Goal: Register for event/course

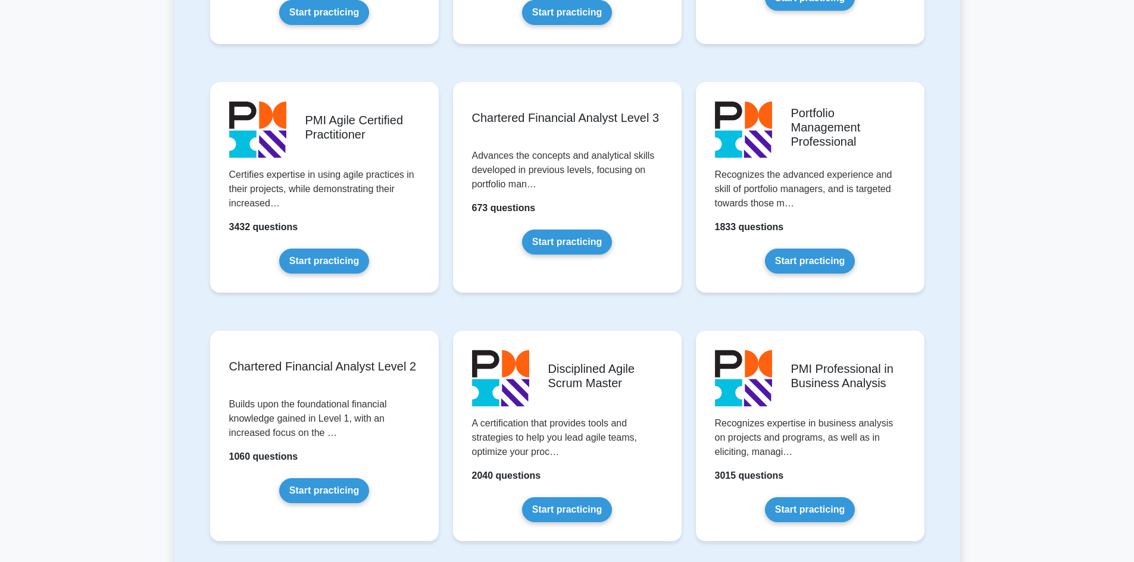
scroll to position [1488, 0]
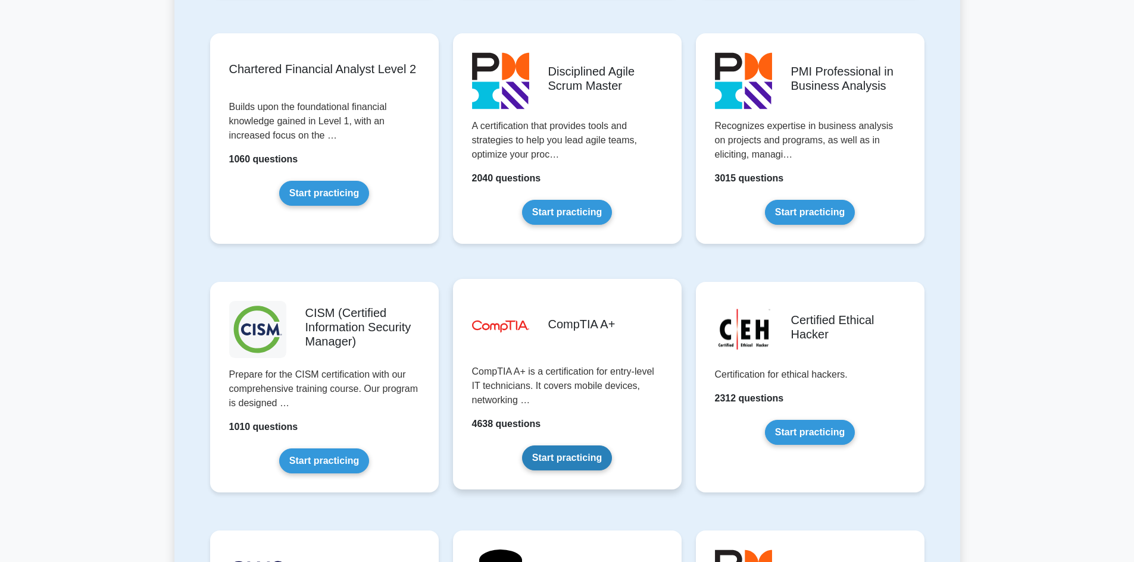
click at [577, 455] on link "Start practicing" at bounding box center [567, 458] width 90 height 25
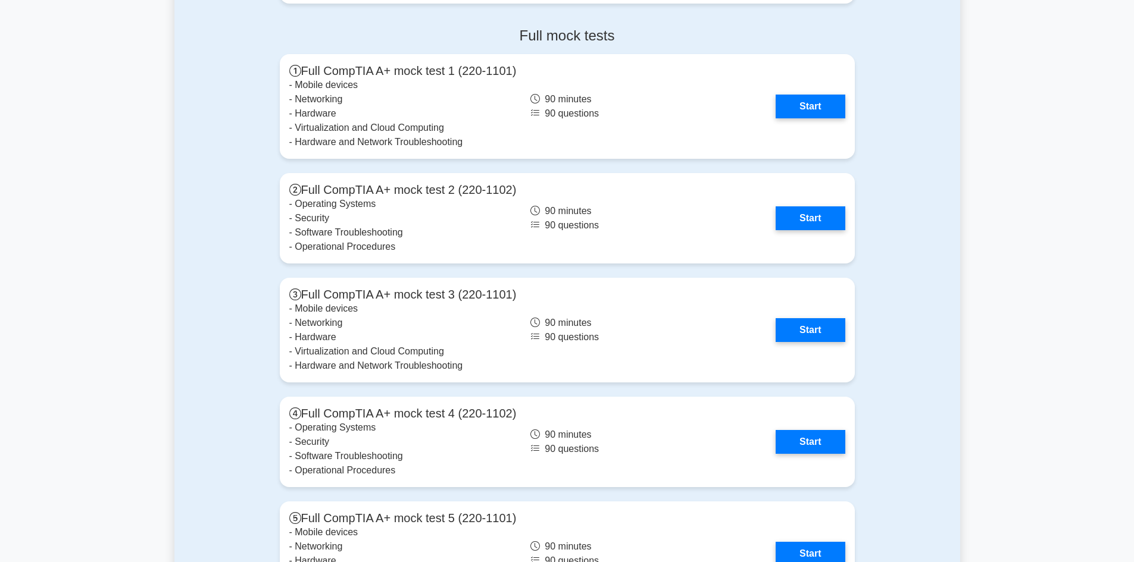
scroll to position [2550, 0]
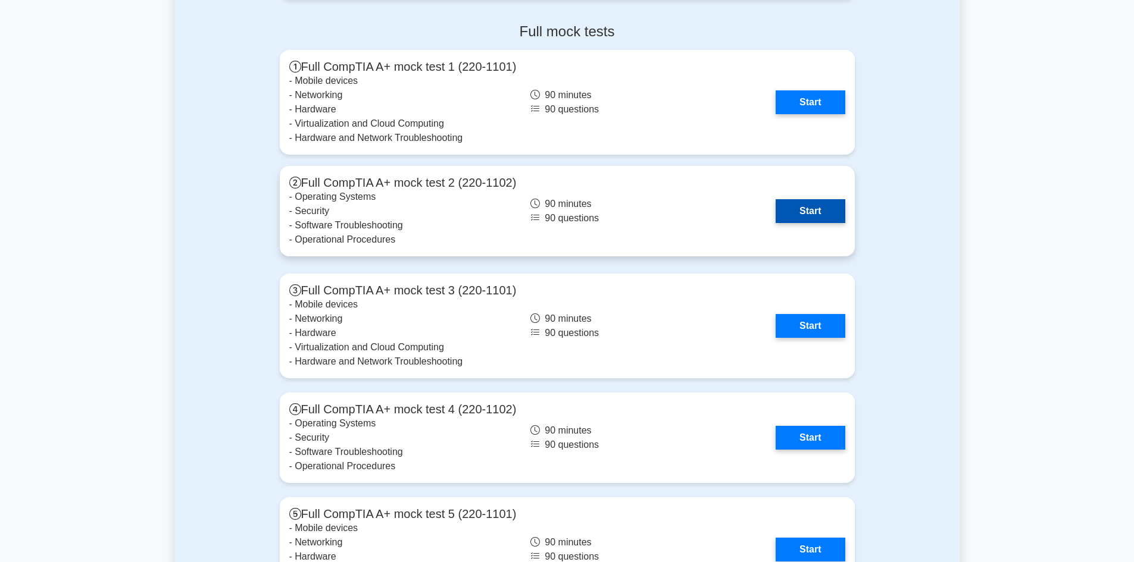
click at [800, 208] on link "Start" at bounding box center [809, 211] width 69 height 24
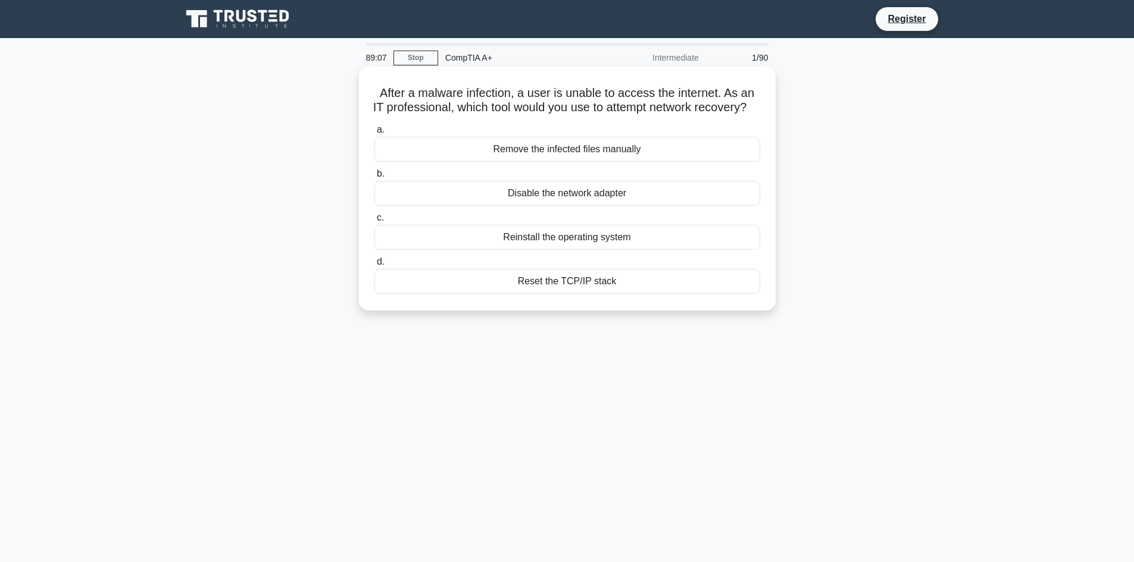
click at [531, 206] on div "Disable the network adapter" at bounding box center [567, 193] width 386 height 25
click at [374, 178] on input "b. Disable the network adapter" at bounding box center [374, 174] width 0 height 8
click at [565, 278] on div "Incompatible software installation" at bounding box center [567, 281] width 386 height 25
click at [374, 266] on input "d. Incompatible software installation" at bounding box center [374, 262] width 0 height 8
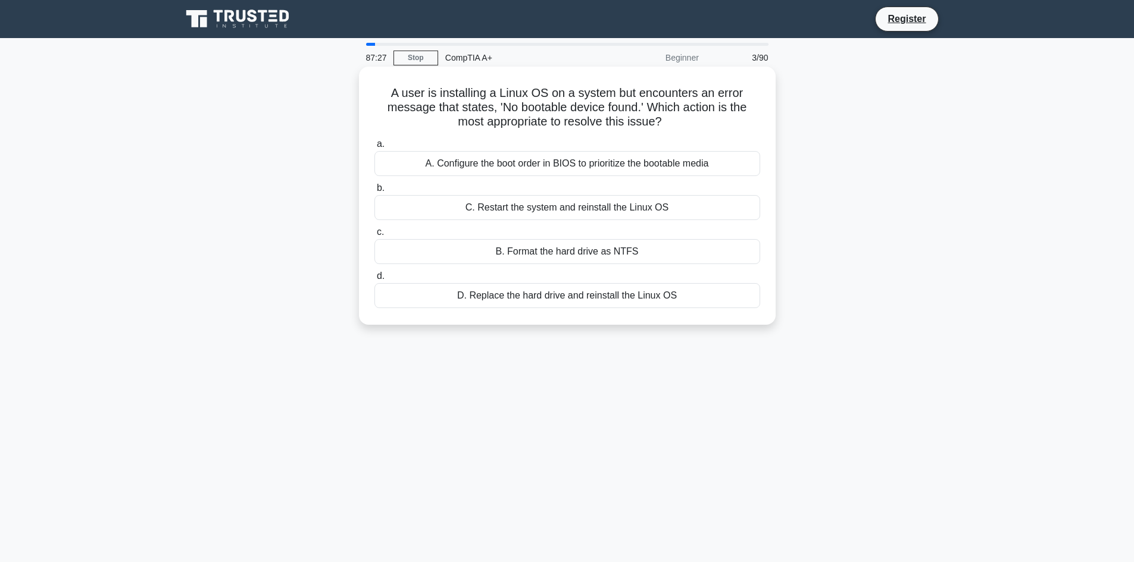
click at [588, 155] on div "A. Configure the boot order in BIOS to prioritize the bootable media" at bounding box center [567, 163] width 386 height 25
click at [374, 148] on input "a. A. Configure the boot order in BIOS to prioritize the bootable media" at bounding box center [374, 144] width 0 height 8
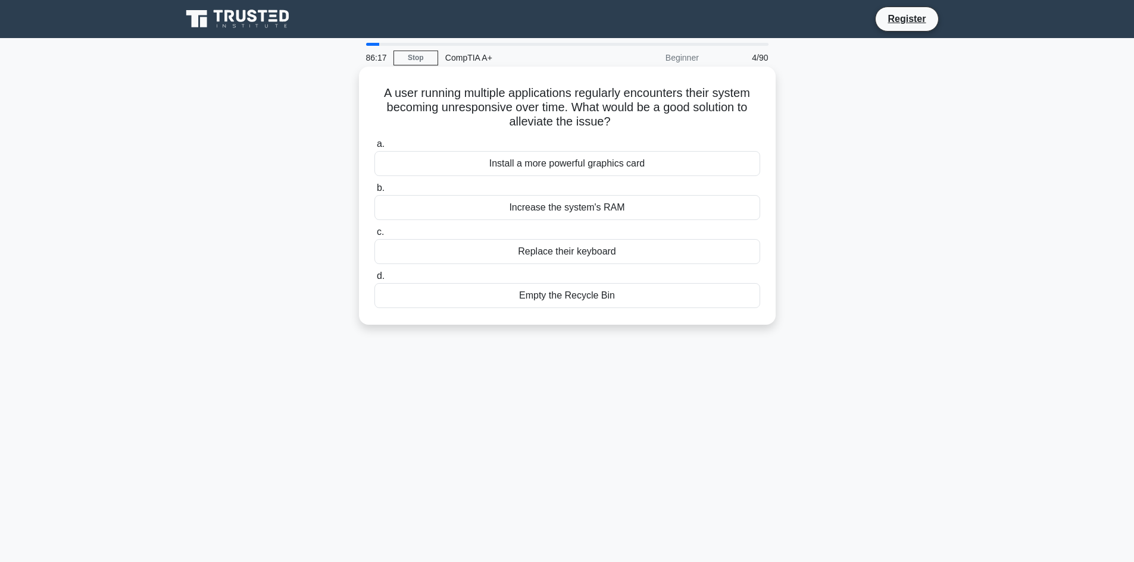
click at [608, 208] on div "Increase the system's RAM" at bounding box center [567, 207] width 386 height 25
click at [374, 192] on input "b. Increase the system's RAM" at bounding box center [374, 188] width 0 height 8
click at [581, 204] on div "Create scheduled patch compliance reports" at bounding box center [567, 207] width 386 height 25
click at [374, 192] on input "b. Create scheduled patch compliance reports" at bounding box center [374, 188] width 0 height 8
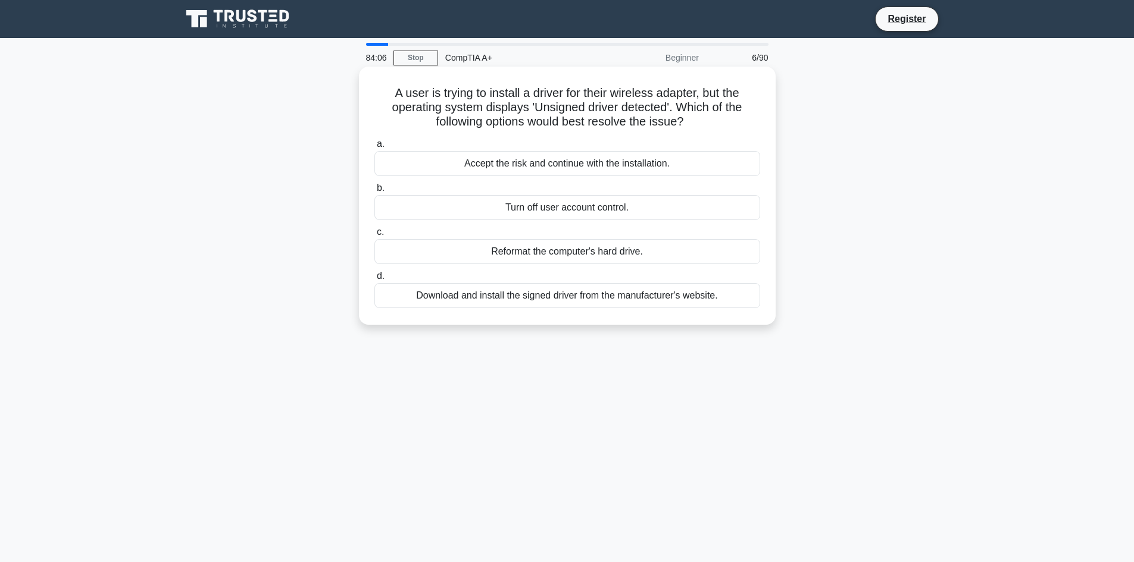
click at [540, 290] on div "Download and install the signed driver from the manufacturer's website." at bounding box center [567, 295] width 386 height 25
click at [374, 280] on input "d. Download and install the signed driver from the manufacturer's website." at bounding box center [374, 277] width 0 height 8
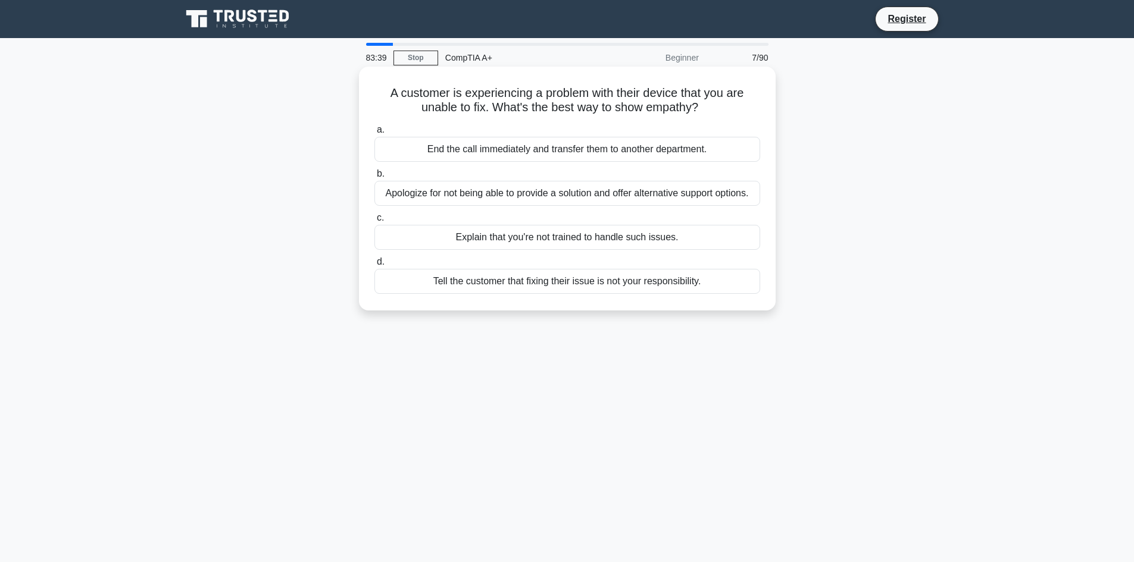
click at [553, 197] on div "Apologize for not being able to provide a solution and offer alternative suppor…" at bounding box center [567, 193] width 386 height 25
click at [374, 178] on input "b. Apologize for not being able to provide a solution and offer alternative sup…" at bounding box center [374, 174] width 0 height 8
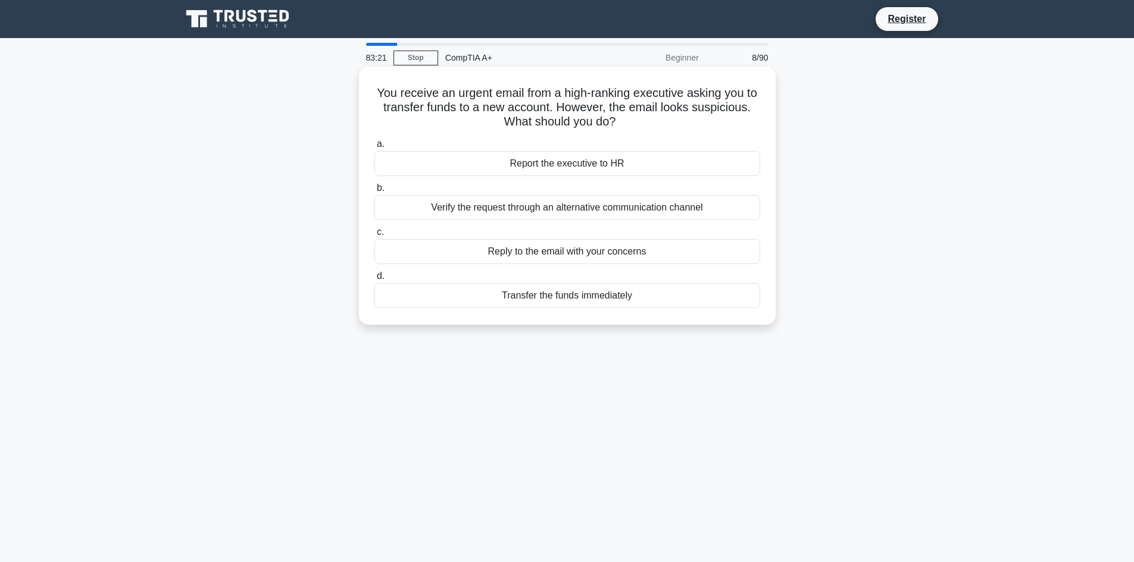
click at [571, 211] on div "Verify the request through an alternative communication channel" at bounding box center [567, 207] width 386 height 25
click at [374, 192] on input "b. Verify the request through an alternative communication channel" at bounding box center [374, 188] width 0 height 8
click at [573, 202] on div "Shut down all the servers immediately" at bounding box center [567, 207] width 386 height 25
click at [374, 192] on input "b. Shut down all the servers immediately" at bounding box center [374, 188] width 0 height 8
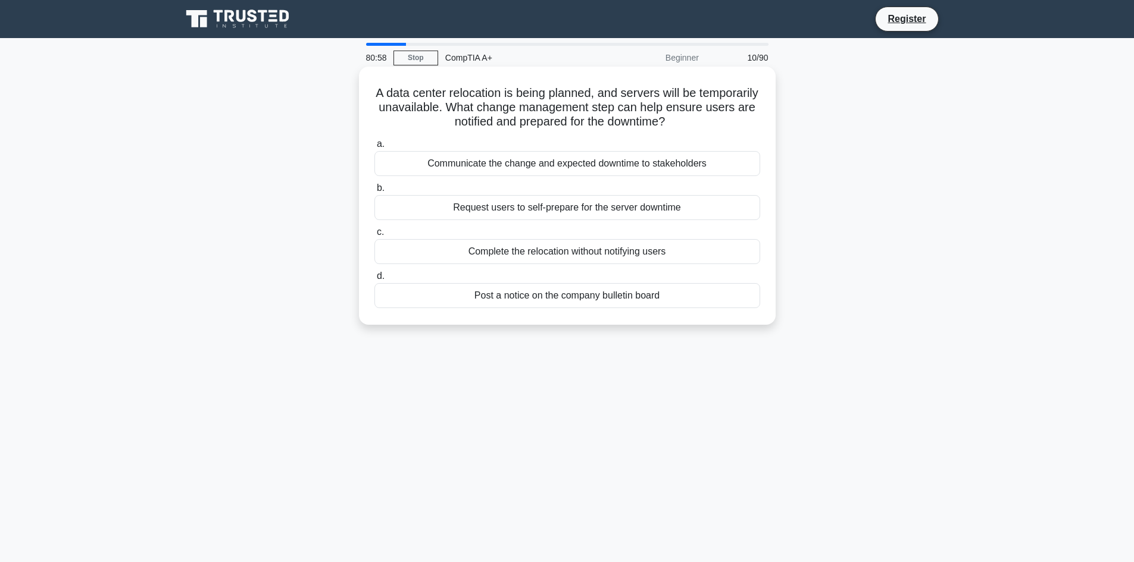
click at [555, 174] on div "Communicate the change and expected downtime to stakeholders" at bounding box center [567, 163] width 386 height 25
click at [374, 148] on input "a. Communicate the change and expected downtime to stakeholders" at bounding box center [374, 144] width 0 height 8
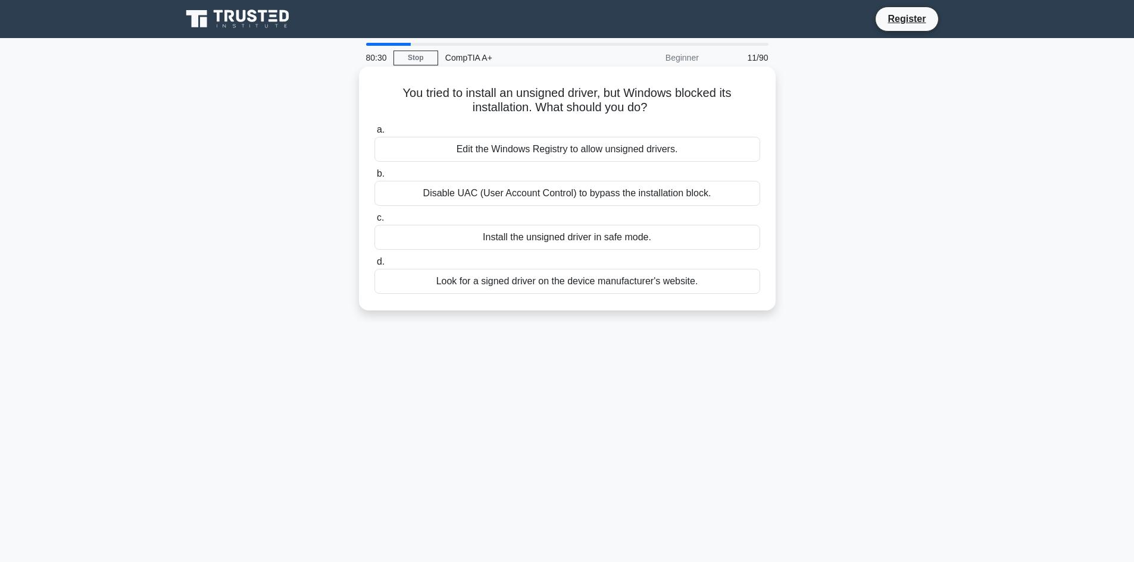
click at [522, 242] on div "Install the unsigned driver in safe mode." at bounding box center [567, 237] width 386 height 25
click at [374, 222] on input "c. Install the unsigned driver in safe mode." at bounding box center [374, 218] width 0 height 8
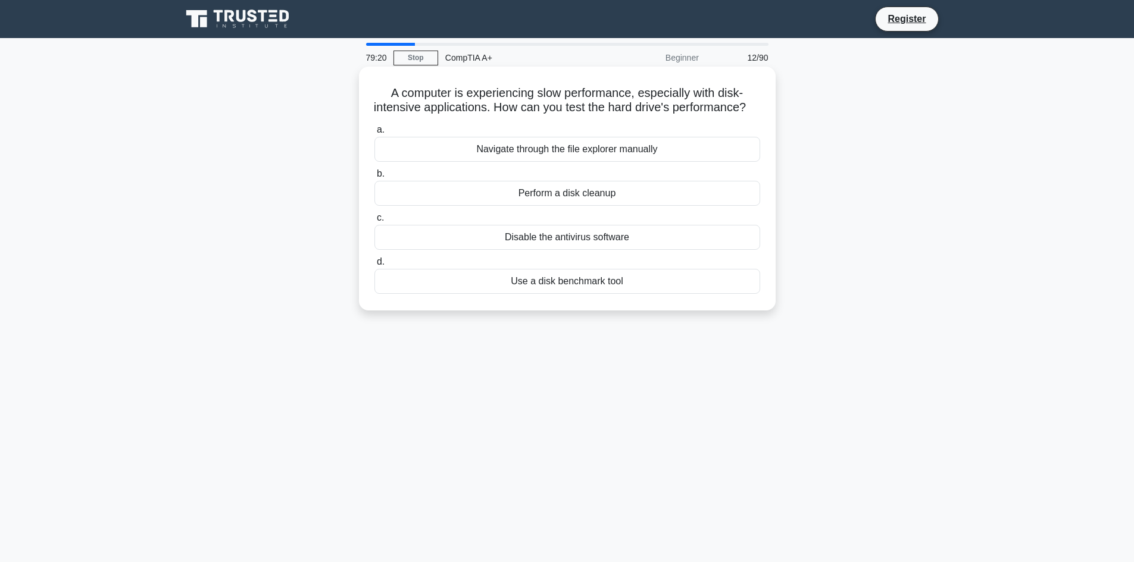
click at [565, 290] on div "Use a disk benchmark tool" at bounding box center [567, 281] width 386 height 25
click at [374, 266] on input "d. Use a disk benchmark tool" at bounding box center [374, 262] width 0 height 8
click at [572, 228] on div "Restore from a backup" at bounding box center [567, 237] width 386 height 25
click at [374, 222] on input "c. Restore from a backup" at bounding box center [374, 218] width 0 height 8
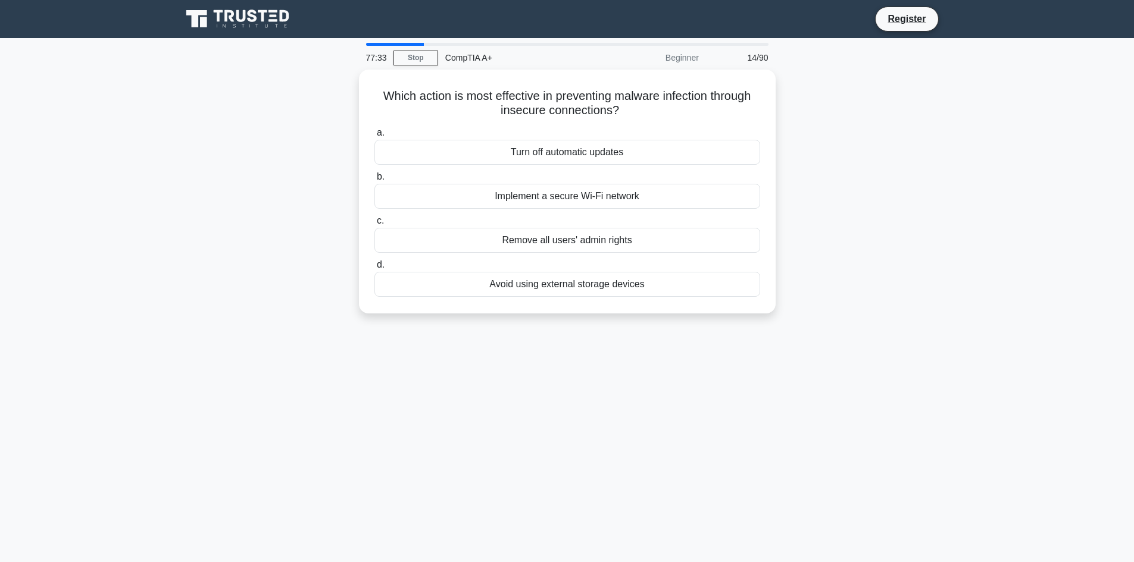
click at [686, 400] on div "77:33 Stop CompTIA A+ Beginner 14/90 Which action is most effective in preventi…" at bounding box center [566, 340] width 785 height 595
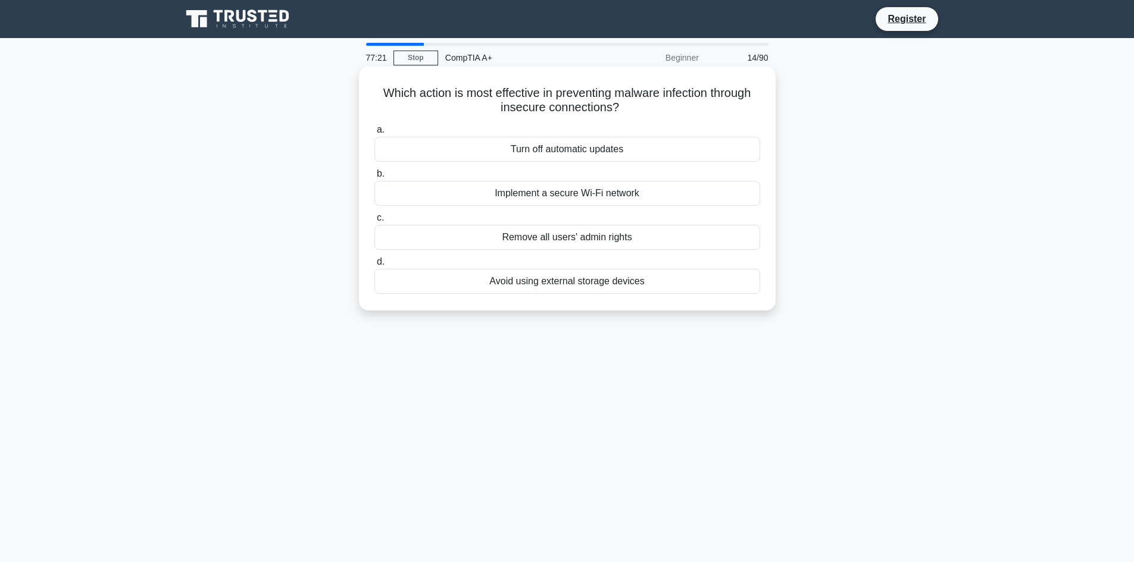
drag, startPoint x: 623, startPoint y: 107, endPoint x: 553, endPoint y: 97, distance: 70.9
click at [553, 97] on h5 "Which action is most effective in preventing malware infection through insecure…" at bounding box center [567, 101] width 388 height 30
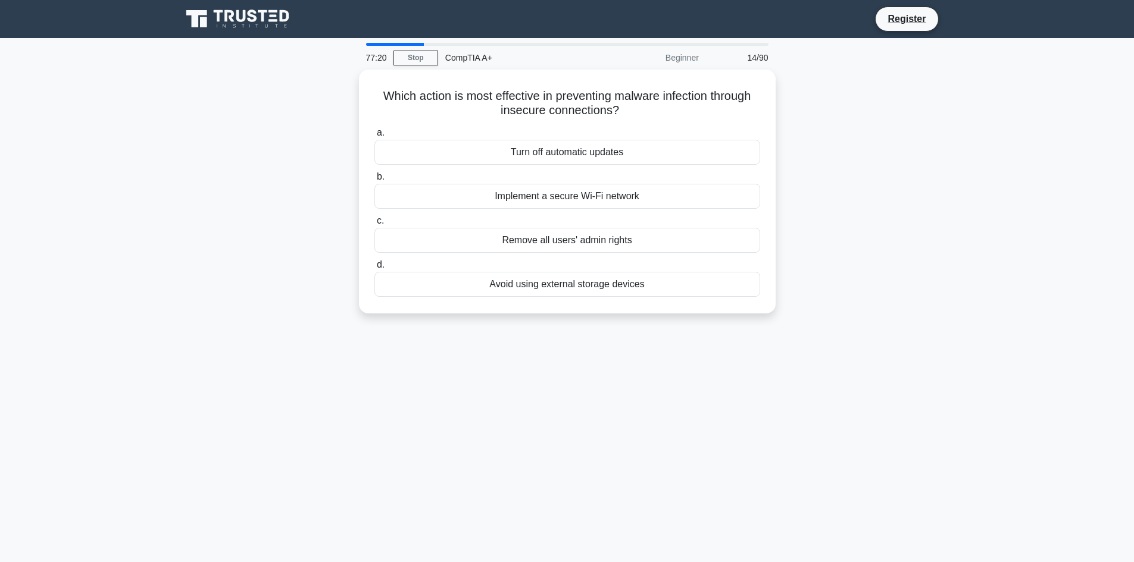
click at [787, 140] on div "Which action is most effective in preventing malware infection through insecure…" at bounding box center [566, 199] width 785 height 258
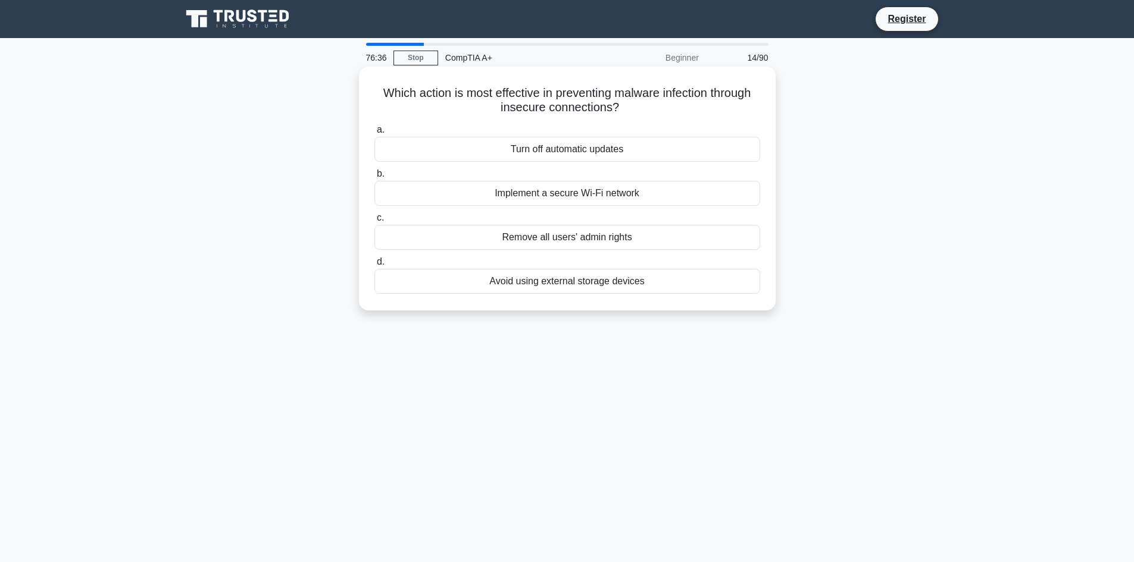
click at [540, 155] on div "Turn off automatic updates" at bounding box center [567, 149] width 386 height 25
click at [374, 134] on input "a. Turn off automatic updates" at bounding box center [374, 130] width 0 height 8
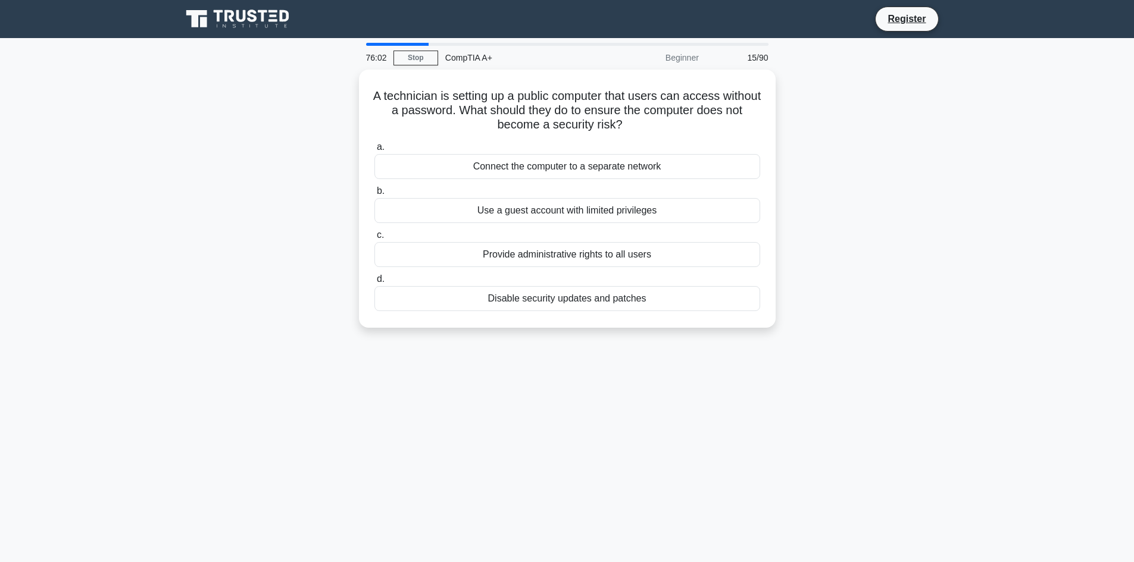
drag, startPoint x: 641, startPoint y: 129, endPoint x: 352, endPoint y: 87, distance: 291.6
click at [353, 88] on div "A technician is setting up a public computer that users can access without a pa…" at bounding box center [566, 206] width 785 height 273
copy h5 "A technician is setting up a public computer that users can access without a pa…"
click at [127, 108] on main "75:51 Stop CompTIA A+ Beginner 15/90 A technician is setting up a public comput…" at bounding box center [567, 340] width 1134 height 605
drag, startPoint x: 656, startPoint y: 290, endPoint x: 387, endPoint y: 71, distance: 346.8
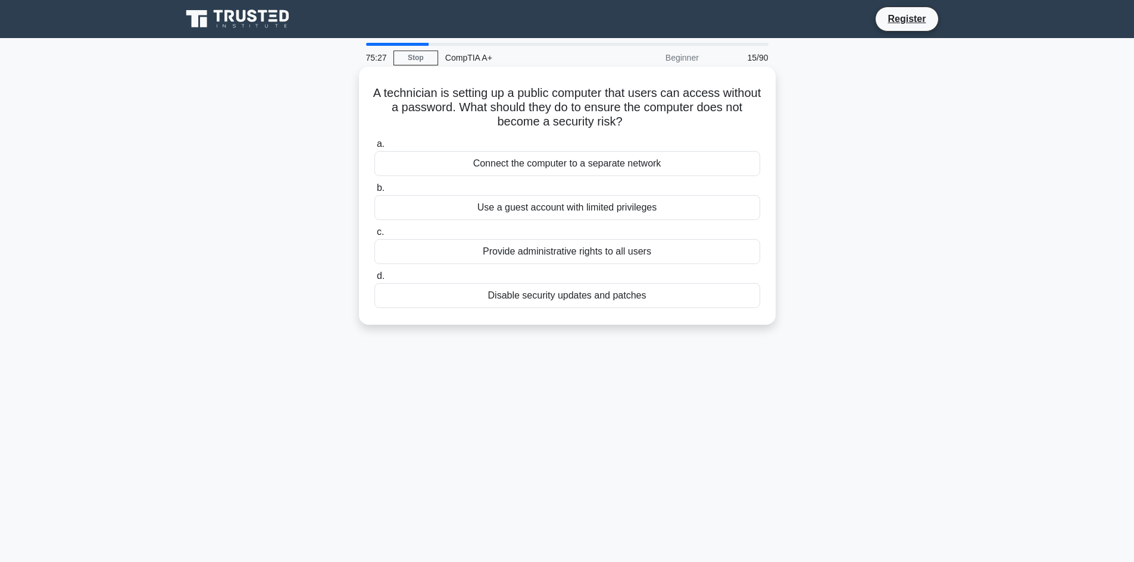
click at [387, 71] on div "A technician is setting up a public computer that users can access without a pa…" at bounding box center [567, 196] width 417 height 258
copy div "A technician is setting up a public computer that users can access without a pa…"
click at [542, 214] on div "Use a guest account with limited privileges" at bounding box center [567, 207] width 386 height 25
click at [374, 192] on input "b. Use a guest account with limited privileges" at bounding box center [374, 188] width 0 height 8
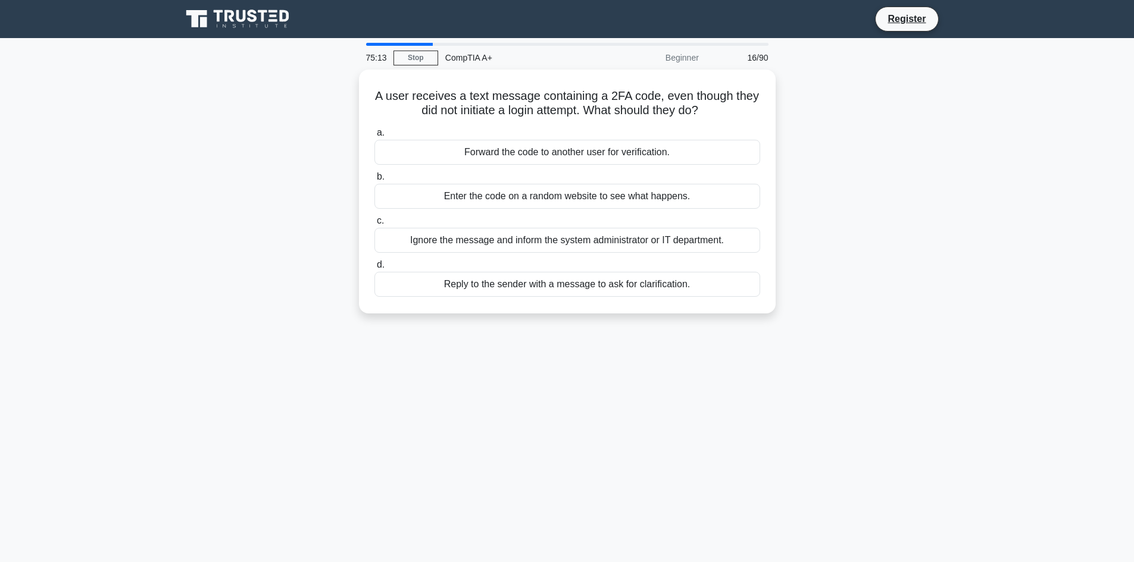
drag, startPoint x: 706, startPoint y: 276, endPoint x: 343, endPoint y: 78, distance: 413.5
click at [343, 78] on div "A user receives a text message containing a 2FA code, even though they did not …" at bounding box center [566, 199] width 785 height 258
copy div "A user receives a text message containing a 2FA code, even though they did not …"
click at [270, 199] on div "A user receives a text message containing a 2FA code, even though they did not …" at bounding box center [566, 199] width 785 height 258
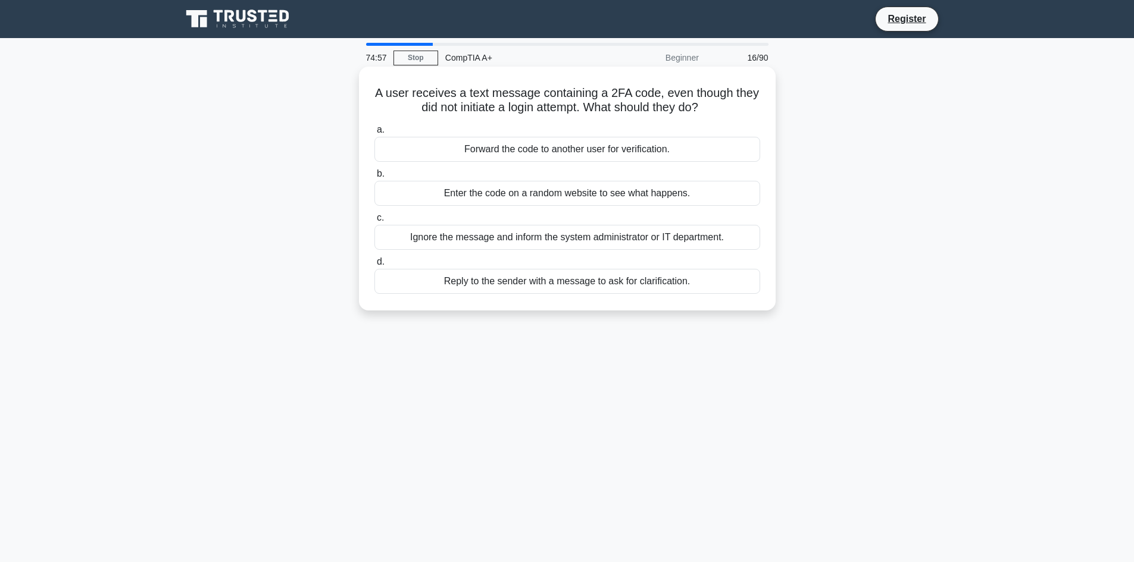
click at [468, 240] on div "Ignore the message and inform the system administrator or IT department." at bounding box center [567, 237] width 386 height 25
click at [374, 222] on input "c. Ignore the message and inform the system administrator or IT department." at bounding box center [374, 218] width 0 height 8
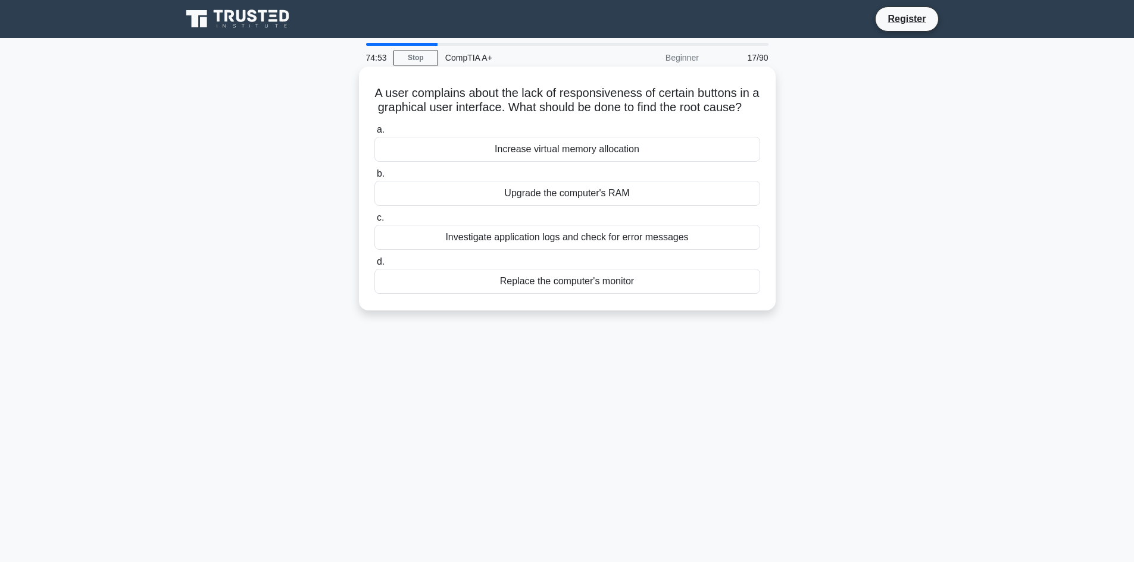
drag, startPoint x: 658, startPoint y: 296, endPoint x: 360, endPoint y: 95, distance: 359.3
click at [360, 95] on div "A user complains about the lack of responsiveness of certain buttons in a graph…" at bounding box center [567, 189] width 417 height 244
copy div "A user complains about the lack of responsiveness of certain buttons in a graph…"
click at [537, 400] on div "74:46 Stop CompTIA A+ Beginner 17/90 A user complains about the lack of respons…" at bounding box center [566, 340] width 785 height 595
click at [497, 250] on div "Investigate application logs and check for error messages" at bounding box center [567, 237] width 386 height 25
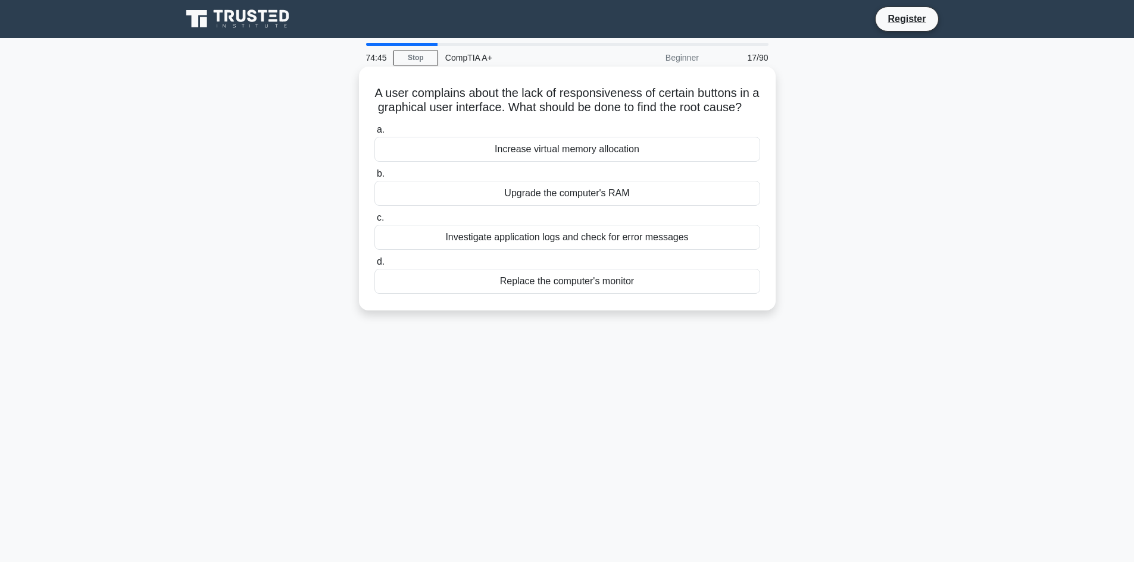
click at [374, 222] on input "c. Investigate application logs and check for error messages" at bounding box center [374, 218] width 0 height 8
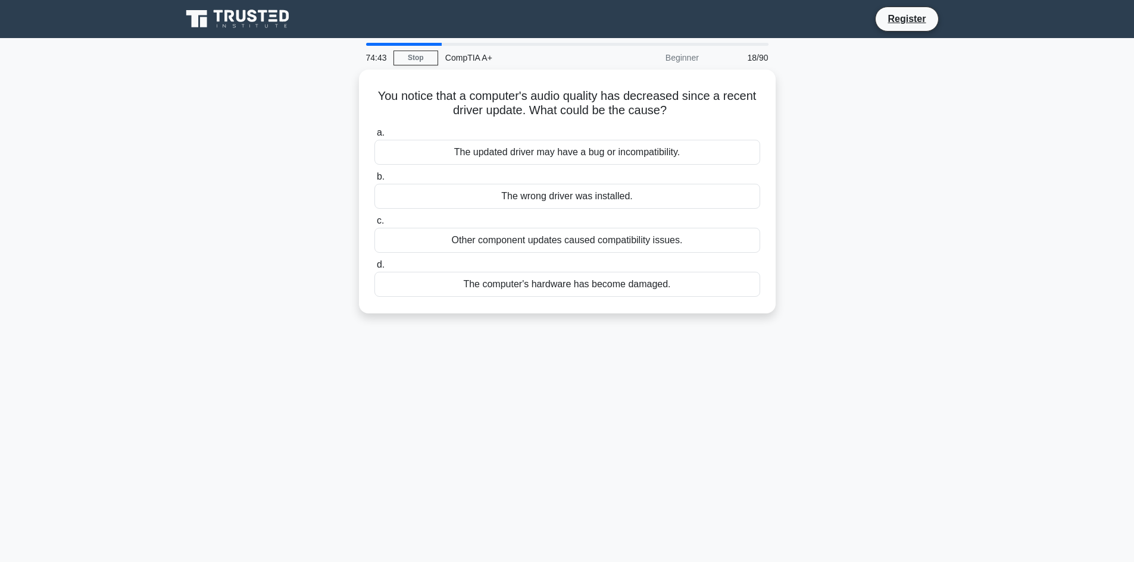
drag, startPoint x: 687, startPoint y: 287, endPoint x: 329, endPoint y: 82, distance: 412.9
click at [329, 82] on div "You notice that a computer's audio quality has decreased since a recent driver …" at bounding box center [566, 199] width 785 height 258
copy div "You notice that a computer's audio quality has decreased since a recent driver …"
click at [271, 240] on div "You notice that a computer's audio quality has decreased since a recent driver …" at bounding box center [566, 199] width 785 height 258
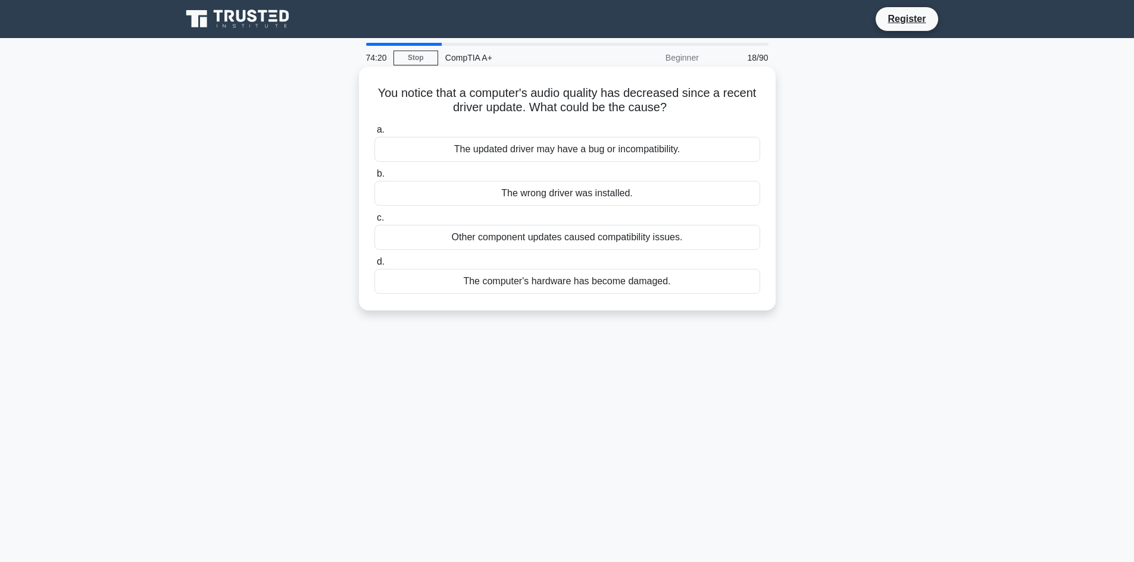
click at [565, 152] on div "The updated driver may have a bug or incompatibility." at bounding box center [567, 149] width 386 height 25
click at [374, 134] on input "a. The updated driver may have a bug or incompatibility." at bounding box center [374, 130] width 0 height 8
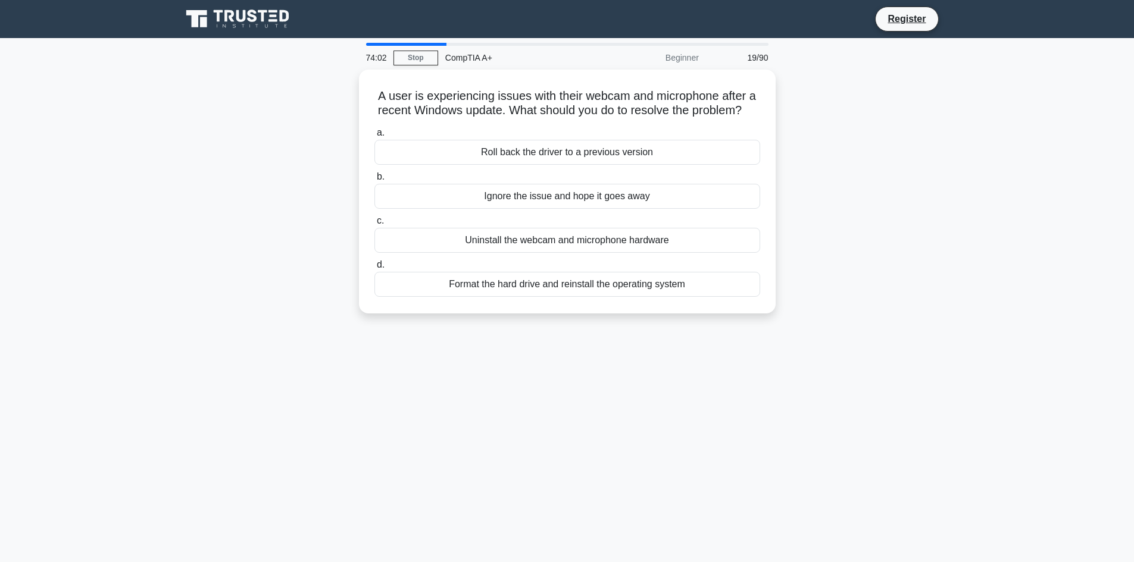
drag, startPoint x: 745, startPoint y: 302, endPoint x: 343, endPoint y: 98, distance: 451.1
click at [343, 98] on div "A user is experiencing issues with their webcam and microphone after a recent W…" at bounding box center [566, 199] width 785 height 258
copy div "A user is experiencing issues with their webcam and microphone after a recent W…"
click at [87, 98] on main "73:55 Stop CompTIA A+ Beginner 19/90 A user is experiencing issues with their w…" at bounding box center [567, 340] width 1134 height 605
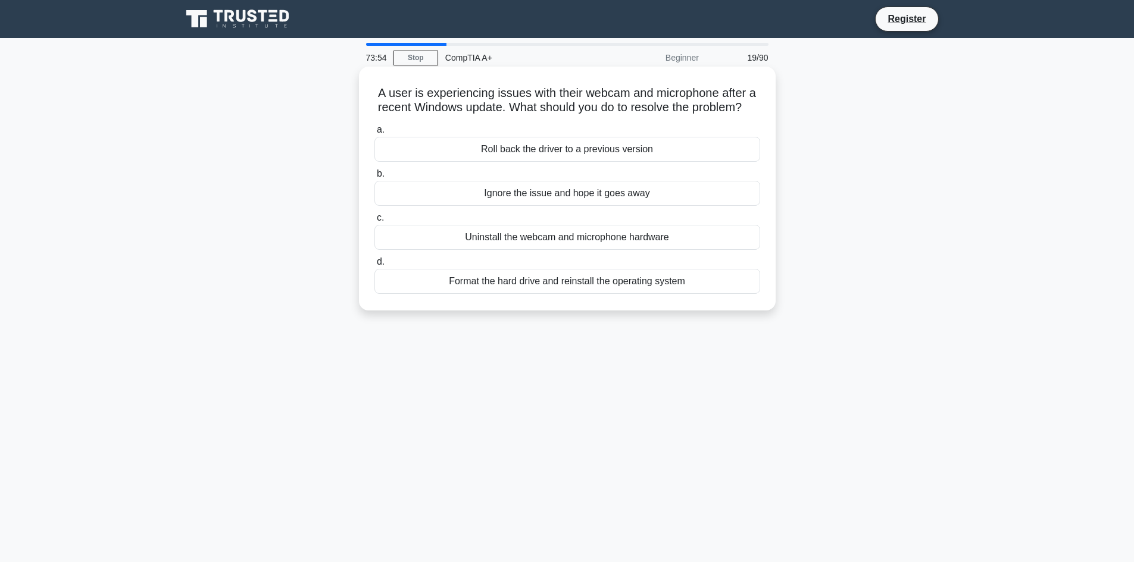
click at [471, 162] on div "Roll back the driver to a previous version" at bounding box center [567, 149] width 386 height 25
click at [374, 134] on input "a. Roll back the driver to a previous version" at bounding box center [374, 130] width 0 height 8
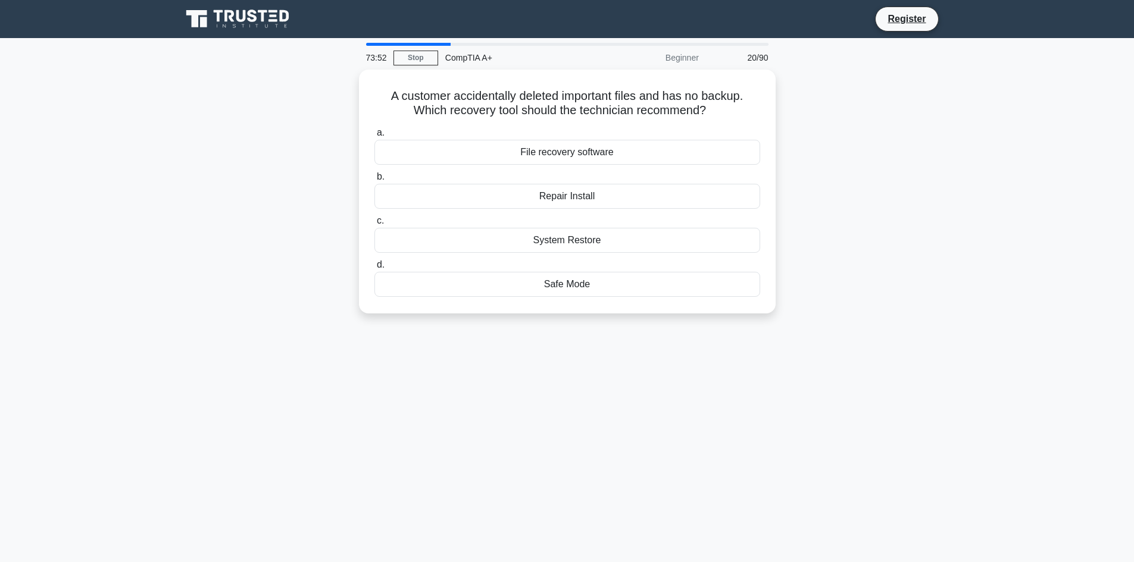
drag, startPoint x: 617, startPoint y: 286, endPoint x: 357, endPoint y: 77, distance: 333.2
click at [357, 77] on div "A customer accidentally deleted important files and has no backup. Which recove…" at bounding box center [566, 199] width 785 height 258
click at [322, 108] on div "A customer accidentally deleted important files and has no backup. Which recove…" at bounding box center [566, 199] width 785 height 258
drag, startPoint x: 608, startPoint y: 288, endPoint x: 361, endPoint y: 86, distance: 319.2
click at [361, 86] on div "A customer accidentally deleted important files and has no backup. Which recove…" at bounding box center [567, 189] width 417 height 244
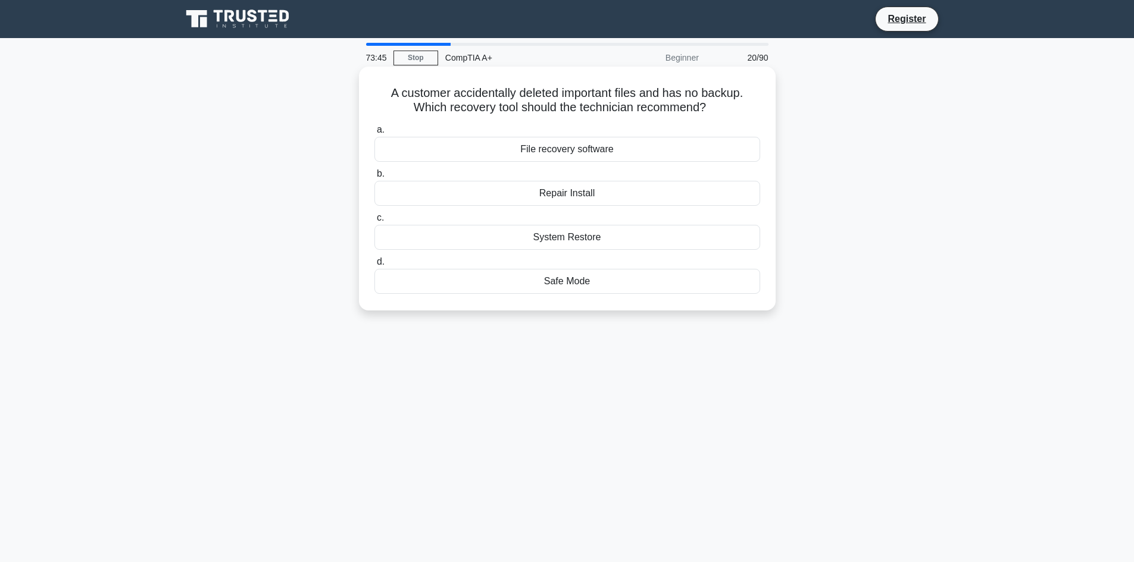
copy div "A customer accidentally deleted important files and has no backup. Which recove…"
click at [253, 176] on div "A customer accidentally deleted important files and has no backup. Which recove…" at bounding box center [566, 199] width 785 height 258
click at [456, 151] on div "File recovery software" at bounding box center [567, 149] width 386 height 25
click at [374, 134] on input "a. File recovery software" at bounding box center [374, 130] width 0 height 8
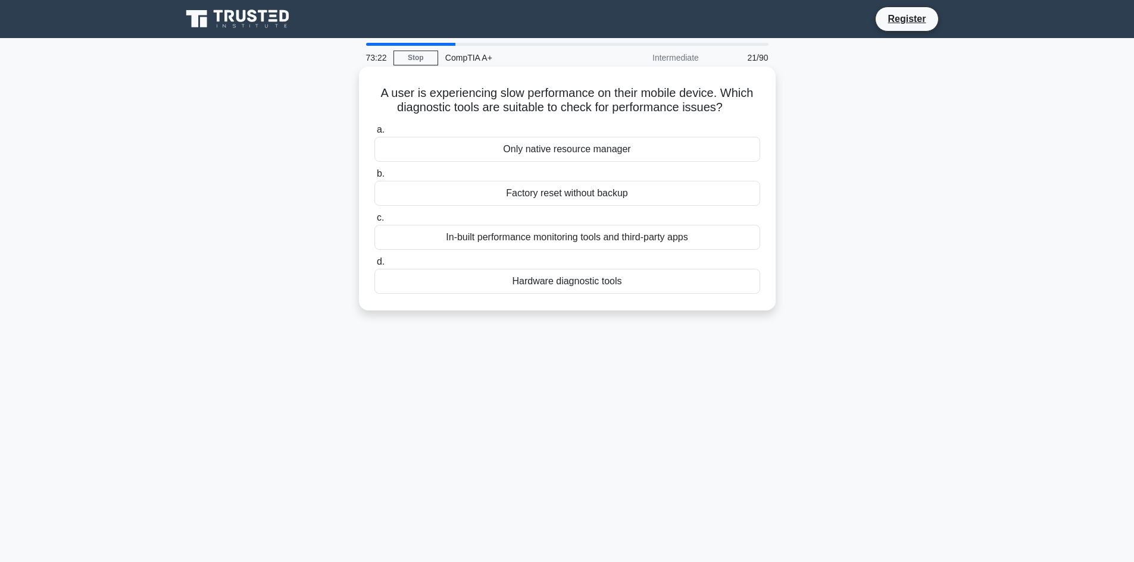
drag, startPoint x: 647, startPoint y: 283, endPoint x: 362, endPoint y: 93, distance: 342.8
click at [362, 93] on div "A user is experiencing slow performance on their mobile device. Which diagnosti…" at bounding box center [567, 189] width 417 height 244
copy div "A user is experiencing slow performance on their mobile device. Which diagnosti…"
click at [238, 255] on div "A user is experiencing slow performance on their mobile device. Which diagnosti…" at bounding box center [566, 199] width 785 height 258
click at [553, 248] on div "In-built performance monitoring tools and third-party apps" at bounding box center [567, 237] width 386 height 25
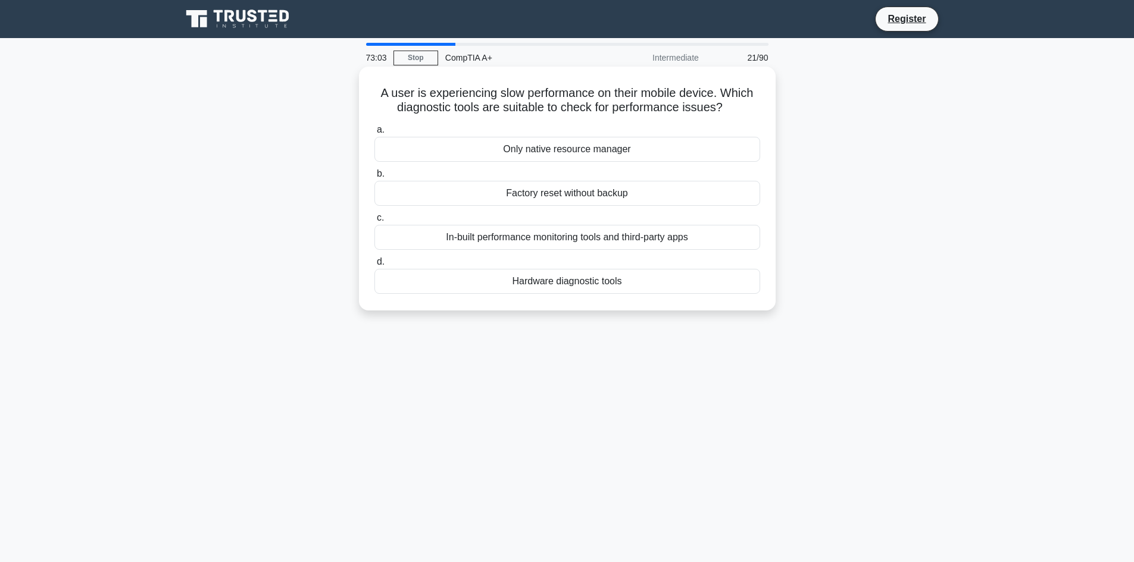
click at [374, 222] on input "c. In-built performance monitoring tools and third-party apps" at bounding box center [374, 218] width 0 height 8
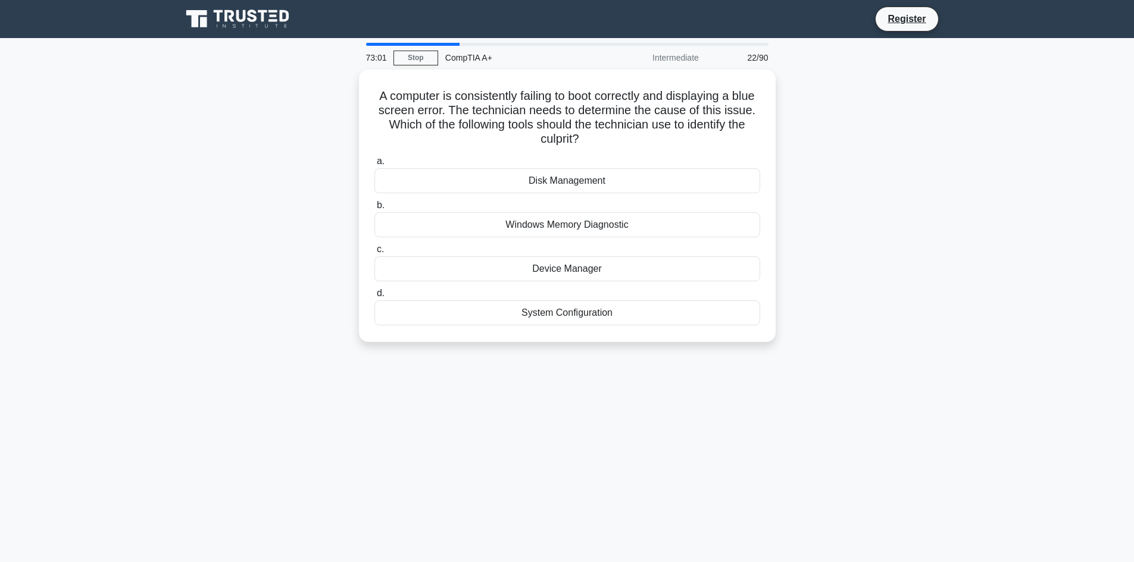
click at [126, 143] on main "73:01 Stop CompTIA A+ Intermediate 22/90 A computer is consistently failing to …" at bounding box center [567, 340] width 1134 height 605
drag, startPoint x: 622, startPoint y: 308, endPoint x: 367, endPoint y: 93, distance: 334.0
click at [367, 93] on div "A computer is consistently failing to boot correctly and displaying a blue scre…" at bounding box center [567, 202] width 407 height 263
copy div "A computer is consistently failing to boot correctly and displaying a blue scre…"
click at [199, 135] on div "A computer is consistently failing to boot correctly and displaying a blue scre…" at bounding box center [566, 213] width 785 height 287
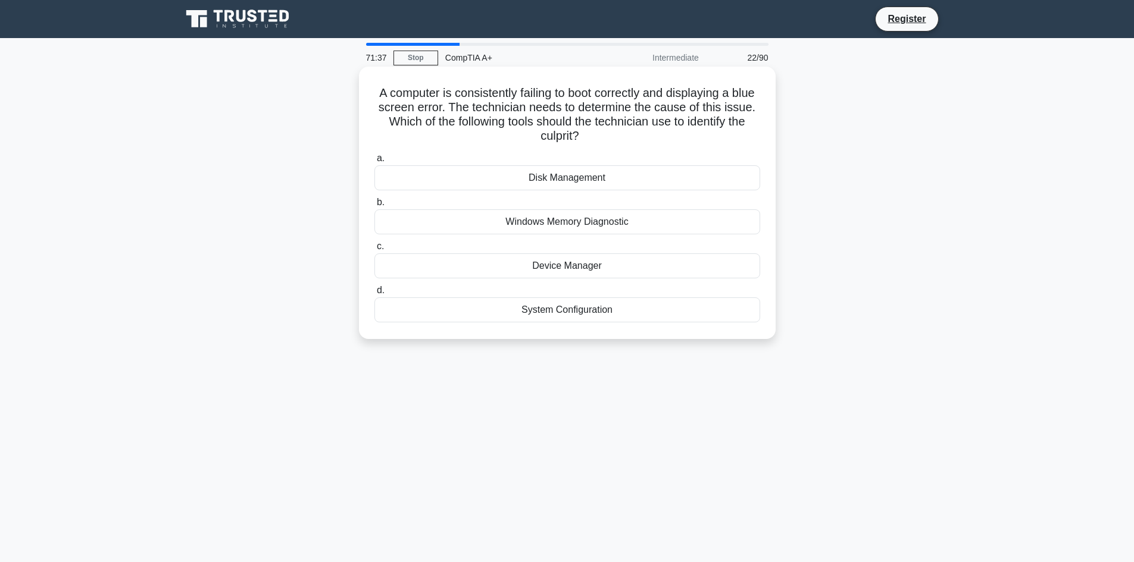
click at [446, 231] on div "Windows Memory Diagnostic" at bounding box center [567, 221] width 386 height 25
click at [374, 206] on input "b. Windows Memory Diagnostic" at bounding box center [374, 203] width 0 height 8
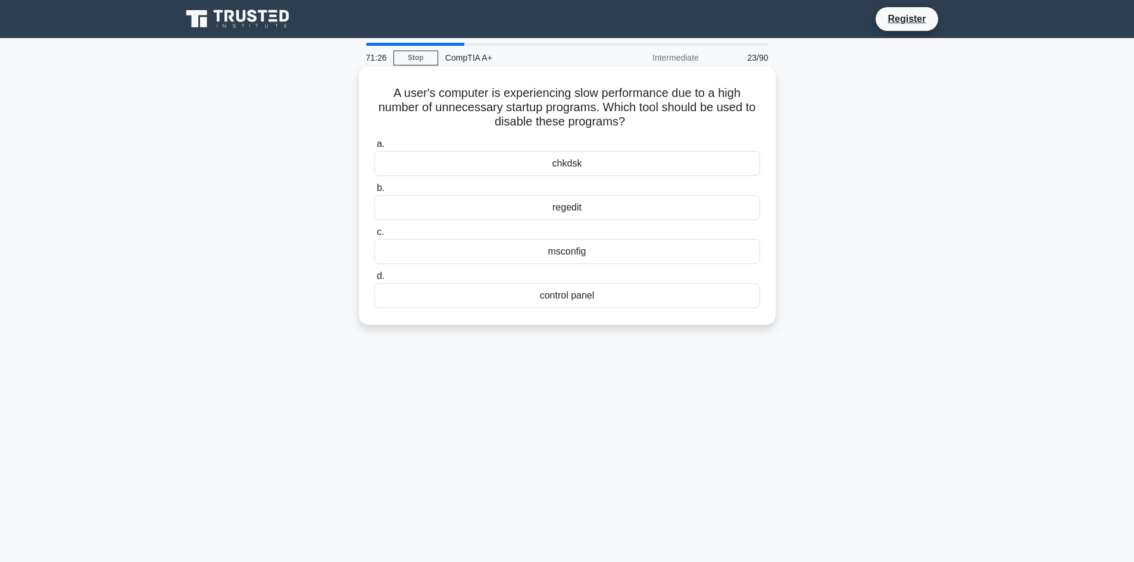
drag, startPoint x: 611, startPoint y: 300, endPoint x: 365, endPoint y: 84, distance: 327.2
click at [365, 84] on div "A user's computer is experiencing slow performance due to a high number of unne…" at bounding box center [567, 195] width 407 height 249
copy div "A user's computer is experiencing slow performance due to a high number of unne…"
click at [292, 245] on div "A user's computer is experiencing slow performance due to a high number of unne…" at bounding box center [566, 206] width 785 height 273
click at [626, 204] on div "regedit" at bounding box center [567, 207] width 386 height 25
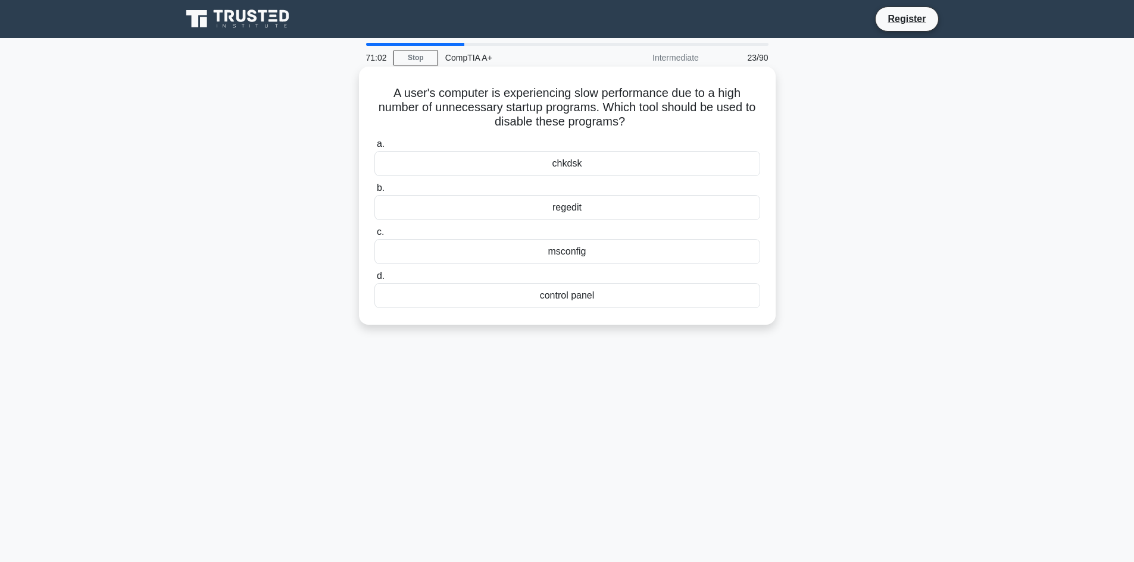
click at [374, 192] on input "b. regedit" at bounding box center [374, 188] width 0 height 8
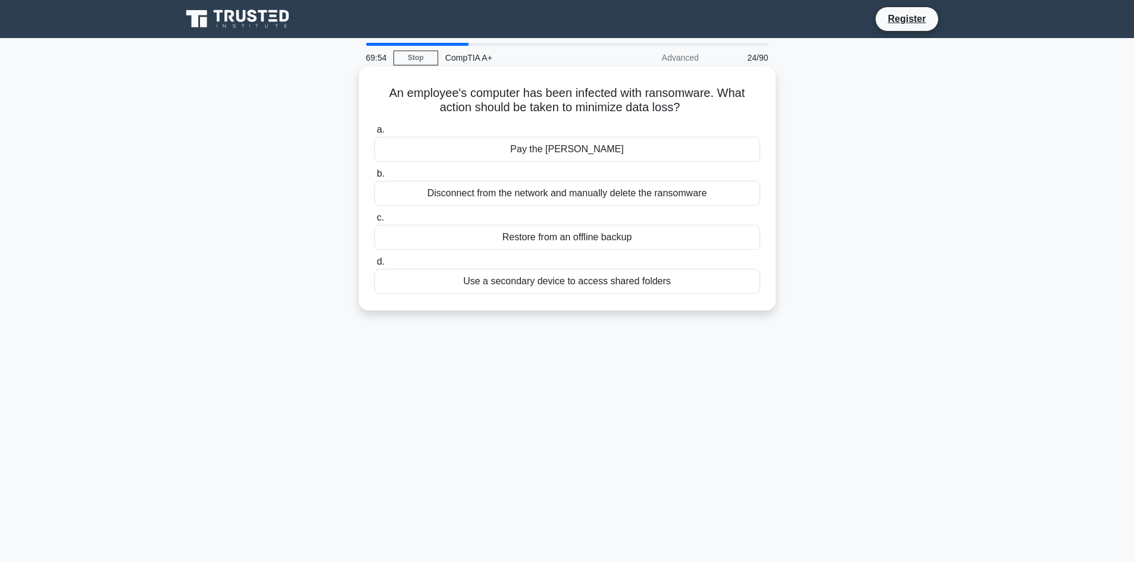
drag, startPoint x: 697, startPoint y: 281, endPoint x: 359, endPoint y: 84, distance: 391.7
click at [359, 84] on div "An employee's computer has been infected with ransomware. What action should be…" at bounding box center [567, 189] width 417 height 244
click at [299, 369] on div "69:44 Stop CompTIA A+ Advanced 24/90 An employee's computer has been infected w…" at bounding box center [566, 340] width 785 height 595
click at [390, 303] on div "An employee's computer has been infected with ransomware. What action should be…" at bounding box center [567, 188] width 407 height 234
click at [446, 240] on div "Restore from an offline backup" at bounding box center [567, 237] width 386 height 25
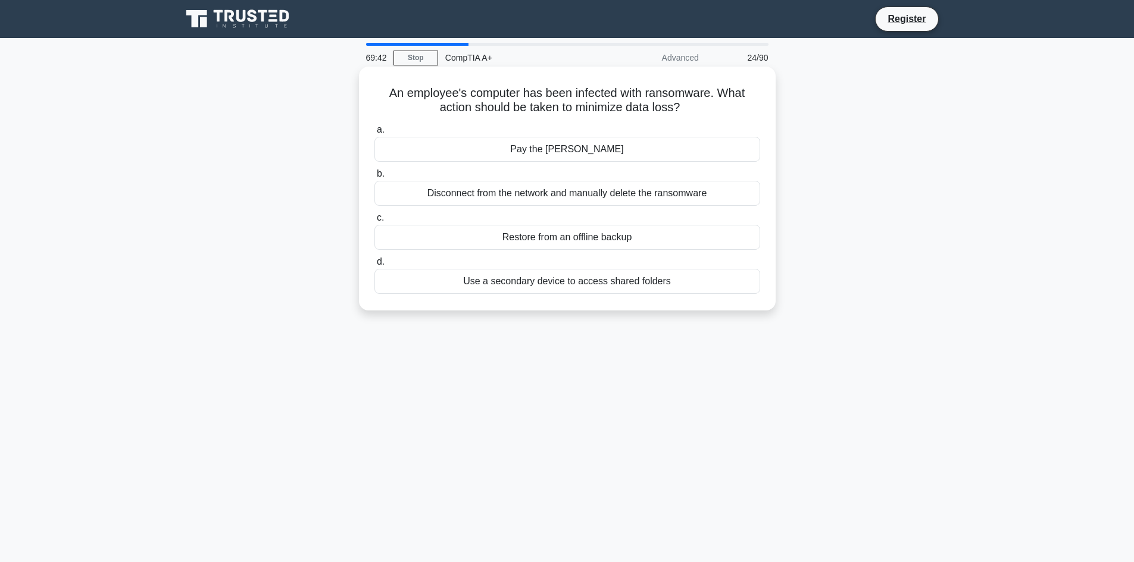
click at [374, 222] on input "c. Restore from an offline backup" at bounding box center [374, 218] width 0 height 8
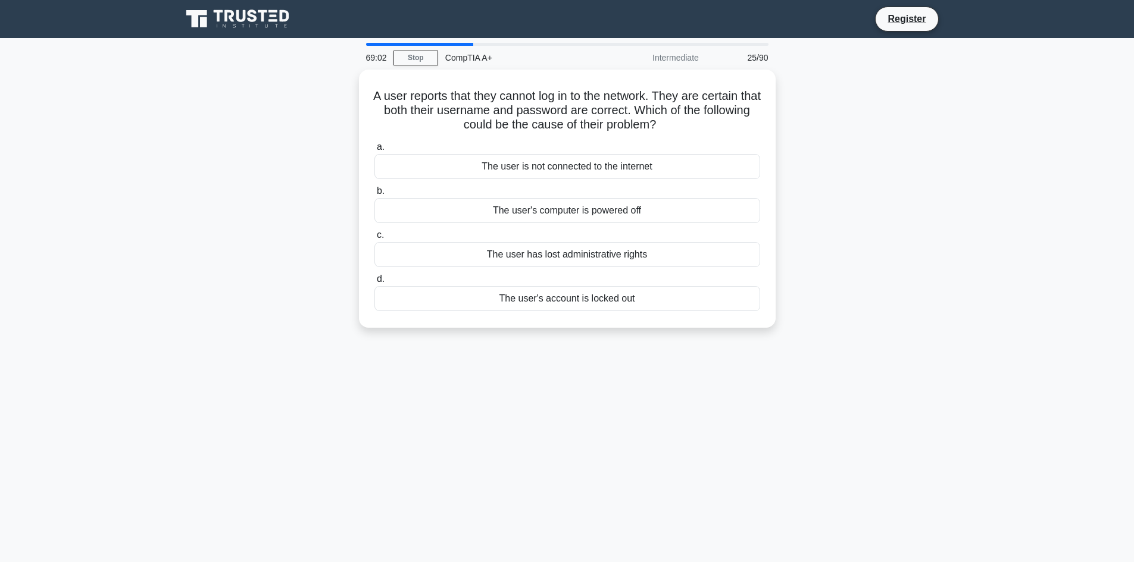
click at [924, 472] on div "69:02 Stop CompTIA A+ Intermediate 25/90 A user reports that they cannot log in…" at bounding box center [566, 340] width 785 height 595
drag, startPoint x: 641, startPoint y: 292, endPoint x: 356, endPoint y: 90, distance: 349.3
click at [362, 92] on div "A user reports that they cannot log in to the network. They are certain that bo…" at bounding box center [567, 199] width 417 height 258
click at [587, 422] on div "68:09 Stop CompTIA A+ Intermediate 25/90 A user reports that they cannot log in…" at bounding box center [566, 340] width 785 height 595
click at [559, 294] on div "The user's account is locked out" at bounding box center [567, 295] width 386 height 25
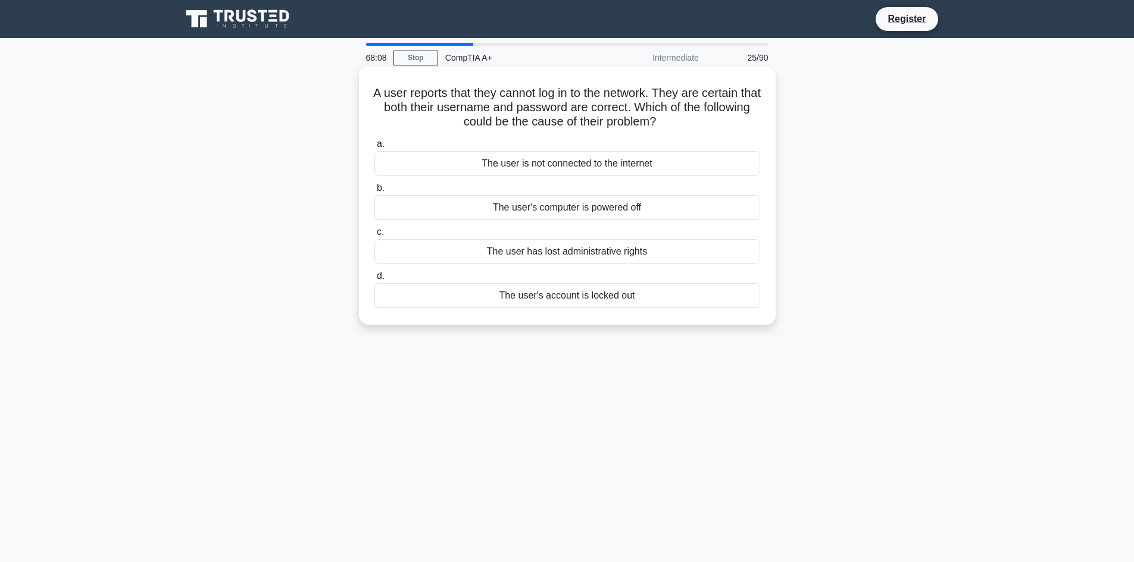
click at [374, 280] on input "d. The user's account is locked out" at bounding box center [374, 277] width 0 height 8
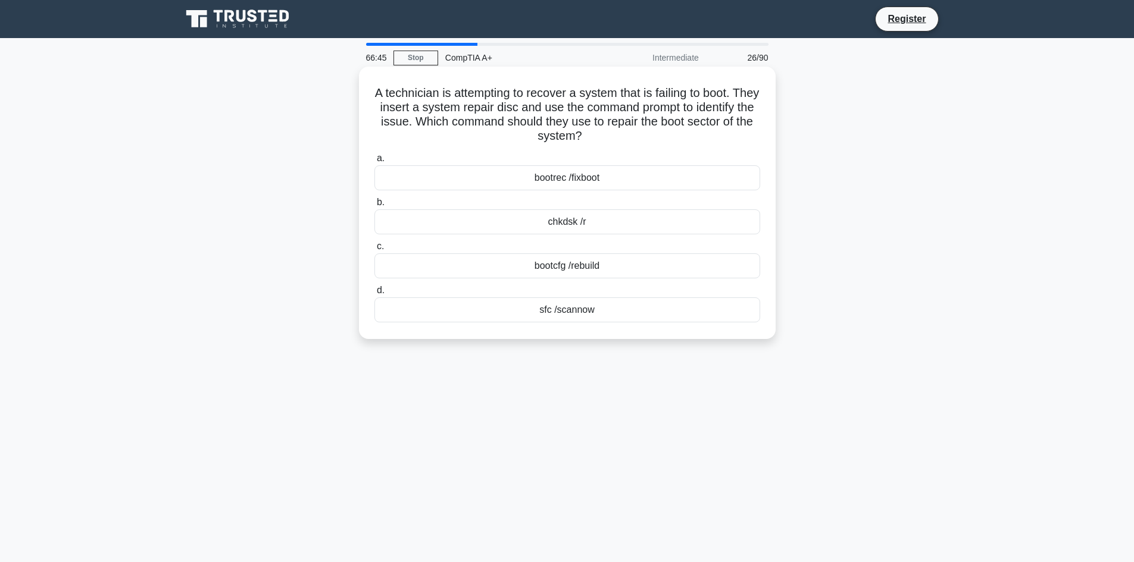
click at [566, 174] on div "bootrec /fixboot" at bounding box center [567, 177] width 386 height 25
click at [374, 162] on input "a. bootrec /fixboot" at bounding box center [374, 159] width 0 height 8
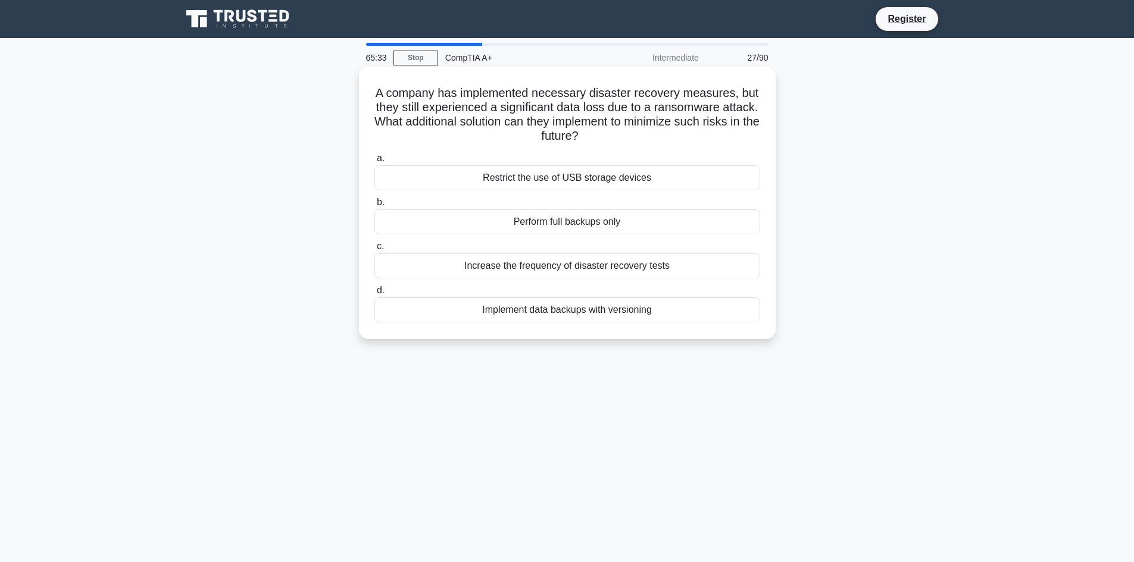
drag, startPoint x: 669, startPoint y: 310, endPoint x: 361, endPoint y: 92, distance: 377.9
click at [361, 92] on div "A company has implemented necessary disaster recovery measures, but they still …" at bounding box center [567, 203] width 417 height 273
click at [79, 113] on main "65:20 Stop CompTIA A+ Intermediate 27/90 A company has implemented necessary di…" at bounding box center [567, 340] width 1134 height 605
click at [631, 317] on div "Implement data backups with versioning" at bounding box center [567, 310] width 386 height 25
click at [374, 295] on input "d. Implement data backups with versioning" at bounding box center [374, 291] width 0 height 8
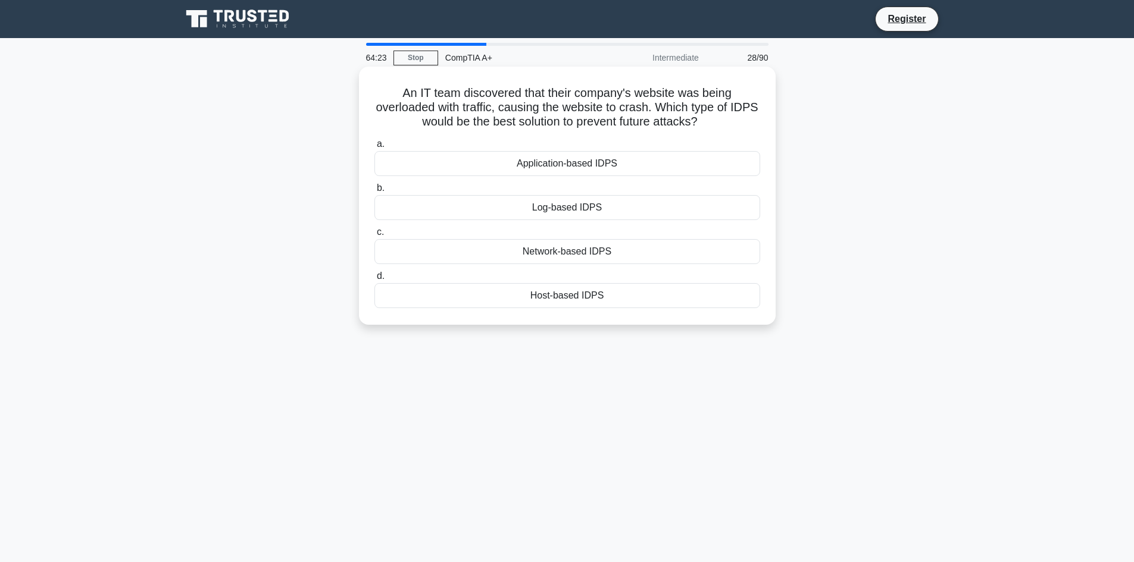
drag, startPoint x: 630, startPoint y: 303, endPoint x: 449, endPoint y: 114, distance: 262.2
click at [462, 120] on div "An IT team discovered that their company's website was being overloaded with tr…" at bounding box center [567, 195] width 407 height 249
drag, startPoint x: 392, startPoint y: 89, endPoint x: 615, endPoint y: 301, distance: 308.1
click at [615, 301] on div "An IT team discovered that their company's website was being overloaded with tr…" at bounding box center [567, 195] width 407 height 249
click at [143, 96] on main "64:12 Stop CompTIA A+ Intermediate 28/90 An IT team discovered that their compa…" at bounding box center [567, 340] width 1134 height 605
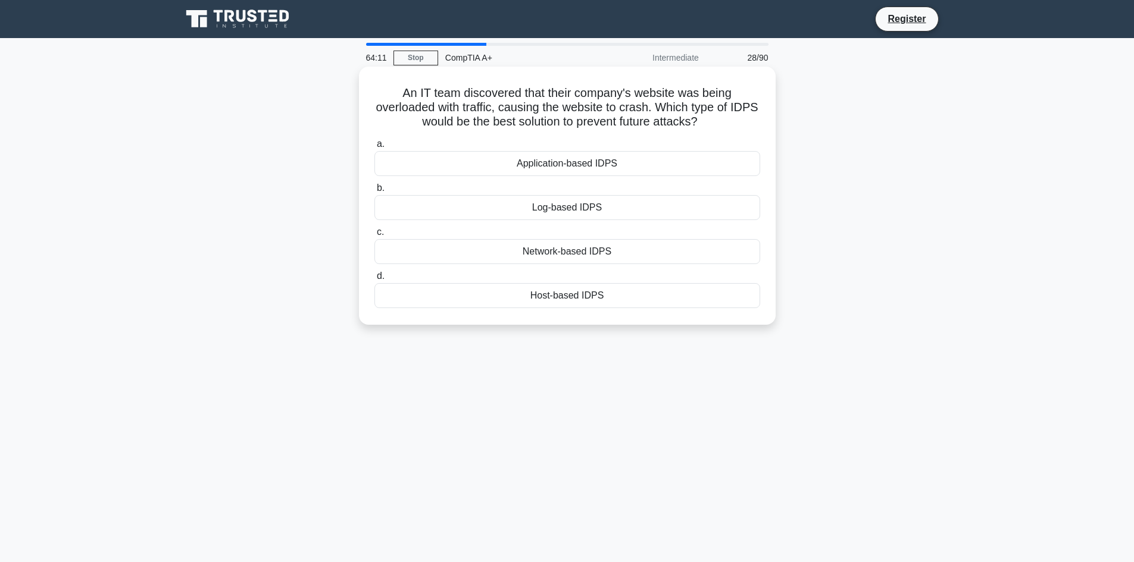
click at [482, 249] on div "Network-based IDPS" at bounding box center [567, 251] width 386 height 25
click at [374, 236] on input "c. Network-based IDPS" at bounding box center [374, 232] width 0 height 8
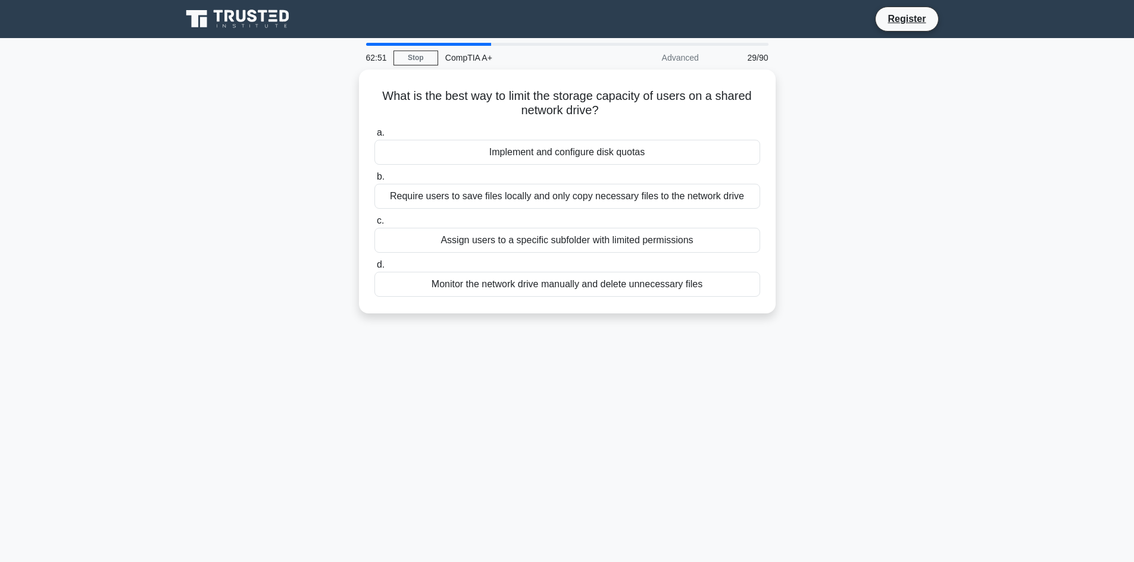
click at [648, 459] on div "62:51 Stop CompTIA A+ Advanced 29/90 What is the best way to limit the storage …" at bounding box center [566, 340] width 785 height 595
click at [695, 434] on div "62:47 Stop CompTIA A+ Advanced 29/90 What is the best way to limit the storage …" at bounding box center [566, 340] width 785 height 595
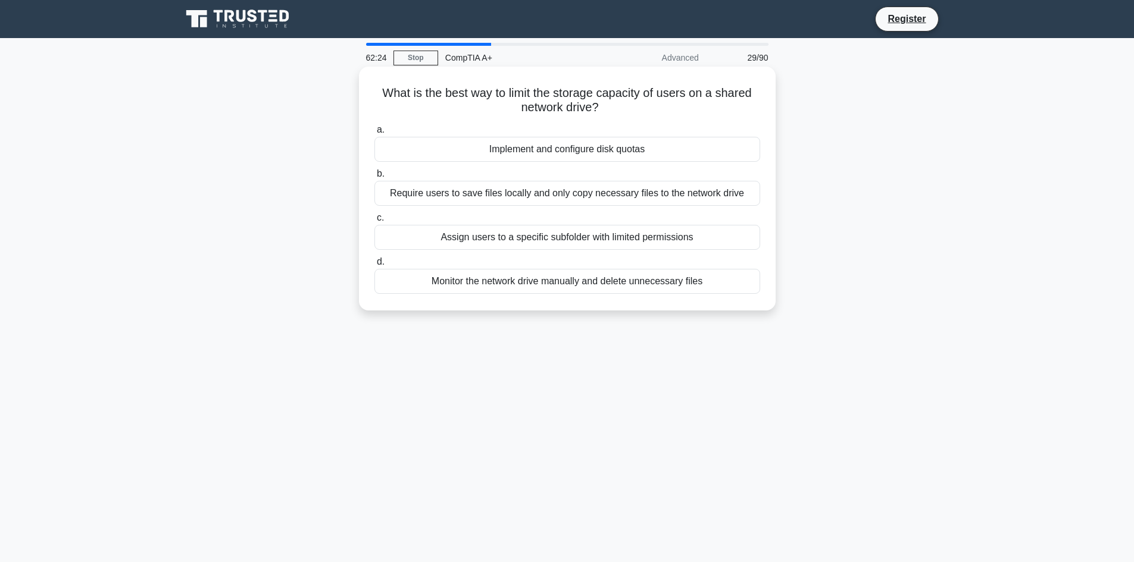
click at [575, 281] on div "Monitor the network drive manually and delete unnecessary files" at bounding box center [567, 281] width 386 height 25
click at [374, 266] on input "d. Monitor the network drive manually and delete unnecessary files" at bounding box center [374, 262] width 0 height 8
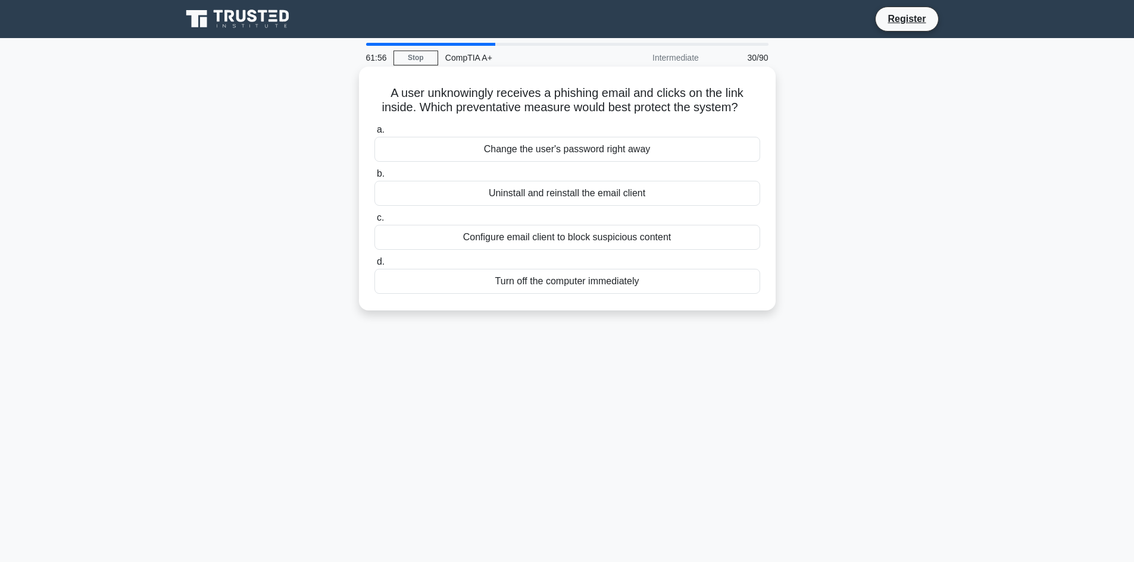
drag, startPoint x: 668, startPoint y: 278, endPoint x: 413, endPoint y: 131, distance: 294.3
click at [425, 139] on div "a. Change the user's password right away b. Uninstall and reinstall the email c…" at bounding box center [567, 208] width 400 height 176
click at [662, 287] on div "Turn off the computer immediately" at bounding box center [567, 281] width 386 height 25
click at [374, 266] on input "d. Turn off the computer immediately" at bounding box center [374, 262] width 0 height 8
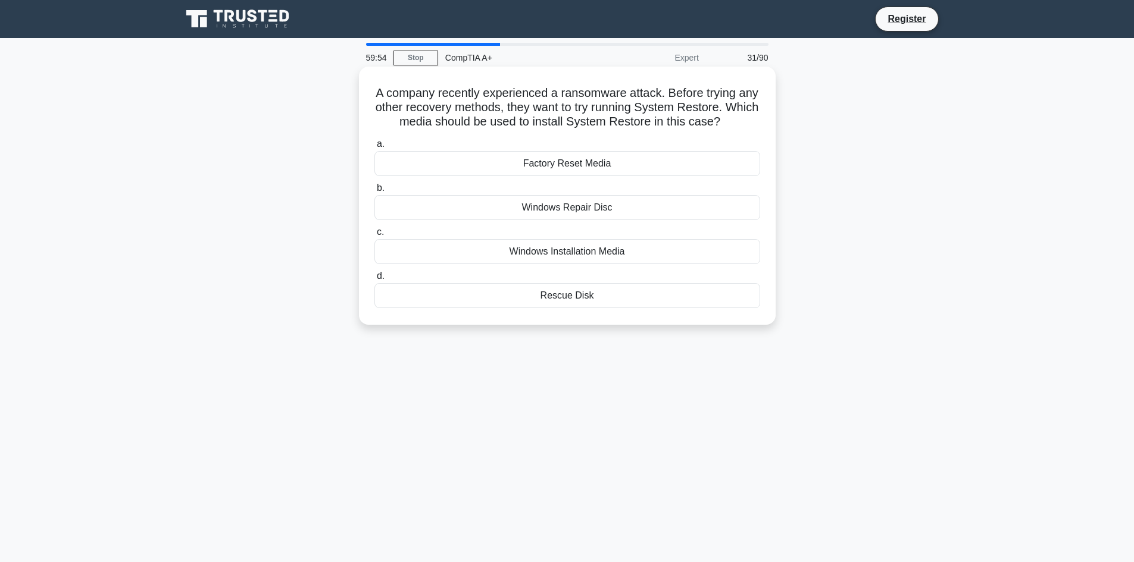
click at [633, 166] on div "Factory Reset Media" at bounding box center [567, 163] width 386 height 25
click at [374, 148] on input "a. Factory Reset Media" at bounding box center [374, 144] width 0 height 8
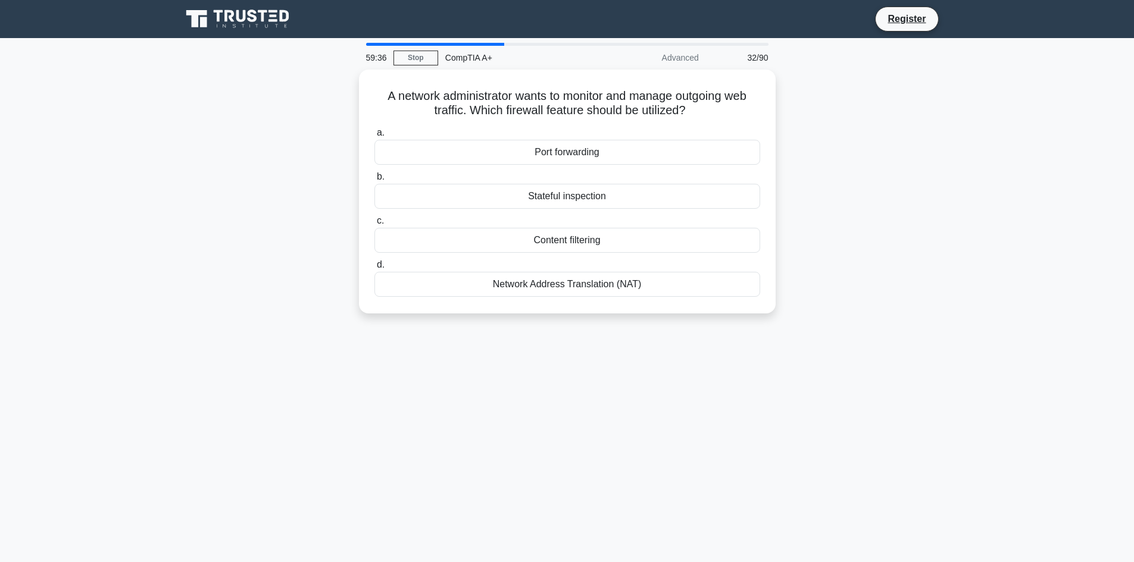
drag, startPoint x: 667, startPoint y: 284, endPoint x: 353, endPoint y: 82, distance: 372.9
click at [353, 82] on div "A network administrator wants to monitor and manage outgoing web traffic. Which…" at bounding box center [566, 199] width 785 height 258
drag, startPoint x: 361, startPoint y: 83, endPoint x: 424, endPoint y: 90, distance: 62.8
click at [424, 90] on h5 "A network administrator wants to monitor and manage outgoing web traffic. Which…" at bounding box center [567, 101] width 388 height 30
drag, startPoint x: 663, startPoint y: 287, endPoint x: 367, endPoint y: 77, distance: 363.2
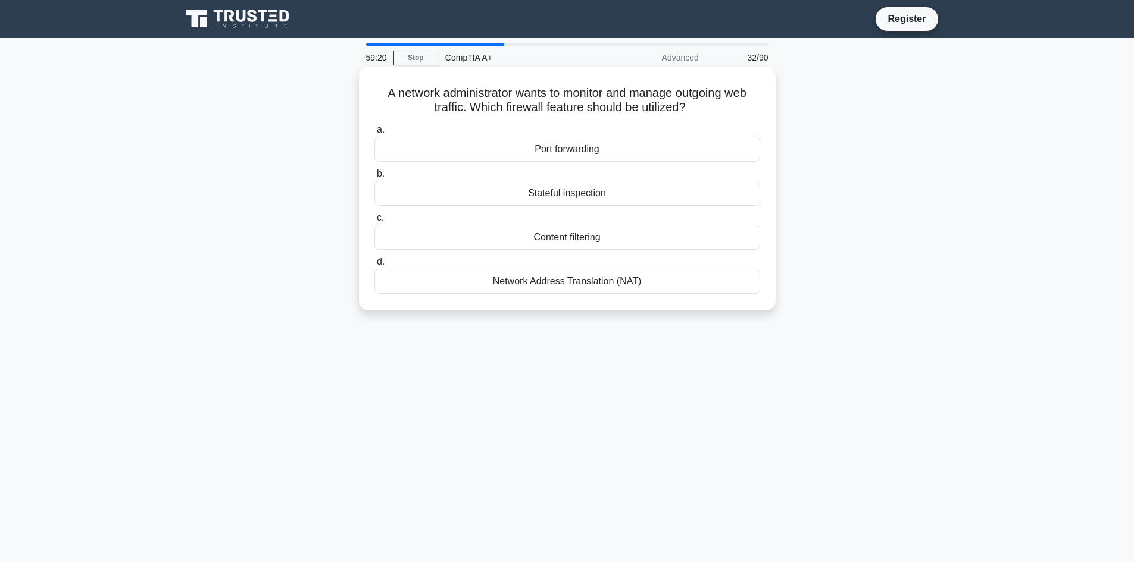
click at [367, 77] on div "A network administrator wants to monitor and manage outgoing web traffic. Which…" at bounding box center [567, 188] width 407 height 234
click at [123, 108] on main "59:04 Stop CompTIA A+ Advanced 32/90 A network administrator wants to monitor a…" at bounding box center [567, 340] width 1134 height 605
click at [501, 204] on div "Stateful inspection" at bounding box center [567, 193] width 386 height 25
click at [374, 178] on input "b. Stateful inspection" at bounding box center [374, 174] width 0 height 8
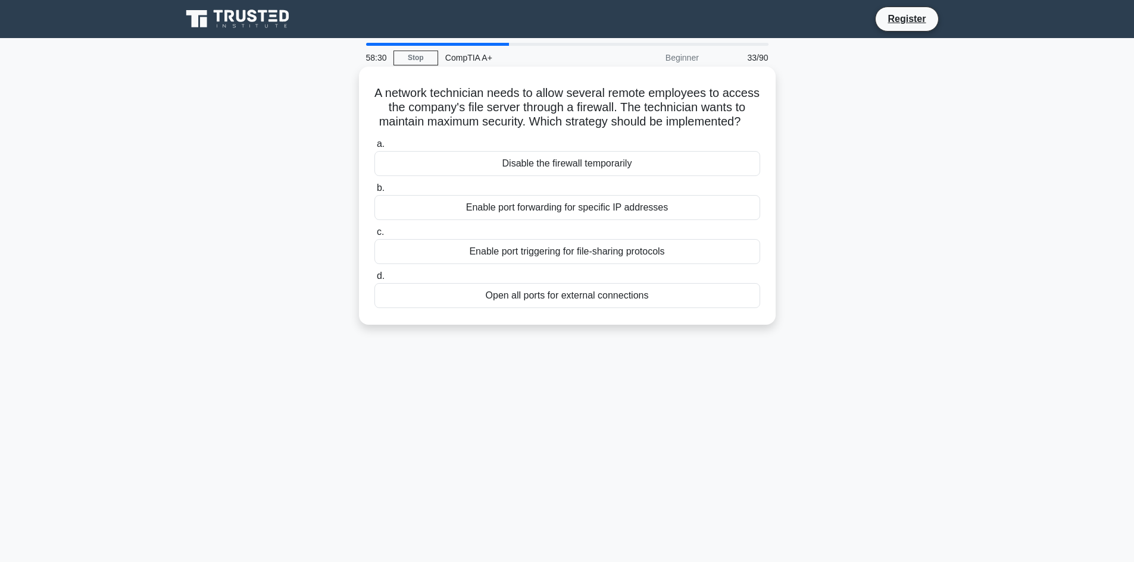
drag, startPoint x: 641, startPoint y: 310, endPoint x: 378, endPoint y: 93, distance: 340.7
click at [378, 93] on div "A network technician needs to allow several remote employees to access the comp…" at bounding box center [567, 195] width 407 height 249
click at [197, 199] on div "A network technician needs to allow several remote employees to access the comp…" at bounding box center [566, 206] width 785 height 273
click at [409, 264] on div "Enable port triggering for file-sharing protocols" at bounding box center [567, 251] width 386 height 25
click at [374, 236] on input "c. Enable port triggering for file-sharing protocols" at bounding box center [374, 232] width 0 height 8
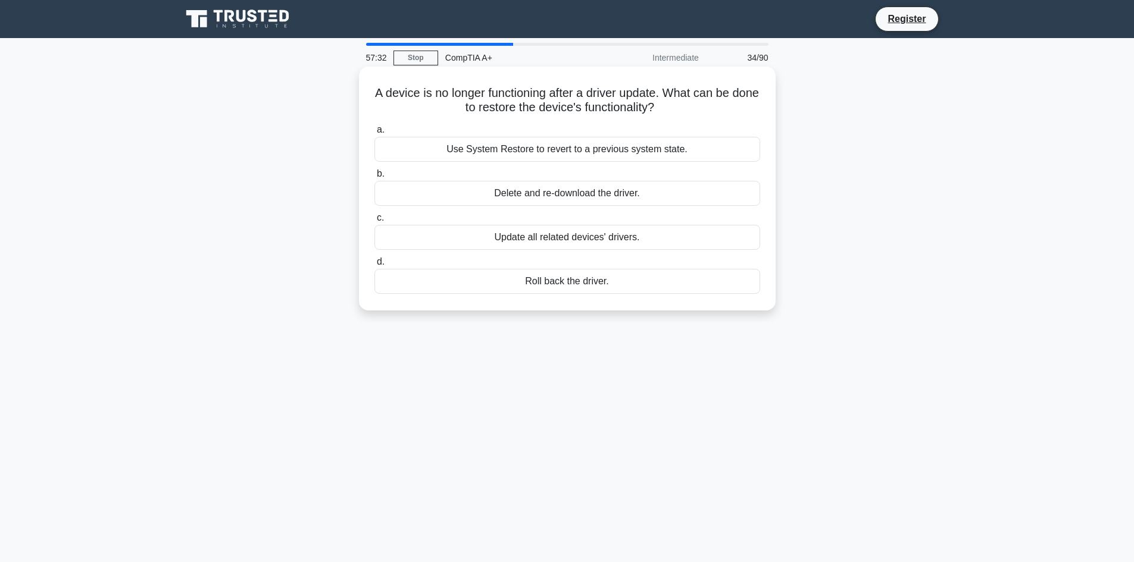
drag, startPoint x: 624, startPoint y: 287, endPoint x: 372, endPoint y: 86, distance: 322.2
click at [372, 86] on div "A device is no longer functioning after a driver update. What can be done to re…" at bounding box center [567, 188] width 407 height 234
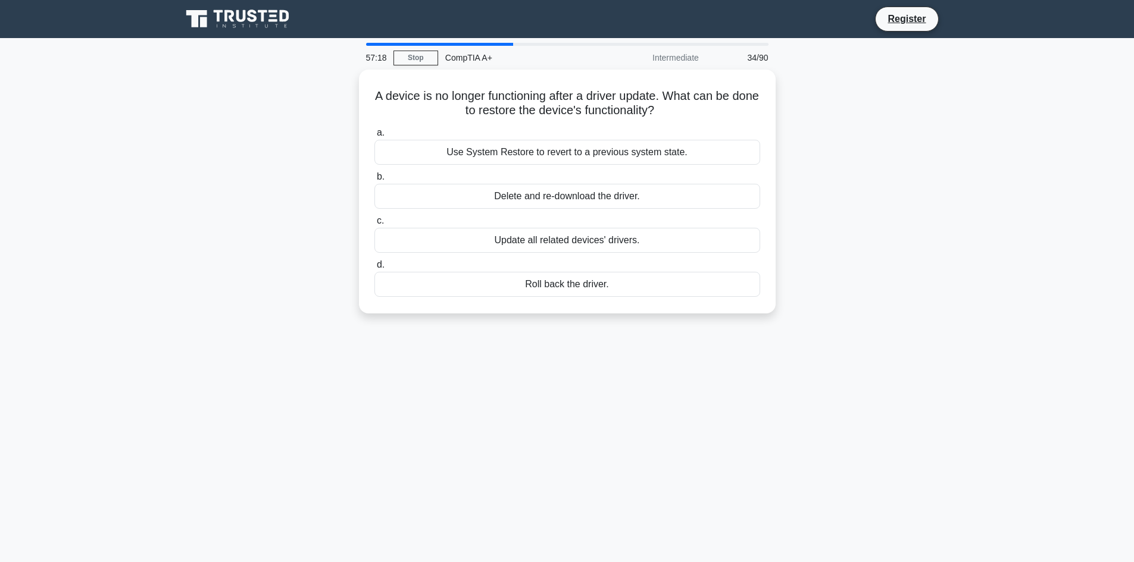
click at [412, 422] on div "57:18 Stop CompTIA A+ Intermediate 34/90 A device is no longer functioning afte…" at bounding box center [566, 340] width 785 height 595
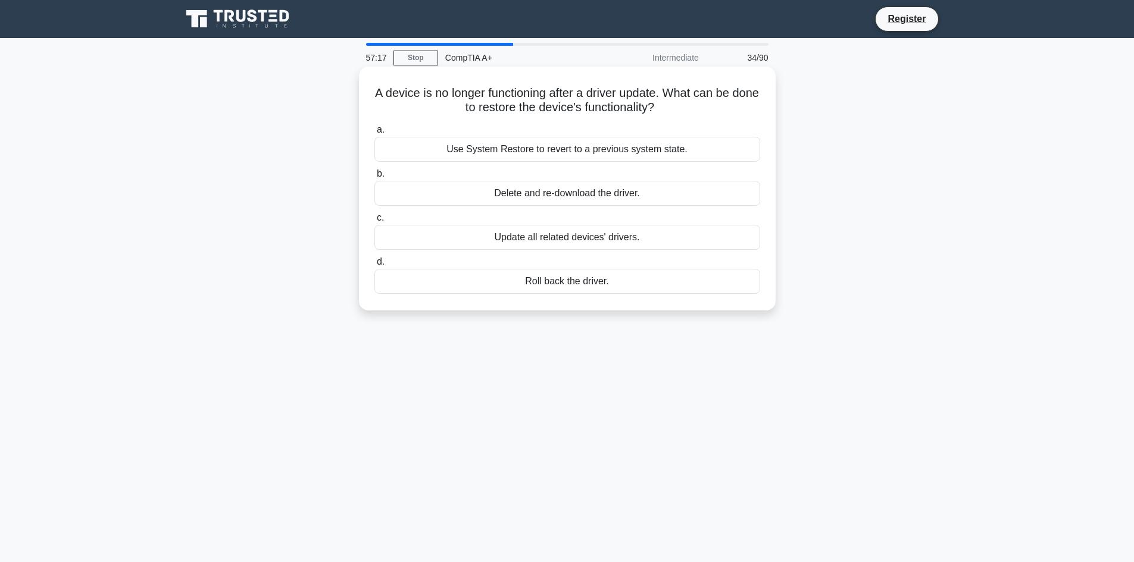
click at [434, 281] on div "Roll back the driver." at bounding box center [567, 281] width 386 height 25
click at [374, 266] on input "d. Roll back the driver." at bounding box center [374, 262] width 0 height 8
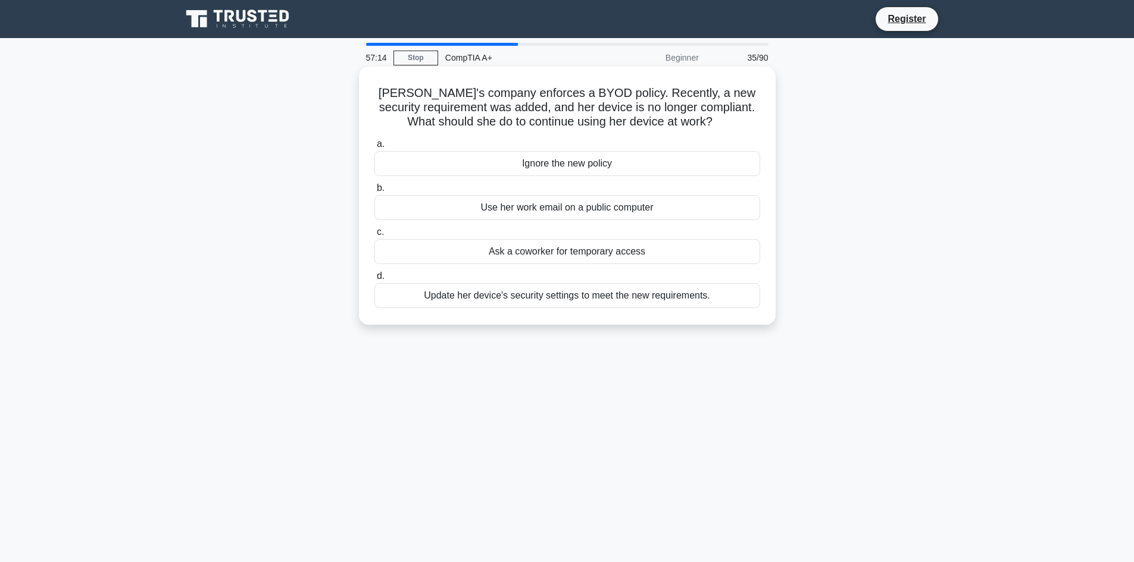
drag, startPoint x: 725, startPoint y: 294, endPoint x: 467, endPoint y: 203, distance: 273.8
click at [489, 220] on div "a. Ignore the new policy b. Use her work email on a public computer c. d." at bounding box center [567, 222] width 400 height 176
click at [467, 517] on div "57:10 Stop CompTIA A+ Beginner 35/90 Lucy's company enforces a BYOD policy. Rec…" at bounding box center [566, 340] width 785 height 595
click at [724, 331] on div "Lucy's company enforces a BYOD policy. Recently, a new security requirement was…" at bounding box center [566, 206] width 785 height 273
drag, startPoint x: 716, startPoint y: 302, endPoint x: 389, endPoint y: 89, distance: 389.7
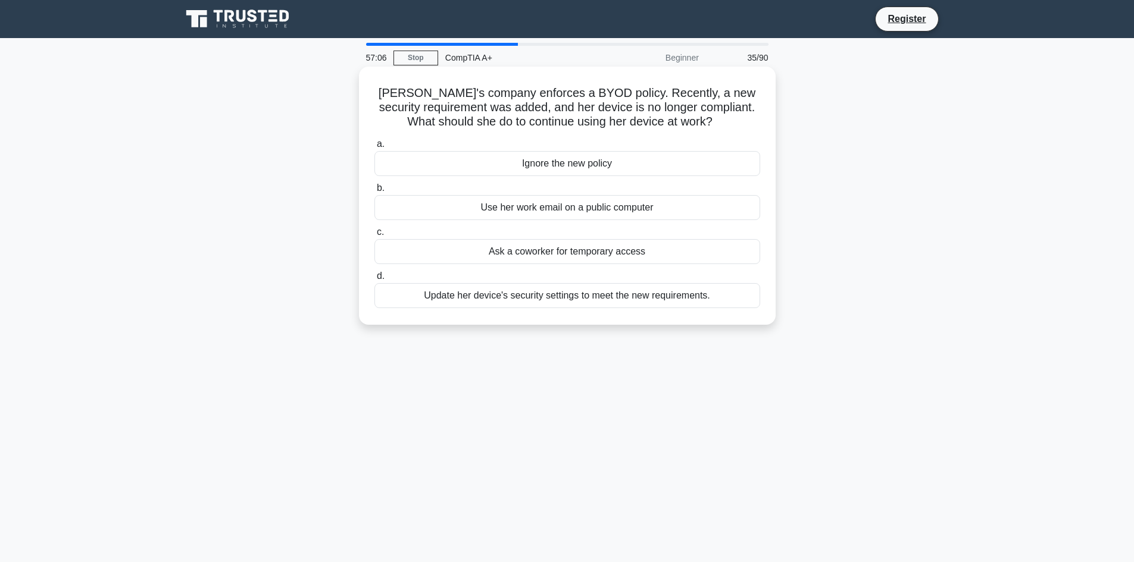
click at [389, 89] on div "Lucy's company enforces a BYOD policy. Recently, a new security requirement was…" at bounding box center [567, 195] width 407 height 249
click at [500, 362] on div "56:52 Stop CompTIA A+ Beginner 35/90 Lucy's company enforces a BYOD policy. Rec…" at bounding box center [566, 340] width 785 height 595
click at [645, 305] on div "Update her device's security settings to meet the new requirements." at bounding box center [567, 295] width 386 height 25
click at [374, 280] on input "d. Update her device's security settings to meet the new requirements." at bounding box center [374, 277] width 0 height 8
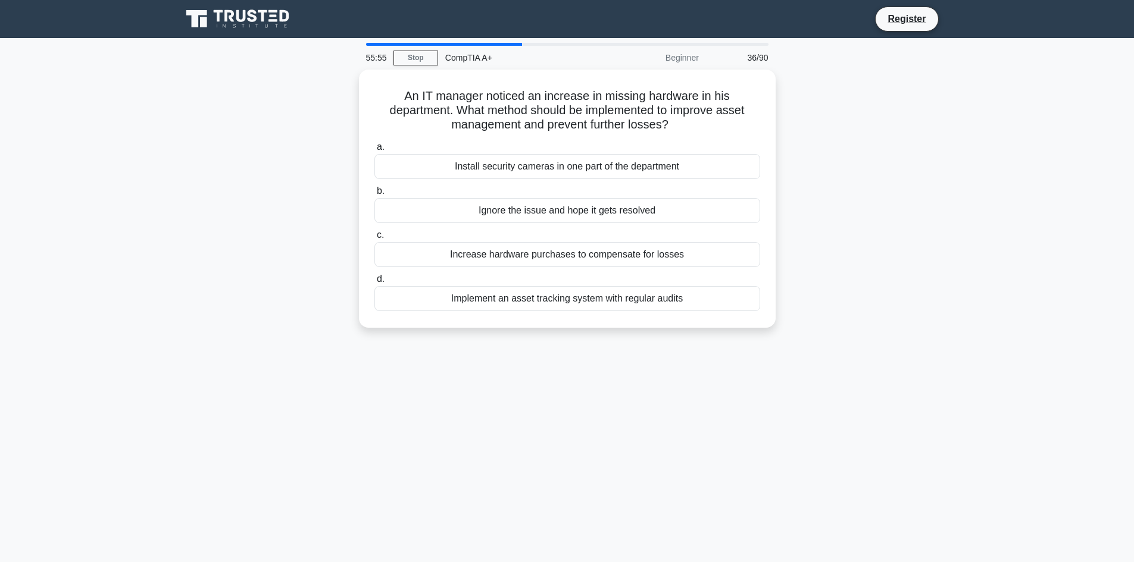
click at [630, 522] on div "55:55 Stop CompTIA A+ Beginner 36/90 An IT manager noticed an increase in missi…" at bounding box center [566, 340] width 785 height 595
click at [606, 296] on div "Implement an asset tracking system with regular audits" at bounding box center [567, 295] width 386 height 25
click at [374, 280] on input "d. Implement an asset tracking system with regular audits" at bounding box center [374, 277] width 0 height 8
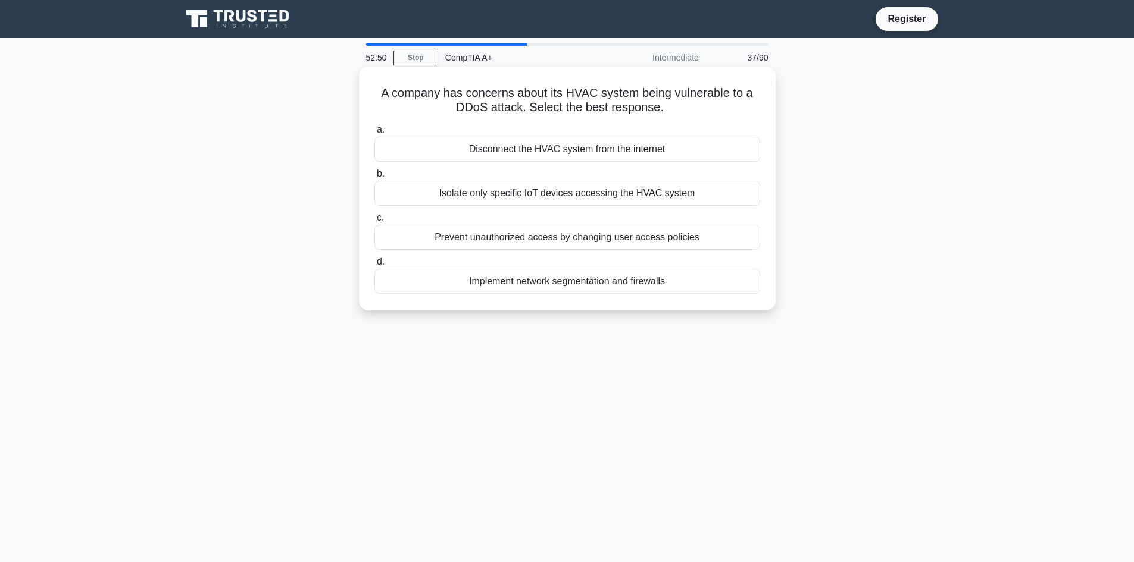
click at [578, 156] on div "Disconnect the HVAC system from the internet" at bounding box center [567, 149] width 386 height 25
click at [374, 134] on input "a. Disconnect the HVAC system from the internet" at bounding box center [374, 130] width 0 height 8
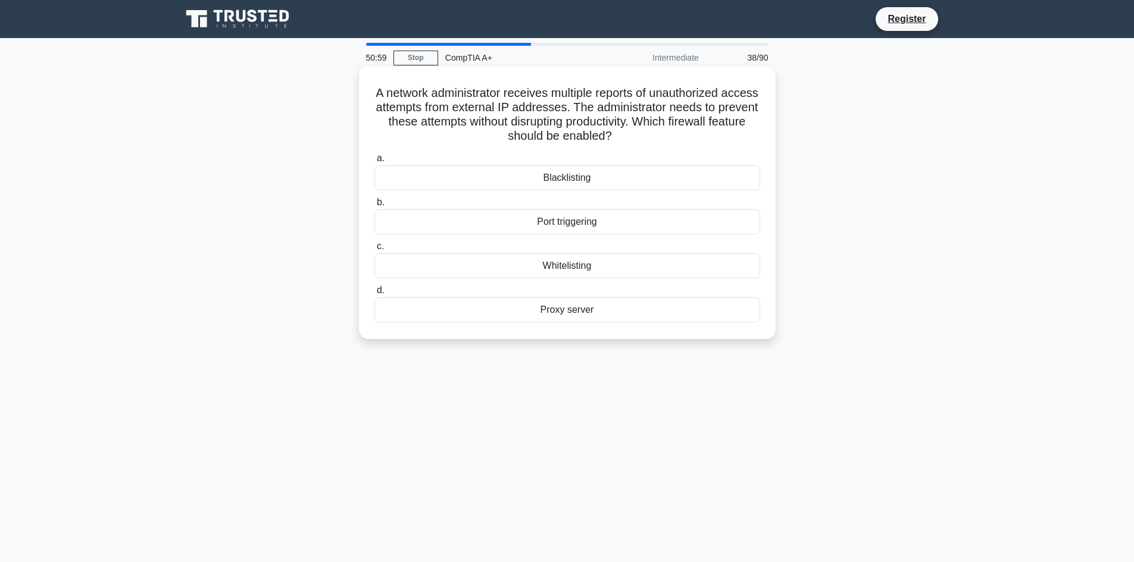
drag, startPoint x: 621, startPoint y: 311, endPoint x: 383, endPoint y: 95, distance: 321.4
click at [384, 95] on div "A network administrator receives multiple reports of unauthorized access attemp…" at bounding box center [567, 202] width 407 height 263
drag, startPoint x: 196, startPoint y: 187, endPoint x: 204, endPoint y: 183, distance: 8.5
click at [196, 187] on div "A network administrator receives multiple reports of unauthorized access attemp…" at bounding box center [566, 213] width 785 height 287
click at [423, 171] on div "Blacklisting" at bounding box center [567, 177] width 386 height 25
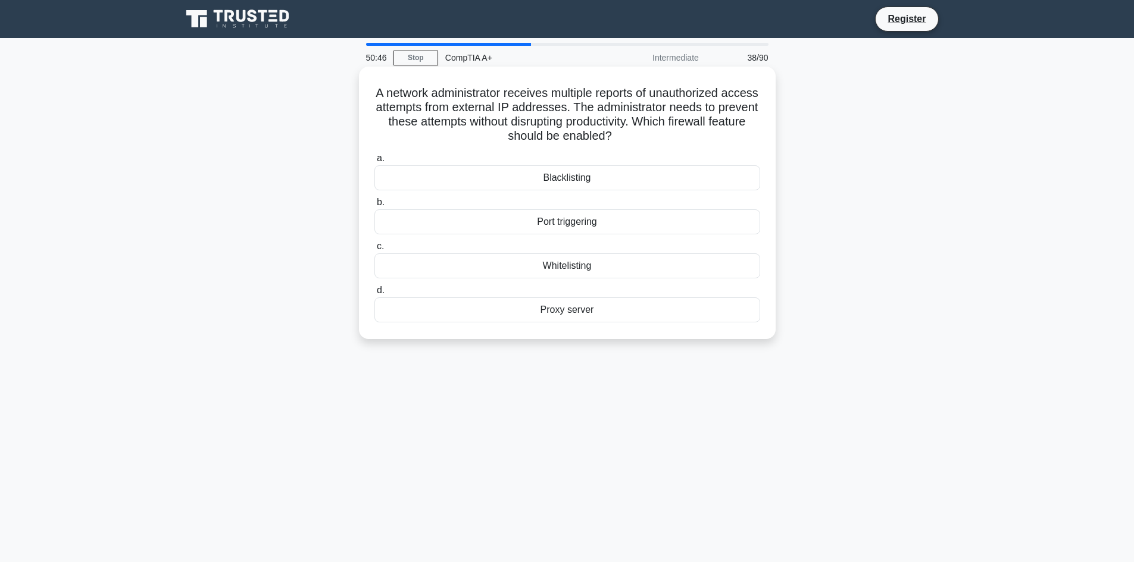
click at [374, 162] on input "a. Blacklisting" at bounding box center [374, 159] width 0 height 8
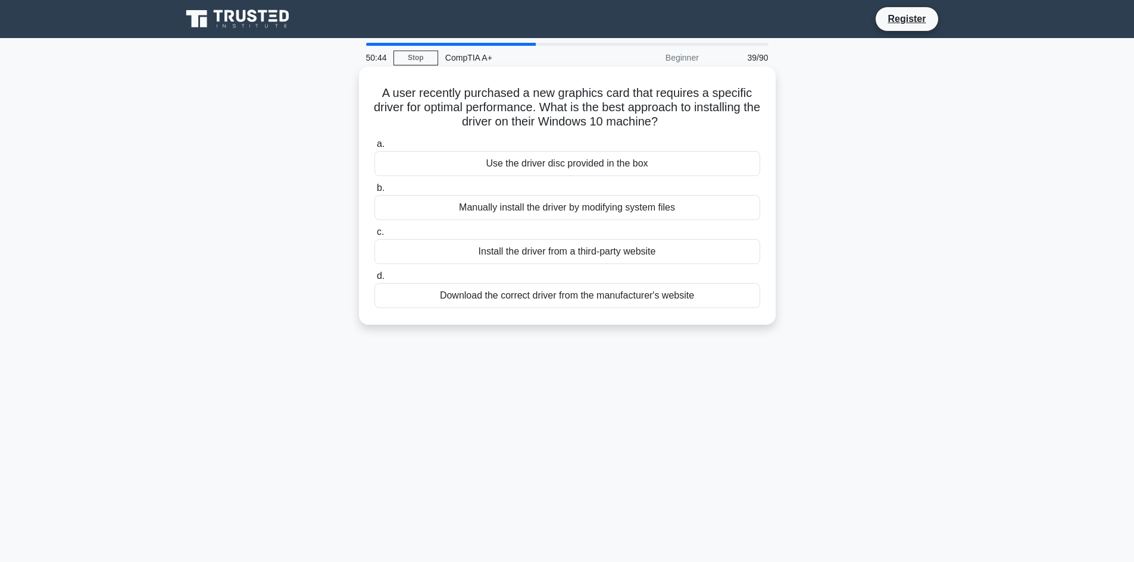
drag, startPoint x: 710, startPoint y: 293, endPoint x: 377, endPoint y: 98, distance: 386.0
click at [377, 98] on div "A user recently purchased a new graphics card that requires a specific driver f…" at bounding box center [567, 195] width 407 height 249
click at [525, 302] on div "Download the correct driver from the manufacturer's website" at bounding box center [567, 295] width 386 height 25
click at [374, 280] on input "d. Download the correct driver from the manufacturer's website" at bounding box center [374, 277] width 0 height 8
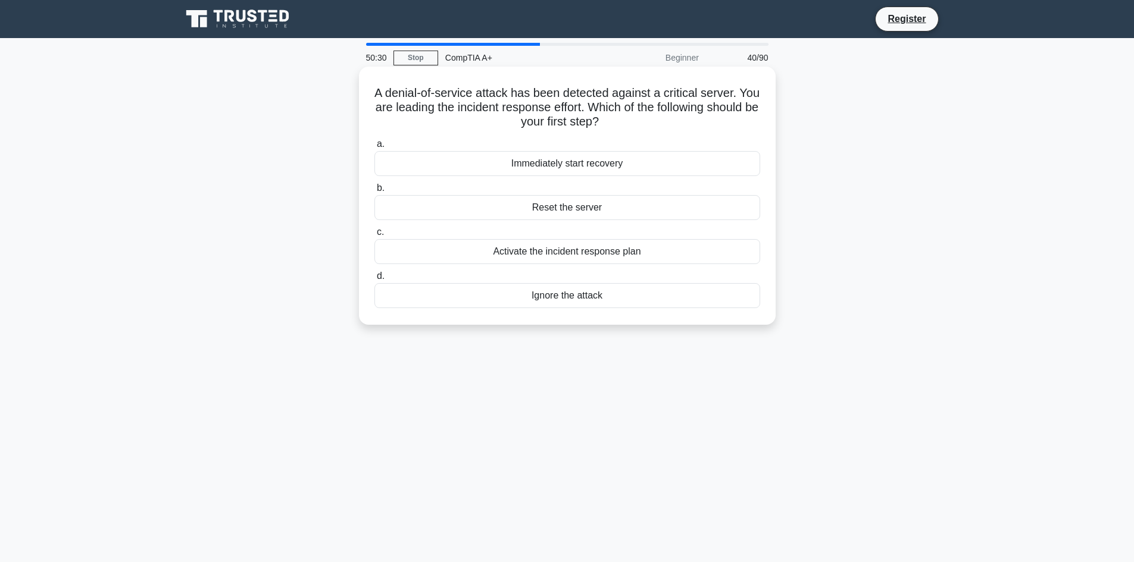
drag, startPoint x: 616, startPoint y: 296, endPoint x: 381, endPoint y: 85, distance: 316.0
click at [385, 90] on div "A denial-of-service attack has been detected against a critical server. You are…" at bounding box center [567, 195] width 407 height 249
click at [274, 186] on div "A denial-of-service attack has been detected against a critical server. You are…" at bounding box center [566, 206] width 785 height 273
click at [455, 251] on div "Activate the incident response plan" at bounding box center [567, 251] width 386 height 25
click at [374, 236] on input "c. Activate the incident response plan" at bounding box center [374, 232] width 0 height 8
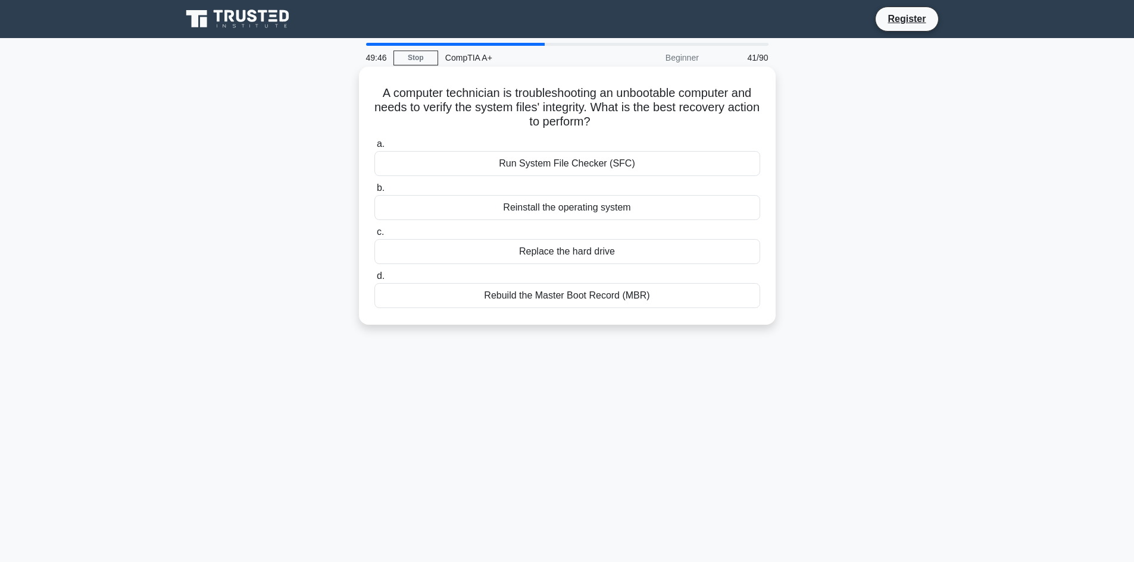
drag, startPoint x: 671, startPoint y: 289, endPoint x: 375, endPoint y: 84, distance: 359.5
click at [375, 84] on div "A computer technician is troubleshooting an unbootable computer and needs to ve…" at bounding box center [567, 195] width 407 height 249
click at [427, 166] on div "Run System File Checker (SFC)" at bounding box center [567, 163] width 386 height 25
click at [374, 148] on input "a. Run System File Checker (SFC)" at bounding box center [374, 144] width 0 height 8
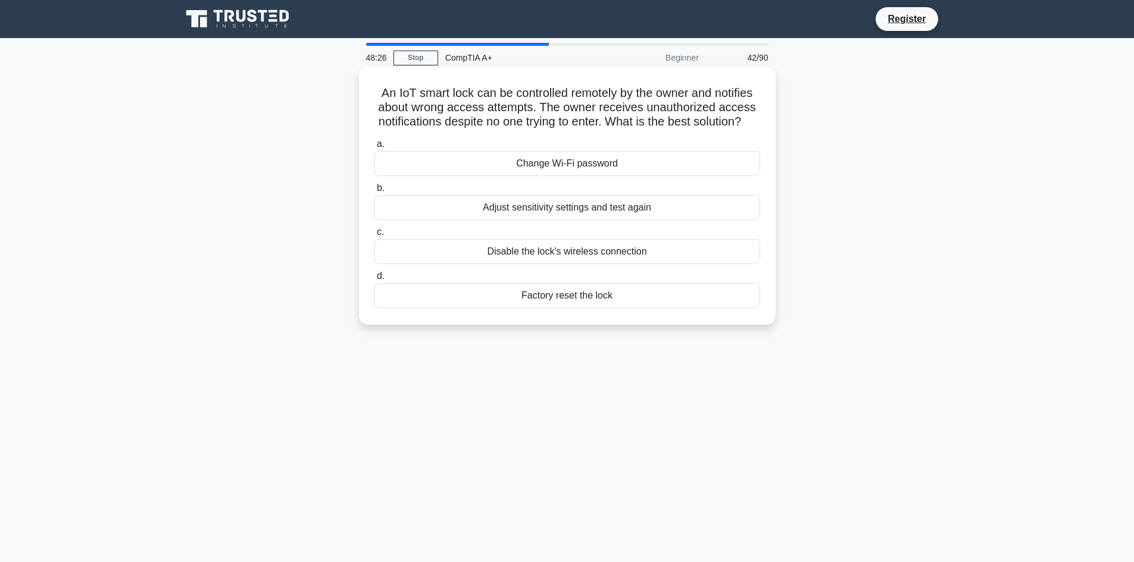
drag, startPoint x: 631, startPoint y: 303, endPoint x: 375, endPoint y: 99, distance: 327.7
click at [376, 101] on div "An IoT smart lock can be controlled remotely by the owner and notifies about wr…" at bounding box center [567, 195] width 407 height 249
click at [271, 161] on div "An IoT smart lock can be controlled remotely by the owner and notifies about wr…" at bounding box center [566, 206] width 785 height 273
click at [436, 213] on div "Adjust sensitivity settings and test again" at bounding box center [567, 207] width 386 height 25
click at [374, 192] on input "b. Adjust sensitivity settings and test again" at bounding box center [374, 188] width 0 height 8
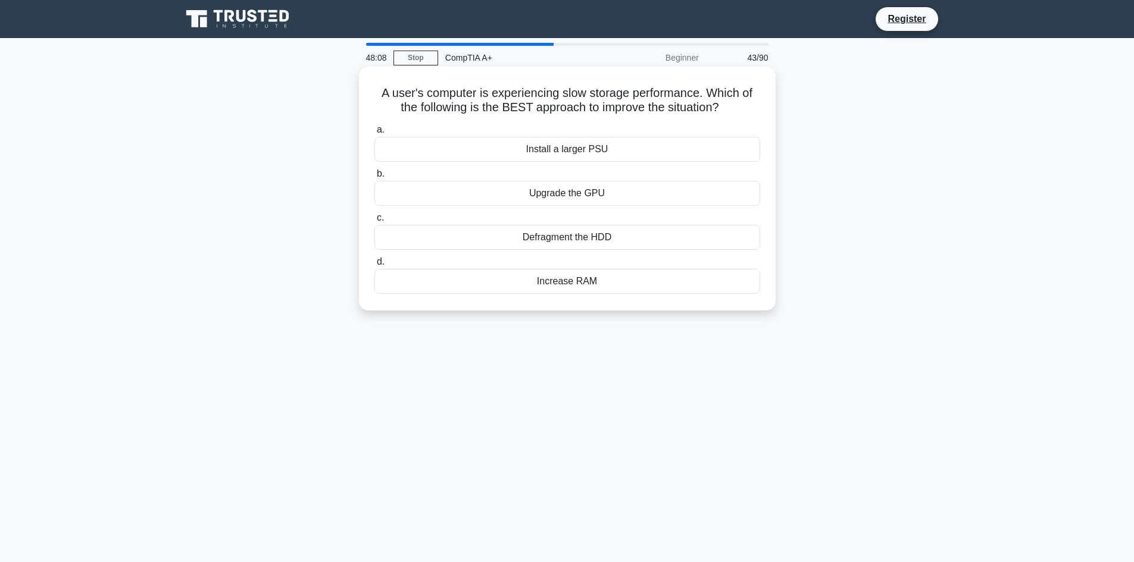
drag, startPoint x: 635, startPoint y: 280, endPoint x: 371, endPoint y: 149, distance: 294.3
click at [385, 166] on div "a. Install a larger PSU b. Upgrade the GPU c. d." at bounding box center [567, 208] width 400 height 176
click at [370, 91] on div "A user's computer is experiencing slow storage performance. Which of the follow…" at bounding box center [567, 188] width 407 height 234
drag, startPoint x: 370, startPoint y: 91, endPoint x: 593, endPoint y: 280, distance: 292.6
click at [593, 280] on div "A user's computer is experiencing slow storage performance. Which of the follow…" at bounding box center [567, 188] width 407 height 234
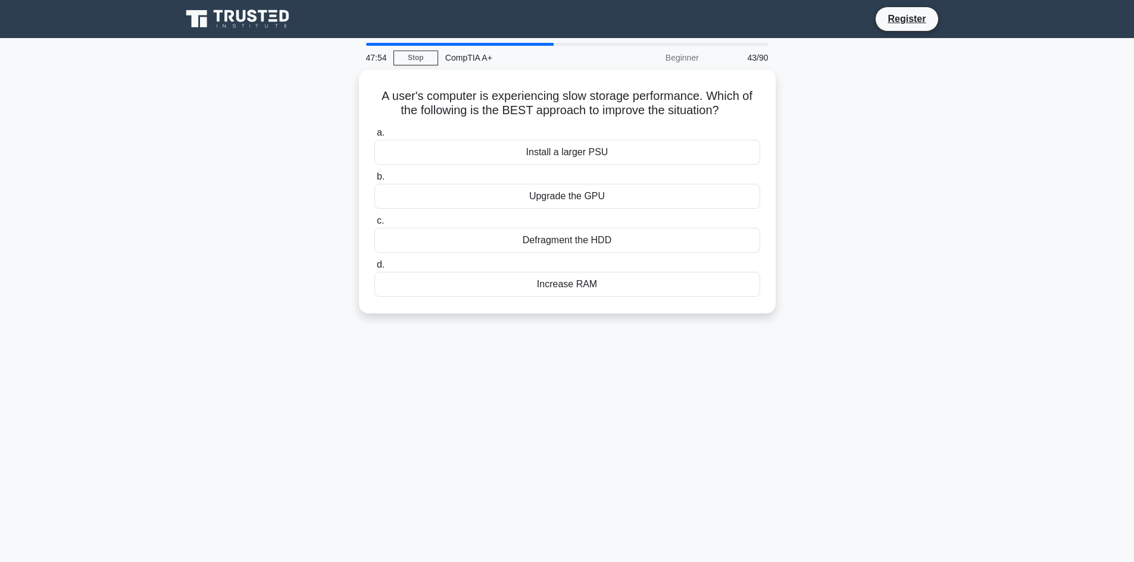
click at [139, 143] on main "47:54 Stop CompTIA A+ Beginner 43/90 A user's computer is experiencing slow sto…" at bounding box center [567, 340] width 1134 height 605
click at [168, 202] on main "47:52 Stop CompTIA A+ Beginner 43/90 A user's computer is experiencing slow sto…" at bounding box center [567, 340] width 1134 height 605
click at [446, 233] on div "Defragment the HDD" at bounding box center [567, 237] width 386 height 25
click at [374, 222] on input "c. Defragment the HDD" at bounding box center [374, 218] width 0 height 8
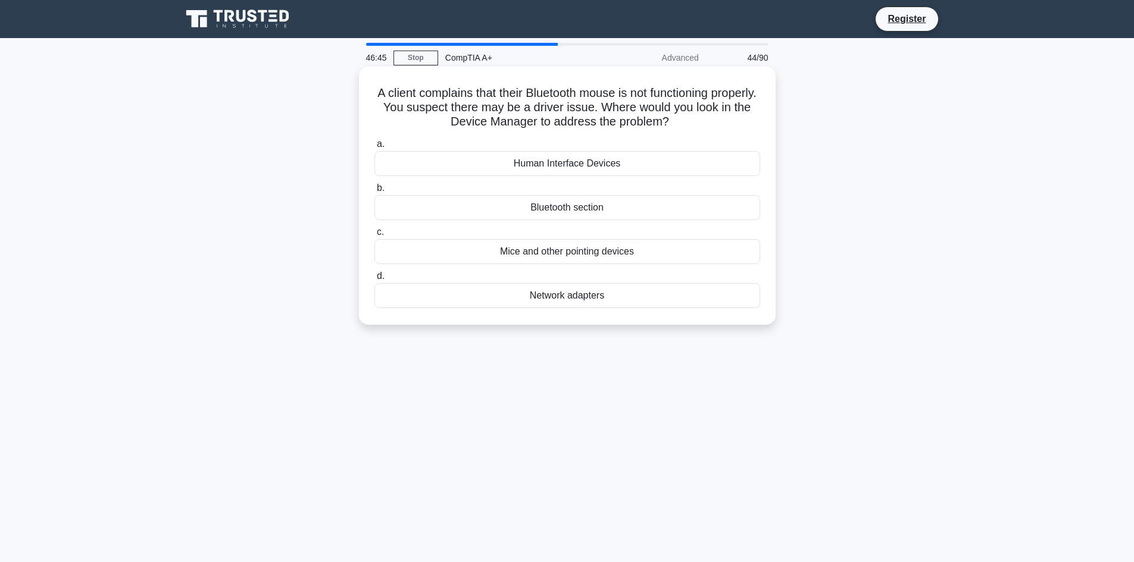
click at [686, 258] on div "Mice and other pointing devices" at bounding box center [567, 251] width 386 height 25
click at [374, 236] on input "c. Mice and other pointing devices" at bounding box center [374, 232] width 0 height 8
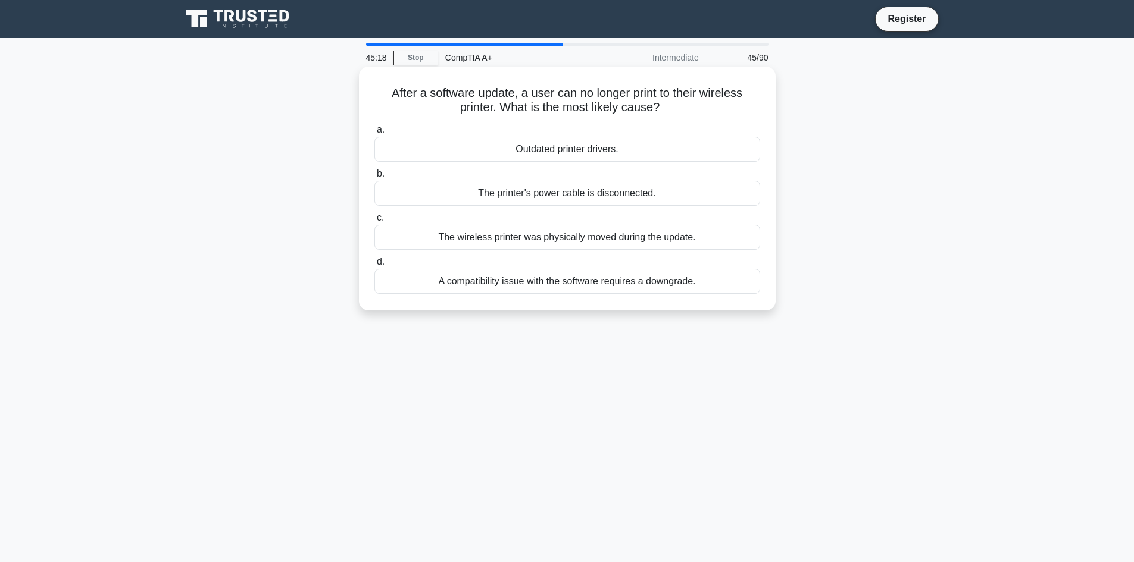
drag, startPoint x: 704, startPoint y: 275, endPoint x: 380, endPoint y: 92, distance: 372.5
click at [380, 92] on div "After a software update, a user can no longer print to their wireless printer. …" at bounding box center [567, 188] width 407 height 234
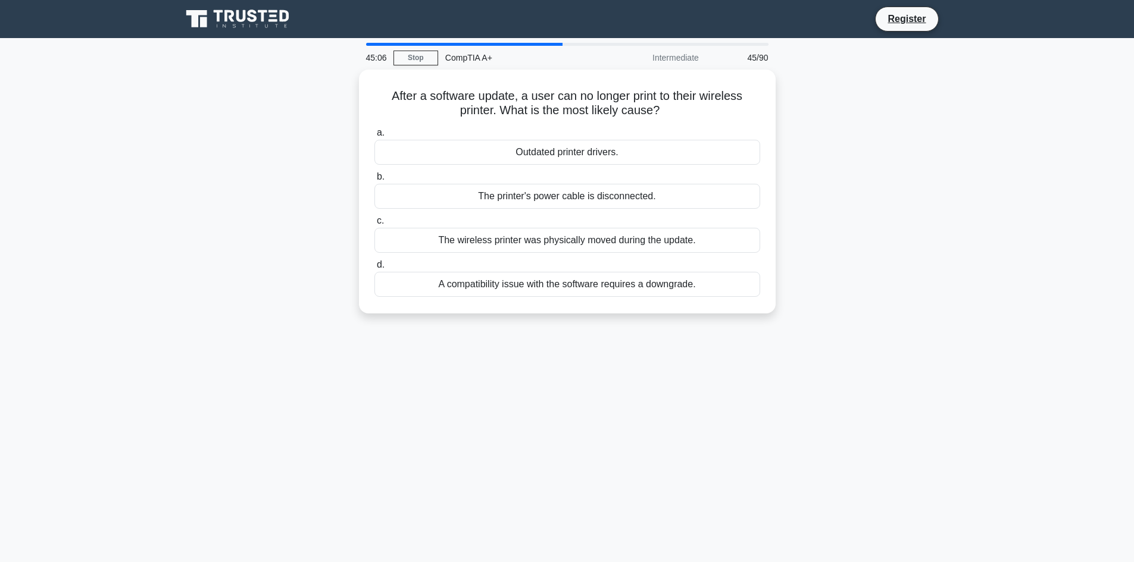
click at [277, 148] on div "After a software update, a user can no longer print to their wireless printer. …" at bounding box center [566, 199] width 785 height 258
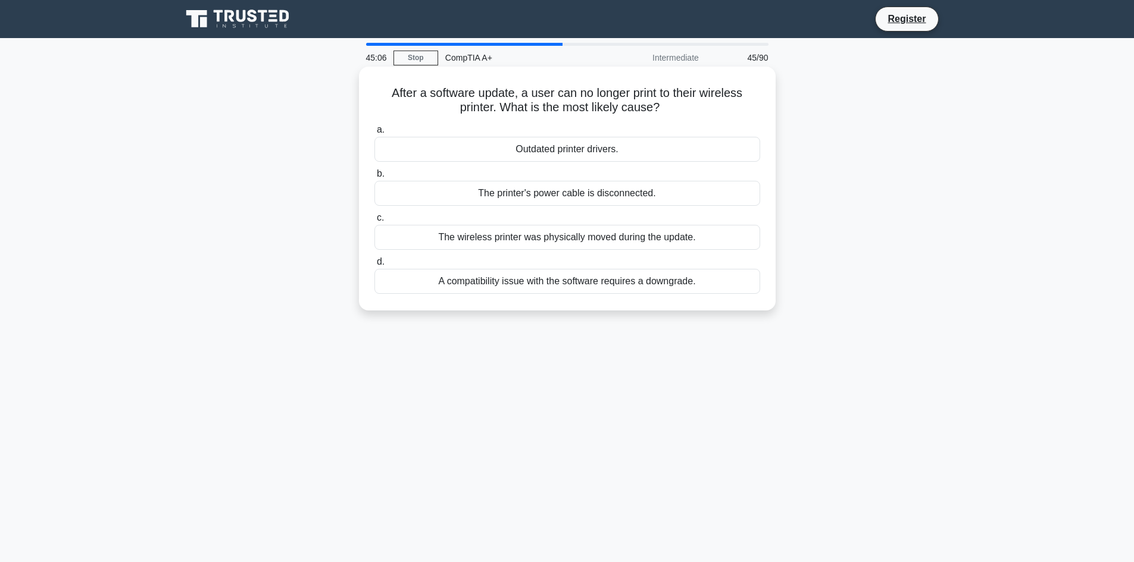
click at [423, 154] on div "Outdated printer drivers." at bounding box center [567, 149] width 386 height 25
click at [374, 134] on input "a. Outdated printer drivers." at bounding box center [374, 130] width 0 height 8
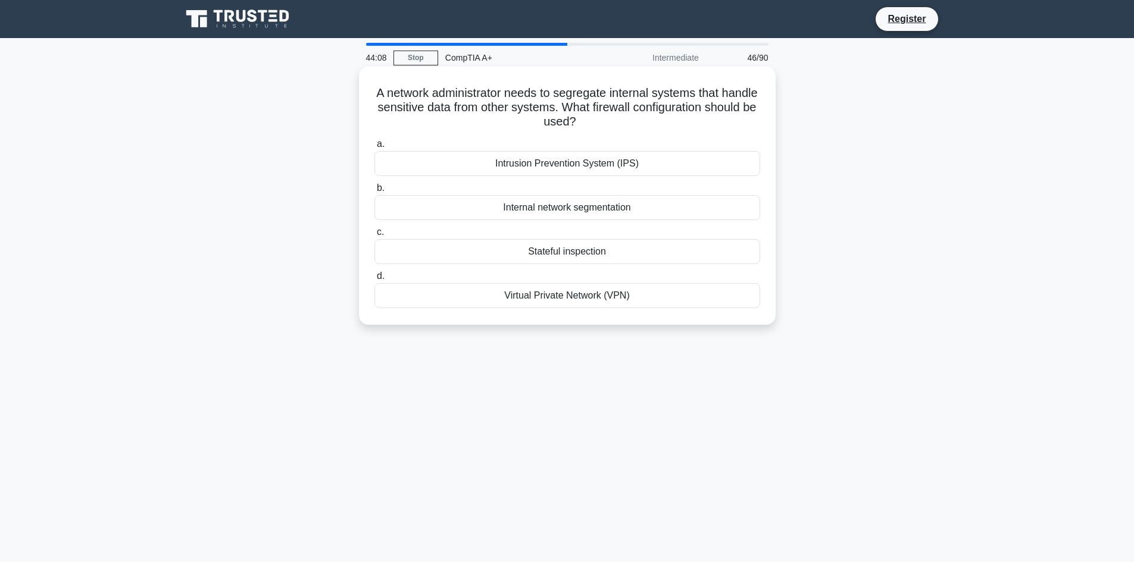
click at [611, 164] on div "Intrusion Prevention System (IPS)" at bounding box center [567, 163] width 386 height 25
click at [374, 148] on input "a. Intrusion Prevention System (IPS)" at bounding box center [374, 144] width 0 height 8
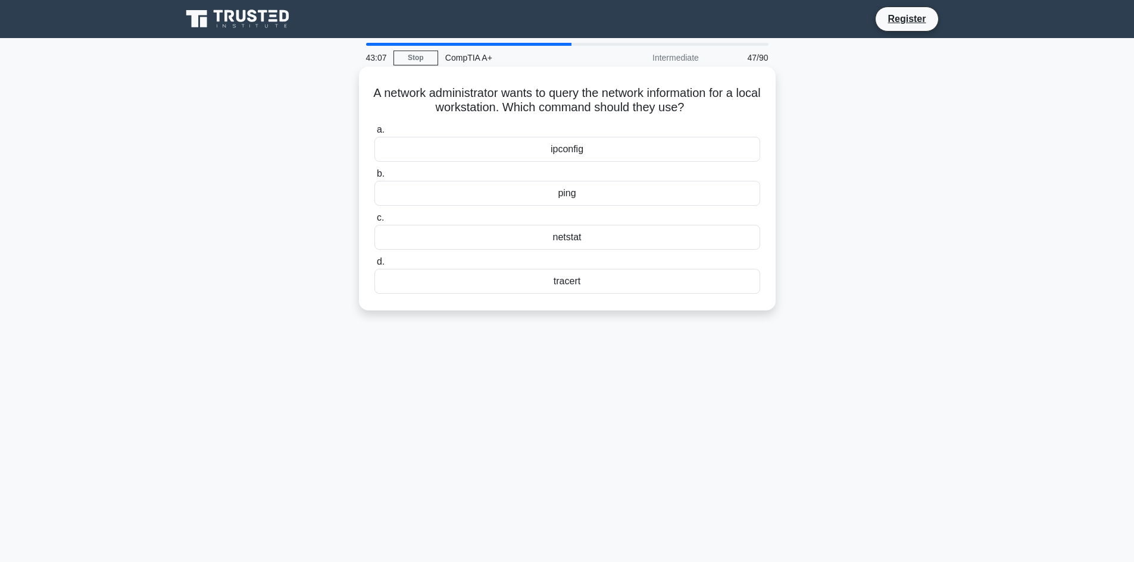
click at [519, 151] on div "ipconfig" at bounding box center [567, 149] width 386 height 25
click at [374, 134] on input "a. ipconfig" at bounding box center [374, 130] width 0 height 8
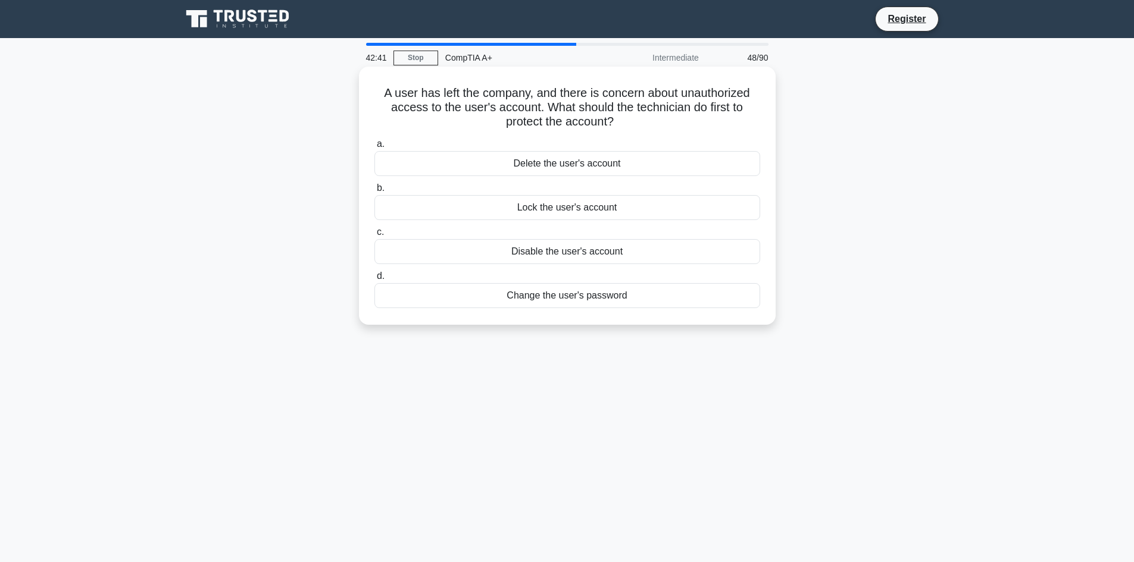
drag, startPoint x: 631, startPoint y: 305, endPoint x: 370, endPoint y: 86, distance: 341.7
click at [370, 86] on div "A user has left the company, and there is concern about unauthorized access to …" at bounding box center [567, 195] width 407 height 249
click at [142, 236] on main "42:31 Stop CompTIA A+ Intermediate 48/90 A user has left the company, and there…" at bounding box center [567, 340] width 1134 height 605
click at [481, 215] on div "Lock the user's account" at bounding box center [567, 207] width 386 height 25
click at [374, 192] on input "b. Lock the user's account" at bounding box center [374, 188] width 0 height 8
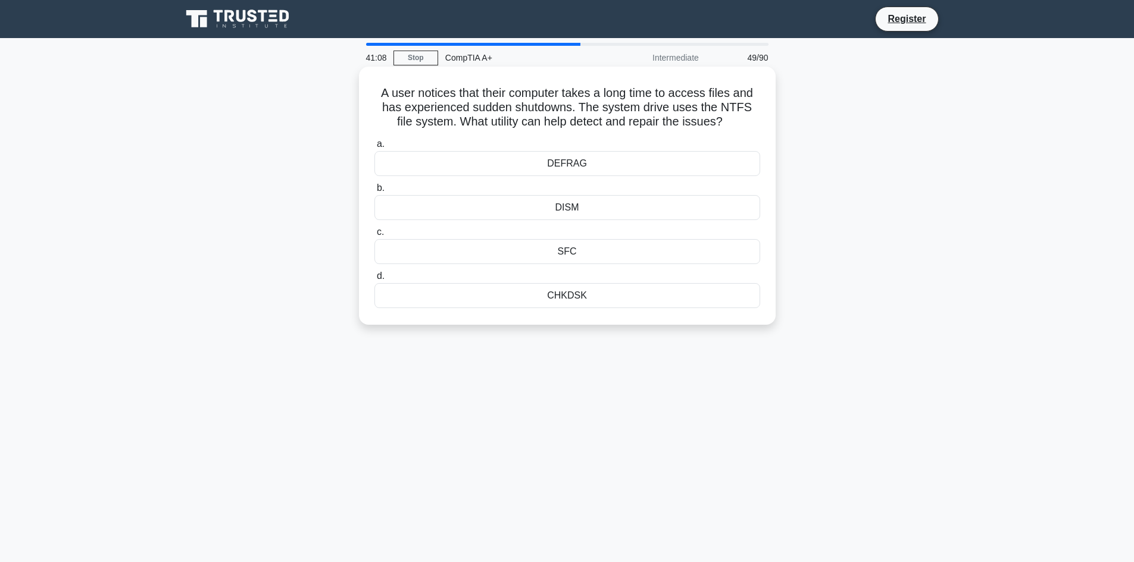
click at [509, 206] on div "DISM" at bounding box center [567, 207] width 386 height 25
click at [374, 192] on input "b. DISM" at bounding box center [374, 188] width 0 height 8
click at [549, 204] on div "Multiple factor authentication" at bounding box center [567, 207] width 386 height 25
click at [374, 192] on input "b. Multiple factor authentication" at bounding box center [374, 188] width 0 height 8
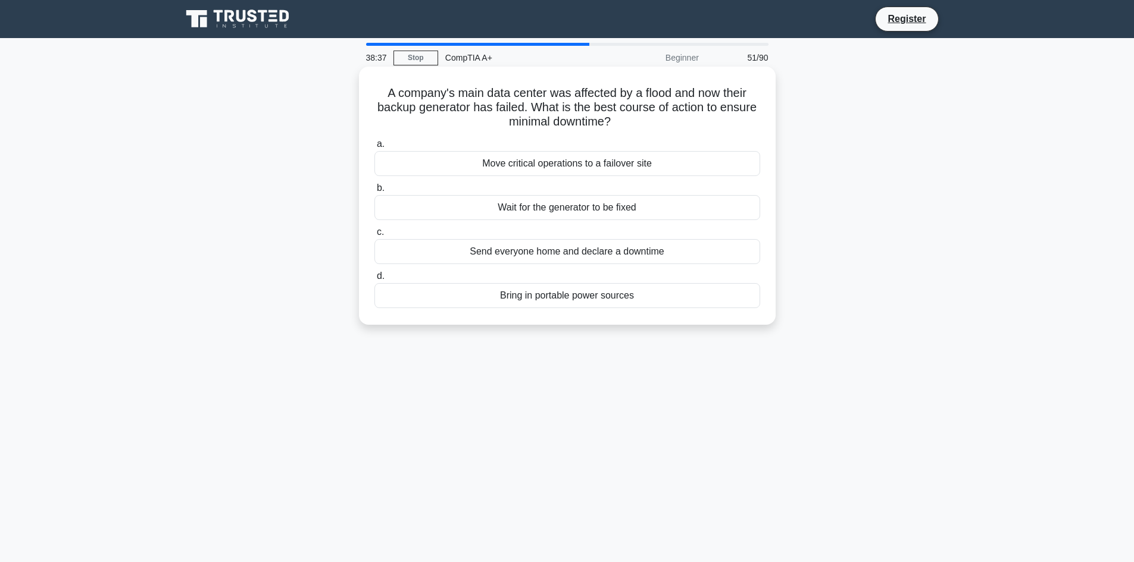
click at [552, 287] on div "Bring in portable power sources" at bounding box center [567, 295] width 386 height 25
click at [374, 280] on input "d. Bring in portable power sources" at bounding box center [374, 277] width 0 height 8
click at [479, 252] on div "Instruct local employees to use their personal devices to work" at bounding box center [567, 251] width 386 height 25
click at [374, 236] on input "c. Instruct local employees to use their personal devices to work" at bounding box center [374, 232] width 0 height 8
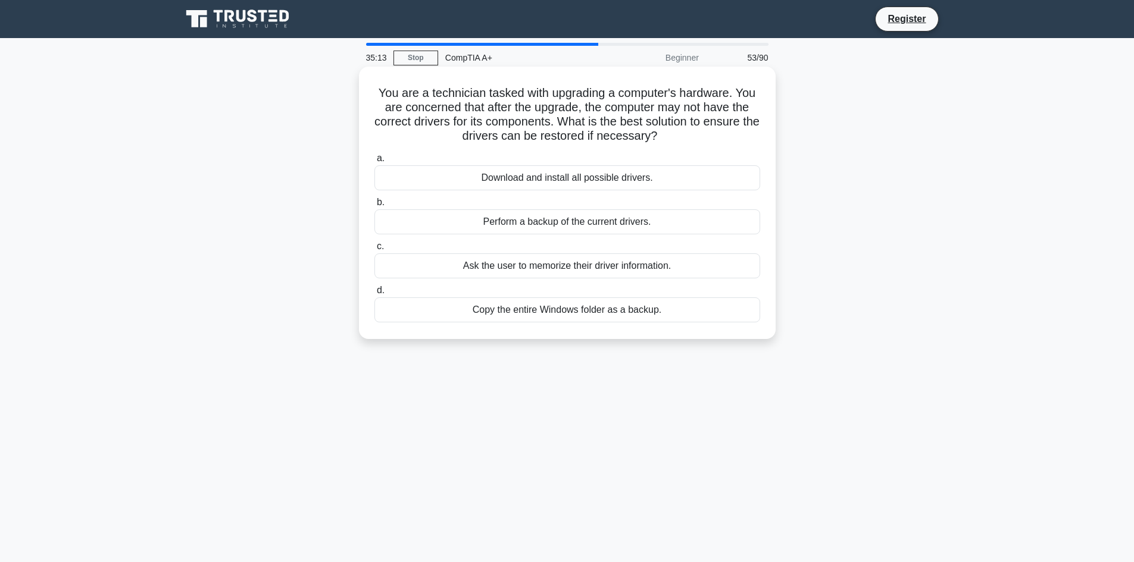
click at [525, 229] on div "Perform a backup of the current drivers." at bounding box center [567, 221] width 386 height 25
click at [374, 206] on input "b. Perform a backup of the current drivers." at bounding box center [374, 203] width 0 height 8
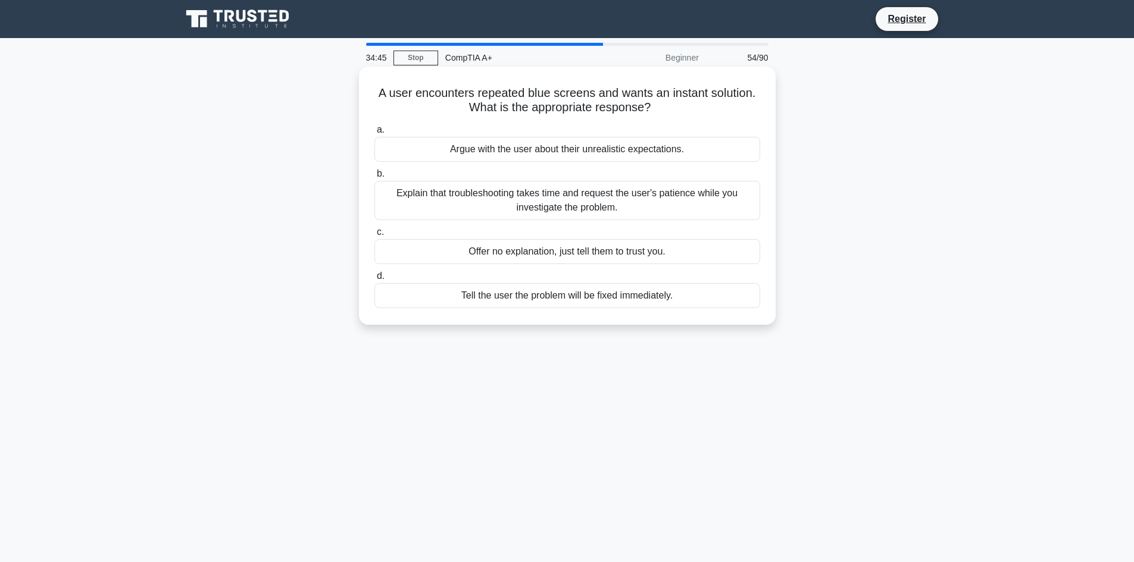
drag, startPoint x: 718, startPoint y: 307, endPoint x: 377, endPoint y: 104, distance: 396.6
click at [382, 113] on div "A user encounters repeated blue screens and wants an instant solution. What is …" at bounding box center [567, 195] width 407 height 249
drag, startPoint x: 374, startPoint y: 92, endPoint x: 685, endPoint y: 298, distance: 372.7
click at [685, 298] on div "A user encounters repeated blue screens and wants an instant solution. What is …" at bounding box center [567, 195] width 407 height 249
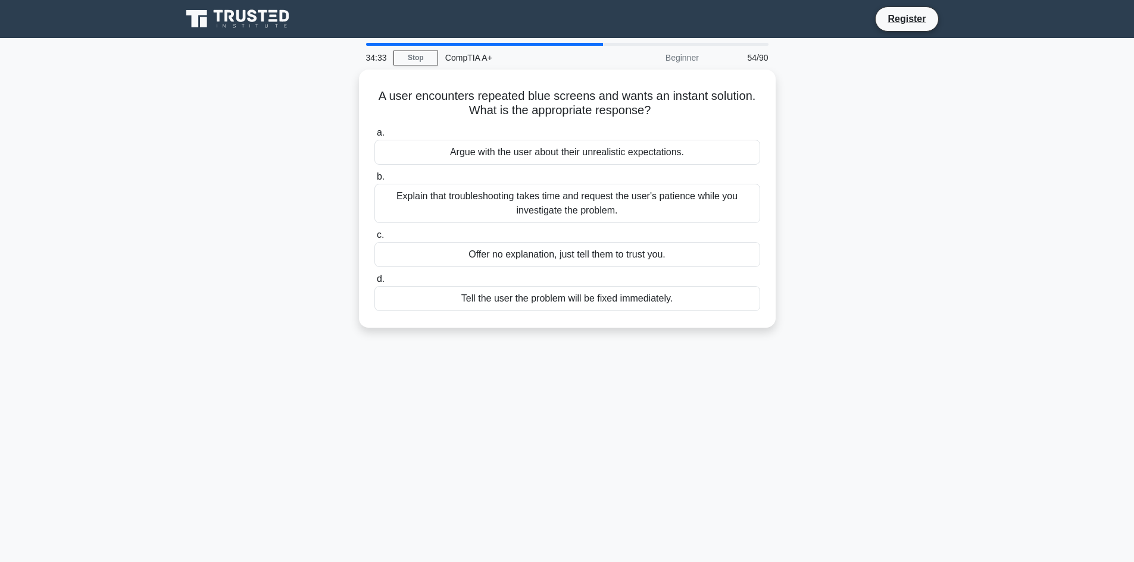
click at [235, 131] on div "A user encounters repeated blue screens and wants an instant solution. What is …" at bounding box center [566, 206] width 785 height 273
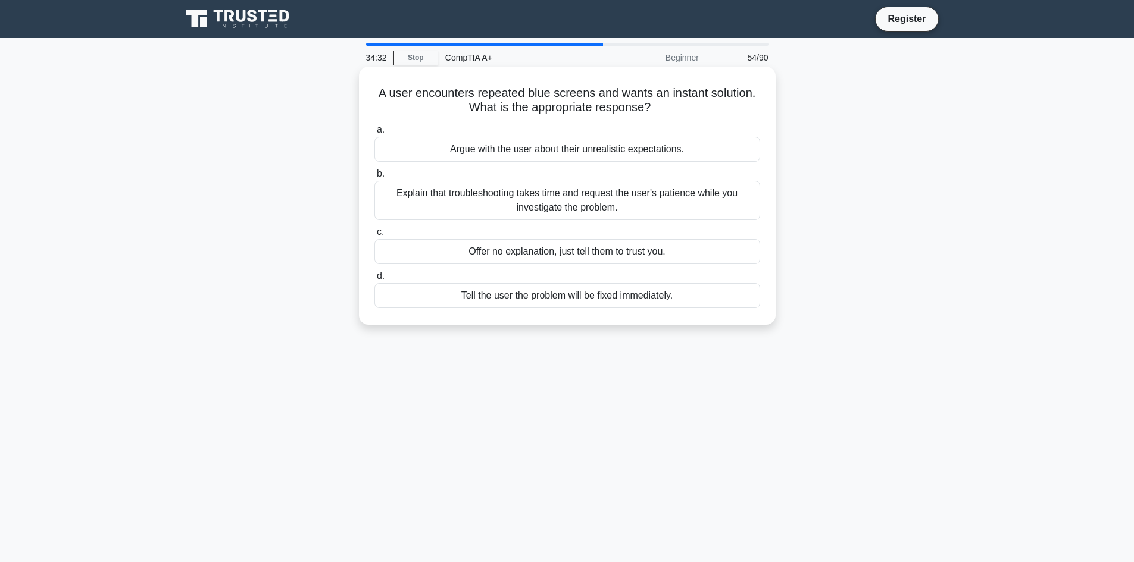
click at [405, 194] on div "Explain that troubleshooting takes time and request the user's patience while y…" at bounding box center [567, 200] width 386 height 39
click at [374, 178] on input "b. Explain that troubleshooting takes time and request the user's patience whil…" at bounding box center [374, 174] width 0 height 8
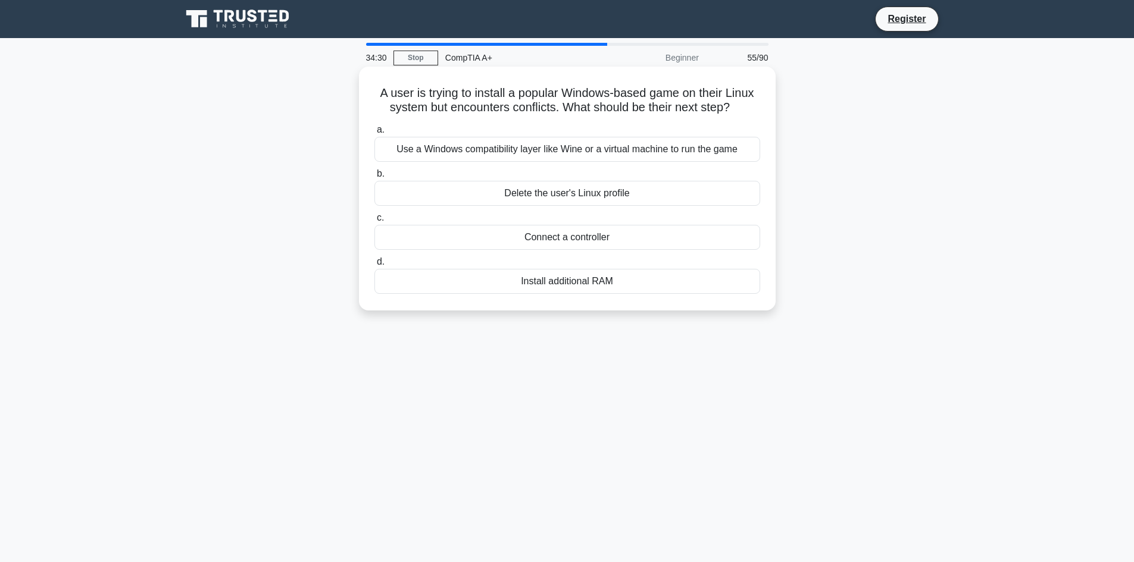
click at [371, 92] on div "A user is trying to install a popular Windows-based game on their Linux system …" at bounding box center [567, 188] width 407 height 234
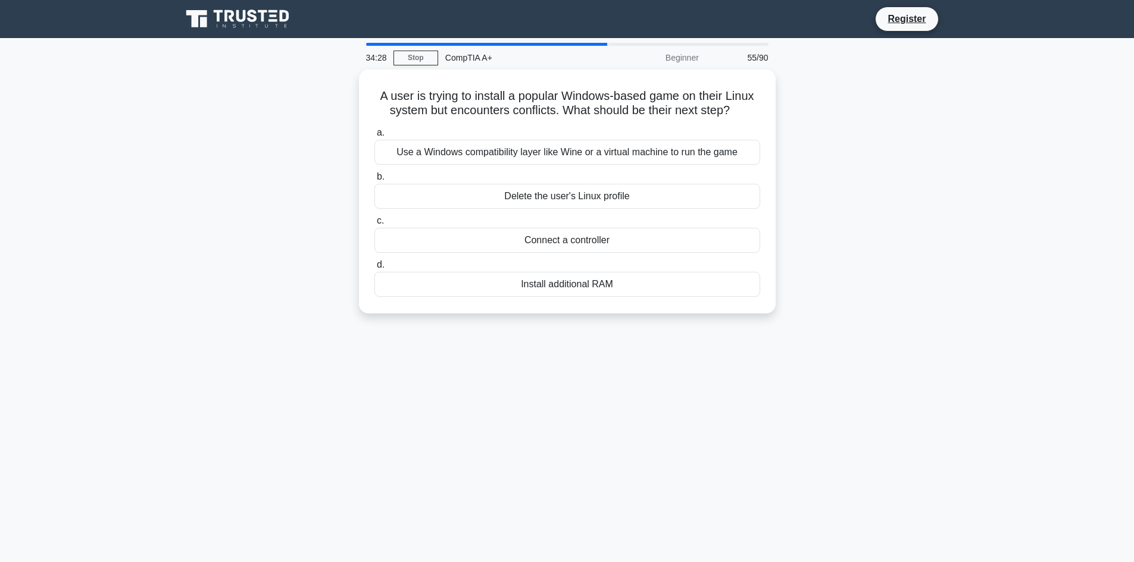
drag, startPoint x: 371, startPoint y: 92, endPoint x: 305, endPoint y: 124, distance: 73.5
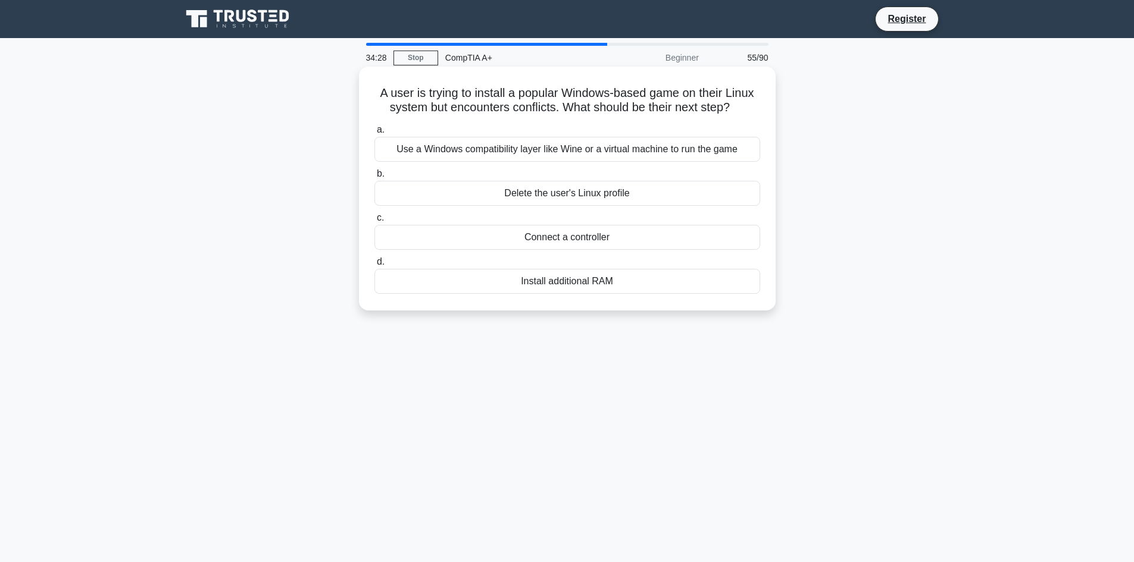
drag, startPoint x: 305, startPoint y: 124, endPoint x: 367, endPoint y: 92, distance: 69.7
click at [367, 92] on div "A user is trying to install a popular Windows-based game on their Linux system …" at bounding box center [567, 188] width 407 height 234
drag, startPoint x: 367, startPoint y: 92, endPoint x: 620, endPoint y: 291, distance: 321.6
click at [620, 291] on div "A user is trying to install a popular Windows-based game on their Linux system …" at bounding box center [567, 188] width 407 height 234
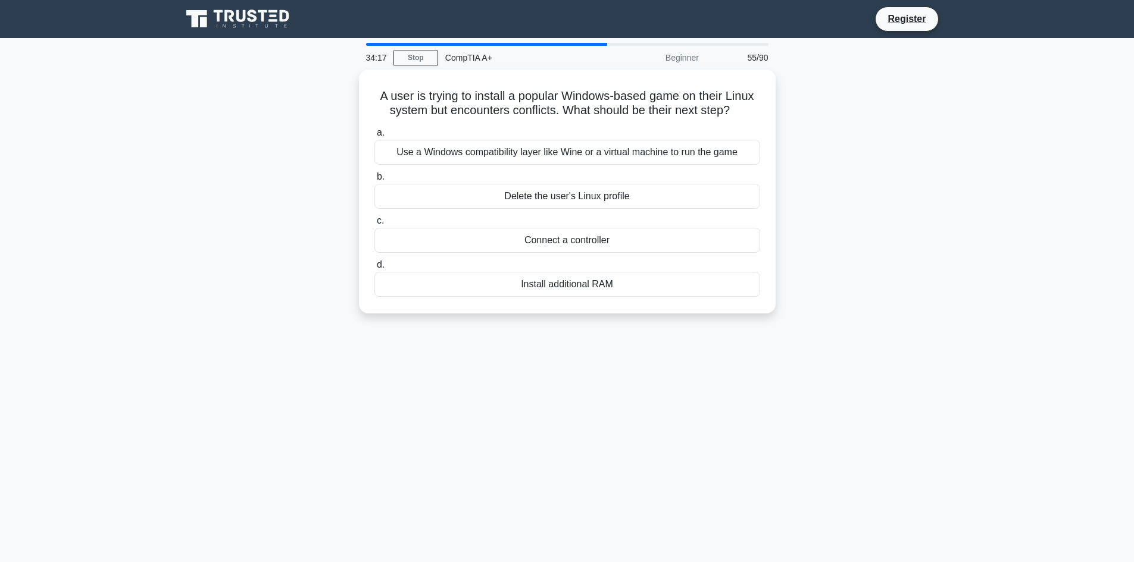
click at [182, 124] on div "A user is trying to install a popular Windows-based game on their Linux system …" at bounding box center [566, 199] width 785 height 258
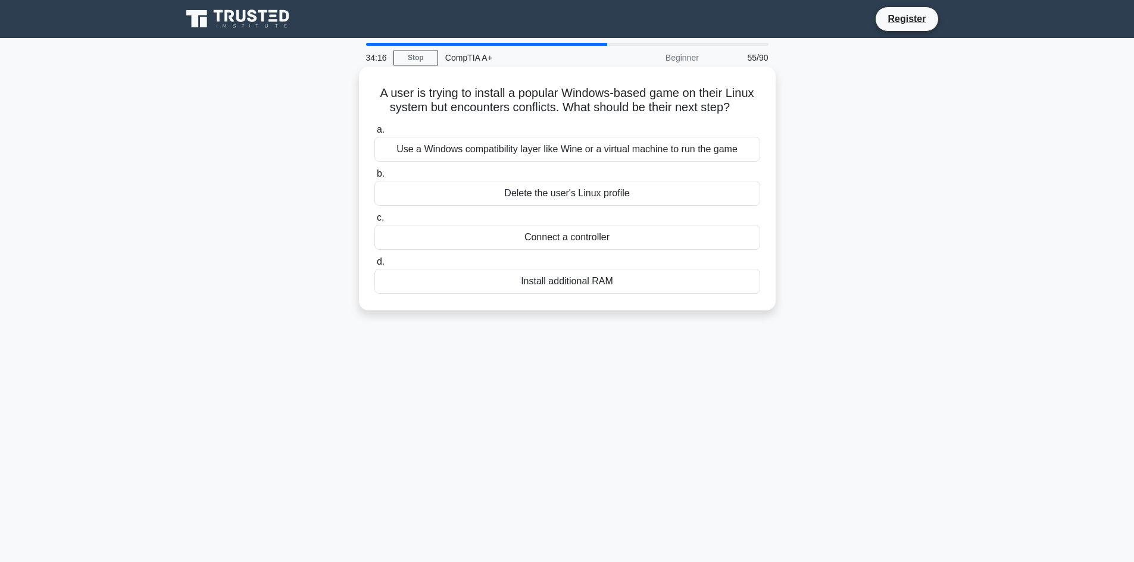
click at [458, 157] on div "Use a Windows compatibility layer like Wine or a virtual machine to run the game" at bounding box center [567, 149] width 386 height 25
click at [374, 134] on input "a. Use a Windows compatibility layer like Wine or a virtual machine to run the …" at bounding box center [374, 130] width 0 height 8
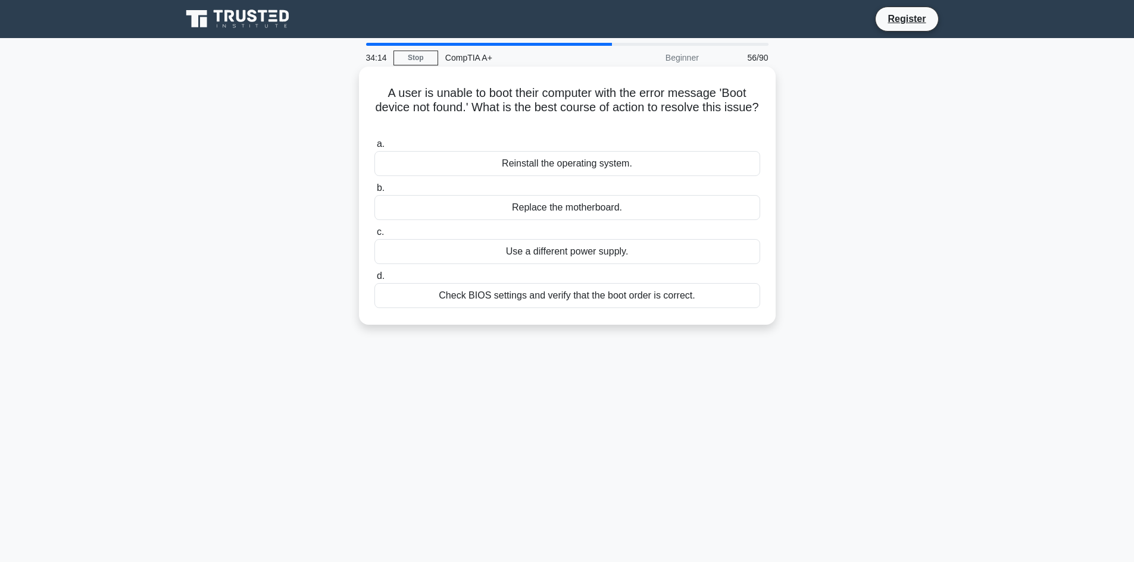
drag, startPoint x: 703, startPoint y: 295, endPoint x: 368, endPoint y: 98, distance: 388.3
click at [368, 98] on div "A user is unable to boot their computer with the error message 'Boot device not…" at bounding box center [567, 195] width 407 height 249
click at [345, 260] on div "A user is unable to boot their computer with the error message 'Boot device not…" at bounding box center [566, 206] width 785 height 273
click at [544, 310] on div "a. Reinstall the operating system. b. Replace the motherboard. c. d." at bounding box center [567, 222] width 400 height 176
click at [547, 299] on div "Check BIOS settings and verify that the boot order is correct." at bounding box center [567, 295] width 386 height 25
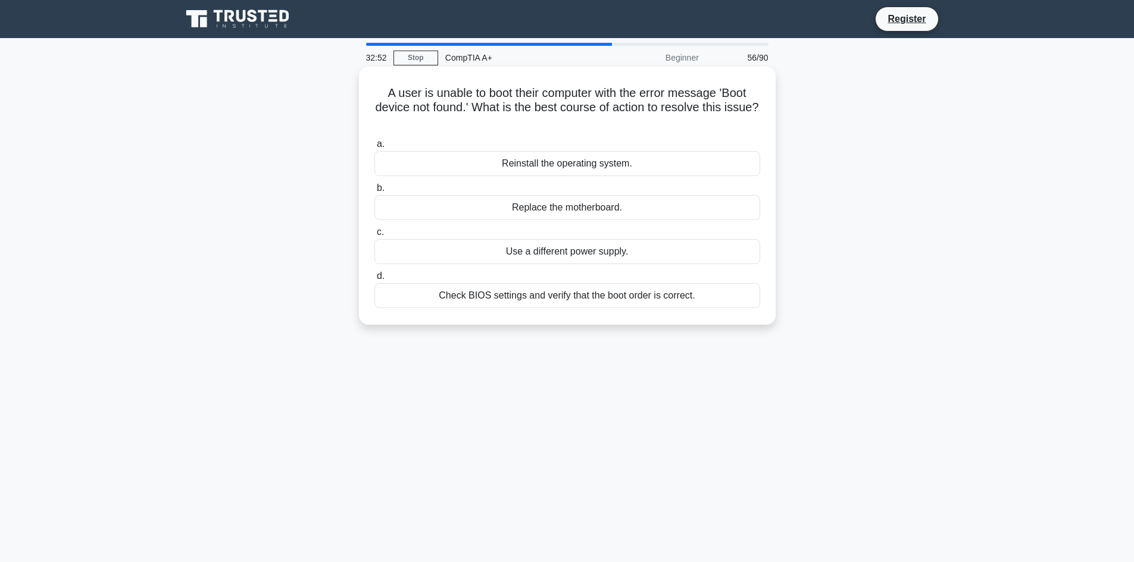
click at [374, 280] on input "d. Check BIOS settings and verify that the boot order is correct." at bounding box center [374, 277] width 0 height 8
click at [602, 304] on div "Check for any kernel module dependencies" at bounding box center [567, 295] width 386 height 25
click at [374, 280] on input "d. Check for any kernel module dependencies" at bounding box center [374, 277] width 0 height 8
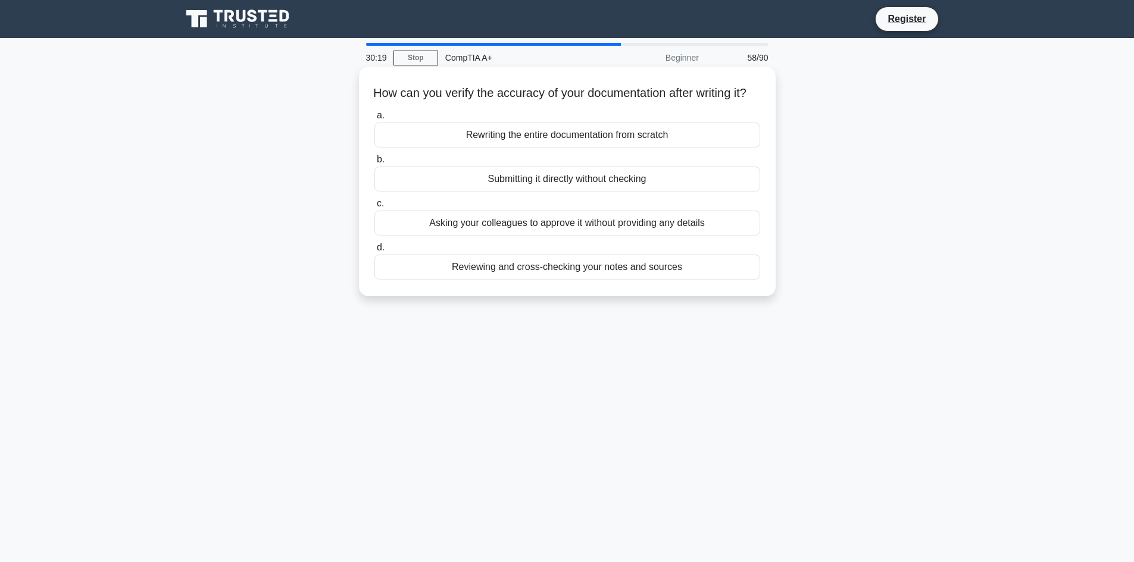
drag, startPoint x: 688, startPoint y: 285, endPoint x: 366, endPoint y: 73, distance: 385.4
click at [366, 73] on div "How can you verify the accuracy of your documentation after writing it? .spinne…" at bounding box center [567, 181] width 407 height 220
click at [517, 276] on div "Reviewing and cross-checking your notes and sources" at bounding box center [567, 267] width 386 height 25
click at [374, 252] on input "d. Reviewing and cross-checking your notes and sources" at bounding box center [374, 248] width 0 height 8
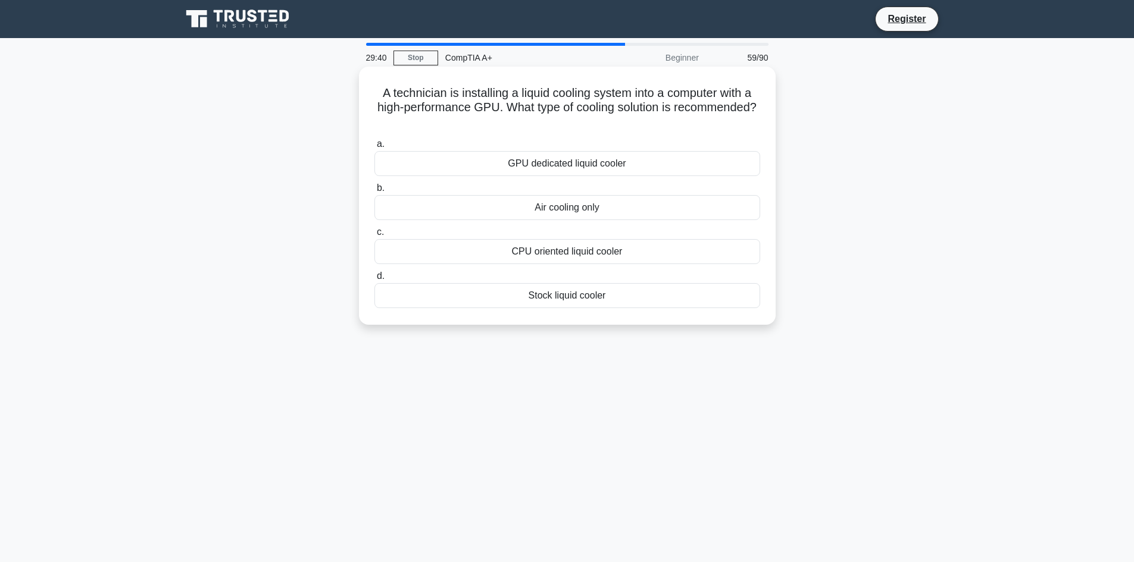
click at [377, 91] on h5 "A technician is installing a liquid cooling system into a computer with a high-…" at bounding box center [567, 108] width 388 height 44
drag, startPoint x: 377, startPoint y: 91, endPoint x: 336, endPoint y: 112, distance: 46.0
click at [336, 112] on div "A technician is installing a liquid cooling system into a computer with a high-…" at bounding box center [566, 206] width 785 height 273
drag, startPoint x: 628, startPoint y: 306, endPoint x: 366, endPoint y: 83, distance: 344.5
click at [366, 83] on div "A technician is installing a liquid cooling system into a computer with a high-…" at bounding box center [567, 195] width 407 height 249
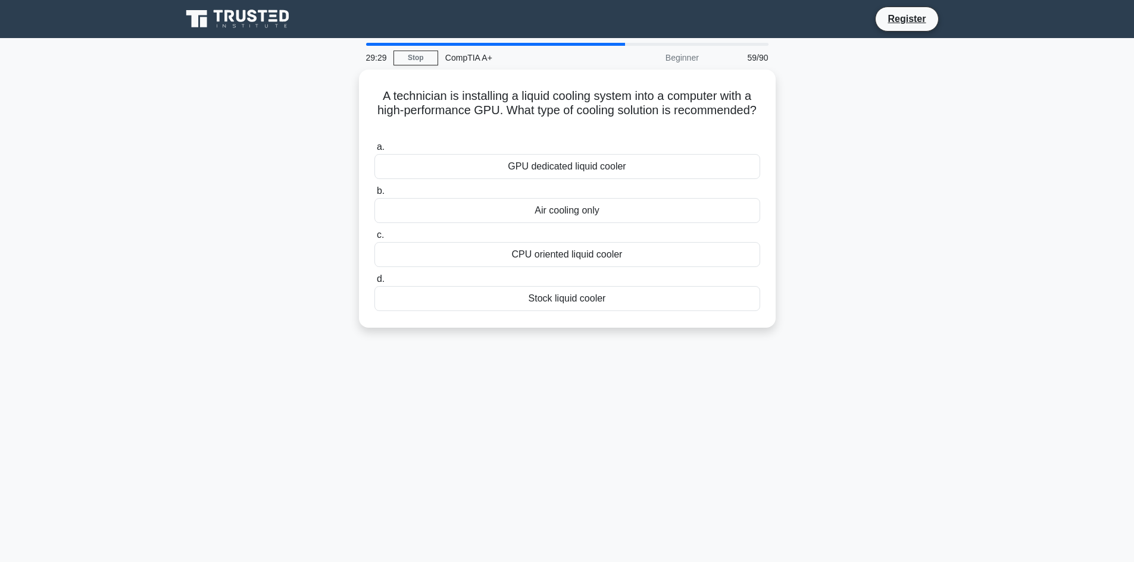
click at [159, 124] on main "29:29 Stop CompTIA A+ Beginner 59/90 A technician is installing a liquid coolin…" at bounding box center [567, 340] width 1134 height 605
click at [445, 149] on label "a. GPU dedicated liquid cooler" at bounding box center [567, 156] width 386 height 39
click at [374, 148] on input "a. GPU dedicated liquid cooler" at bounding box center [374, 144] width 0 height 8
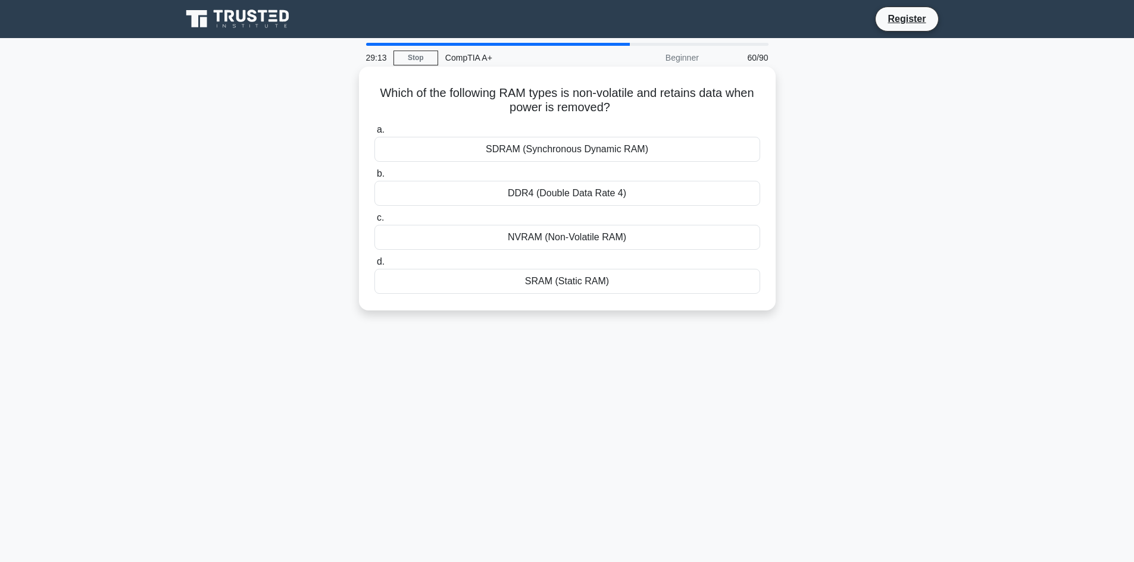
drag, startPoint x: 617, startPoint y: 281, endPoint x: 474, endPoint y: 202, distance: 163.6
click at [474, 202] on div "a. SDRAM (Synchronous Dynamic RAM) b. DDR4 (Double Data Rate 4) c. d." at bounding box center [567, 208] width 400 height 176
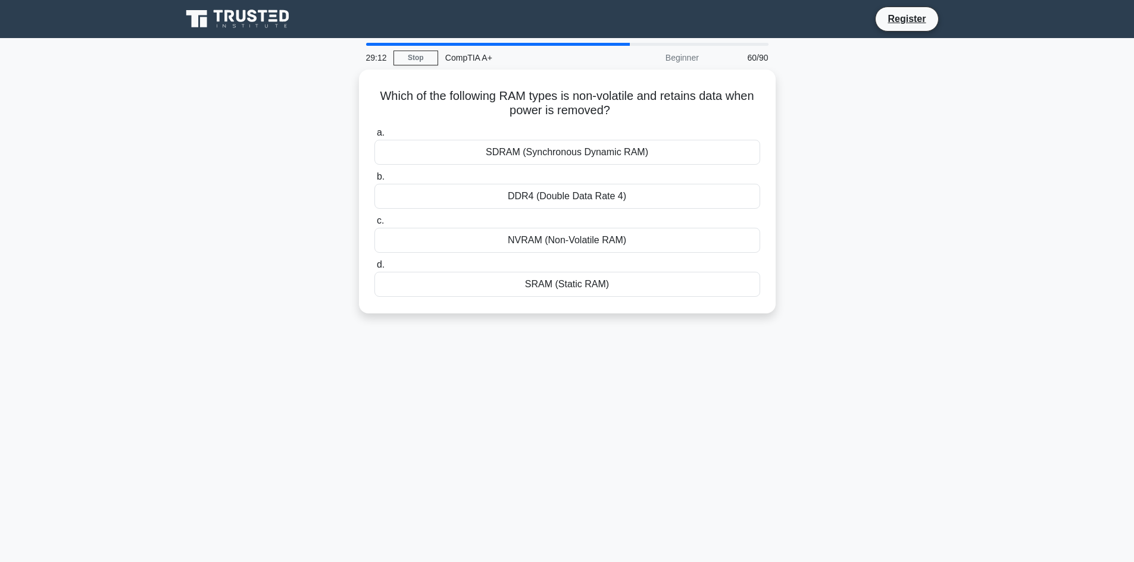
click at [300, 219] on div "Which of the following RAM types is non-volatile and retains data when power is…" at bounding box center [566, 199] width 785 height 258
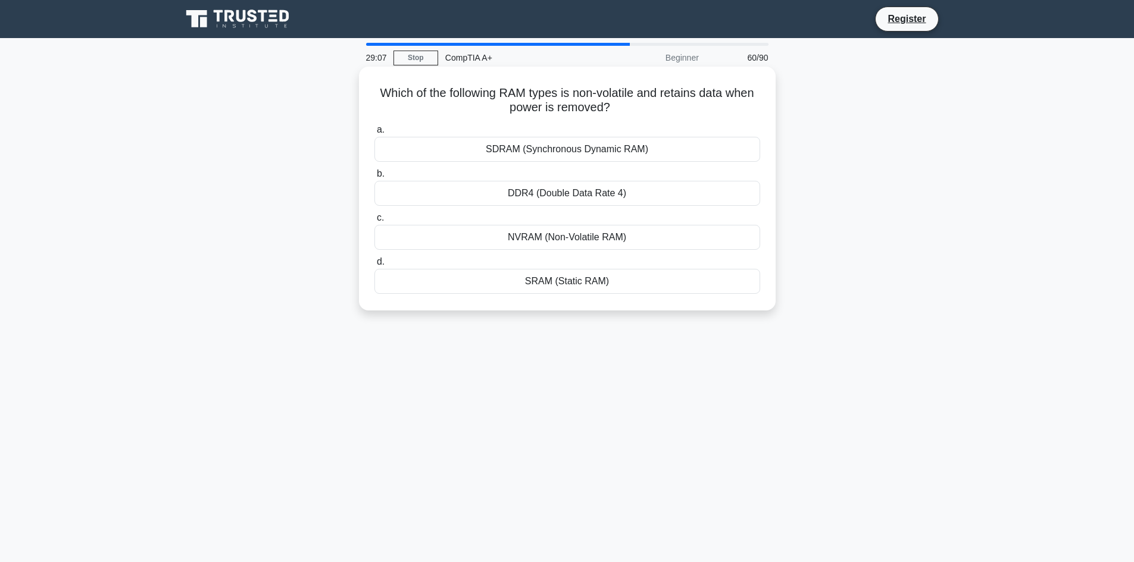
drag, startPoint x: 610, startPoint y: 280, endPoint x: 372, endPoint y: 86, distance: 307.4
click at [372, 86] on div "Which of the following RAM types is non-volatile and retains data when power is…" at bounding box center [567, 188] width 407 height 234
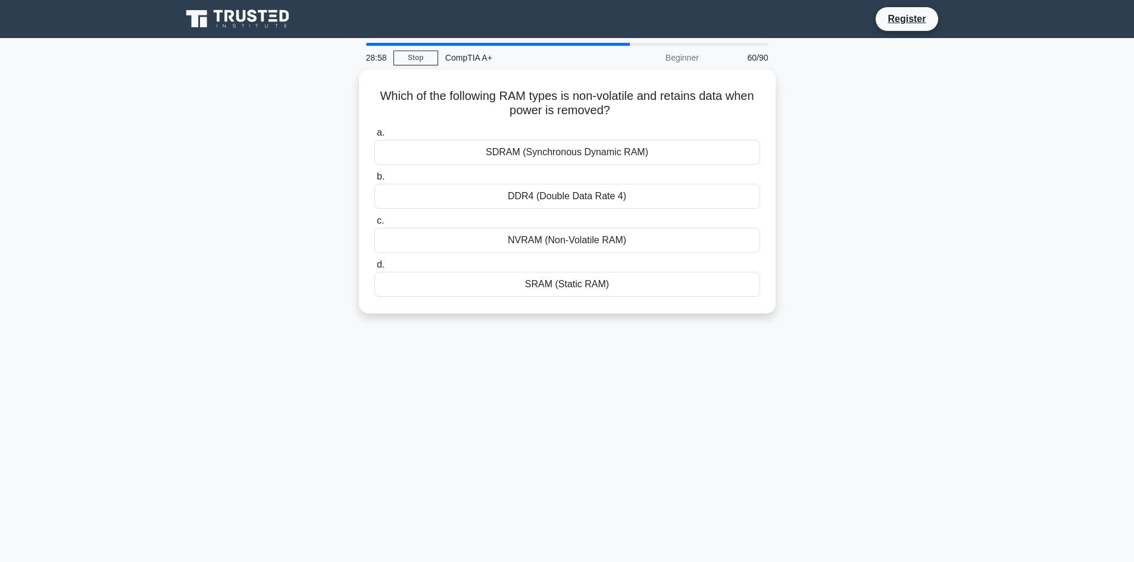
click at [167, 185] on main "28:58 Stop CompTIA A+ Beginner 60/90 Which of the following RAM types is non-vo…" at bounding box center [567, 340] width 1134 height 605
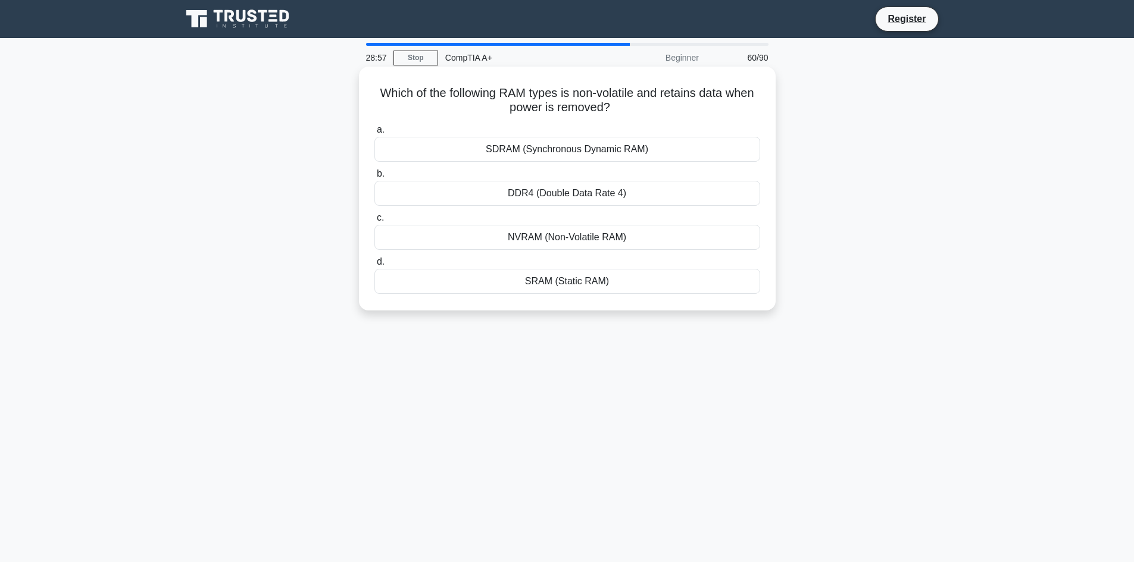
click at [524, 243] on div "NVRAM (Non-Volatile RAM)" at bounding box center [567, 237] width 386 height 25
click at [374, 222] on input "c. NVRAM (Non-Volatile RAM)" at bounding box center [374, 218] width 0 height 8
click at [398, 88] on h5 "Which BIOS/UEFI setting would you adjust to prevent system overheating during h…" at bounding box center [567, 101] width 388 height 30
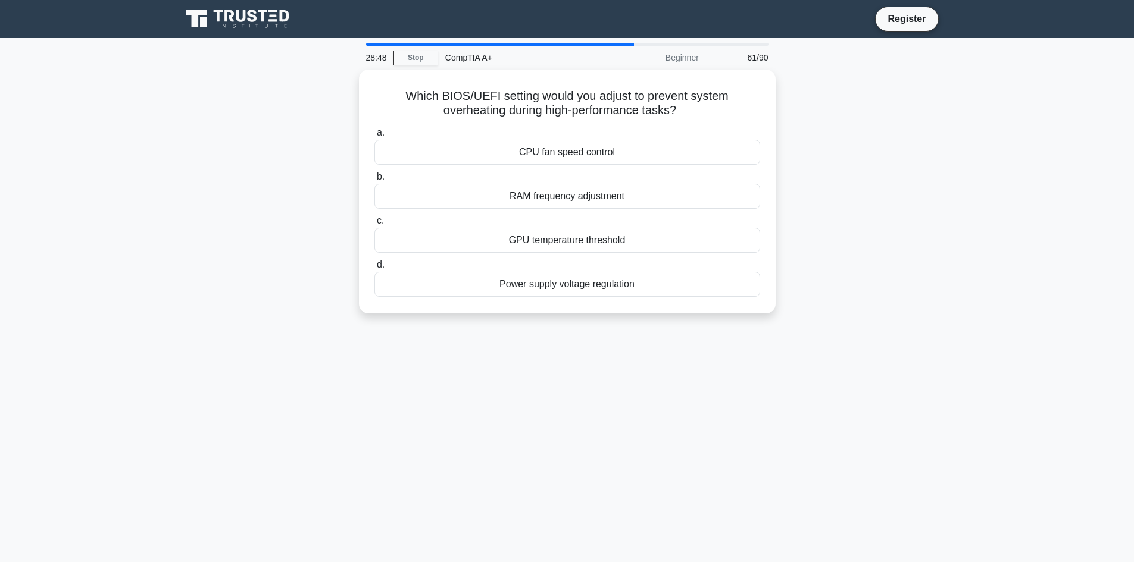
drag, startPoint x: 397, startPoint y: 88, endPoint x: 302, endPoint y: 94, distance: 95.4
click at [302, 94] on div "Which BIOS/UEFI setting would you adjust to prevent system overheating during h…" at bounding box center [566, 199] width 785 height 258
drag, startPoint x: 403, startPoint y: 87, endPoint x: 659, endPoint y: 293, distance: 328.0
click at [659, 293] on div "Which BIOS/UEFI setting would you adjust to prevent system overheating during h…" at bounding box center [567, 188] width 407 height 234
click at [101, 65] on main "28:35 Stop CompTIA A+ Beginner 61/90 Which BIOS/UEFI setting would you adjust t…" at bounding box center [567, 340] width 1134 height 605
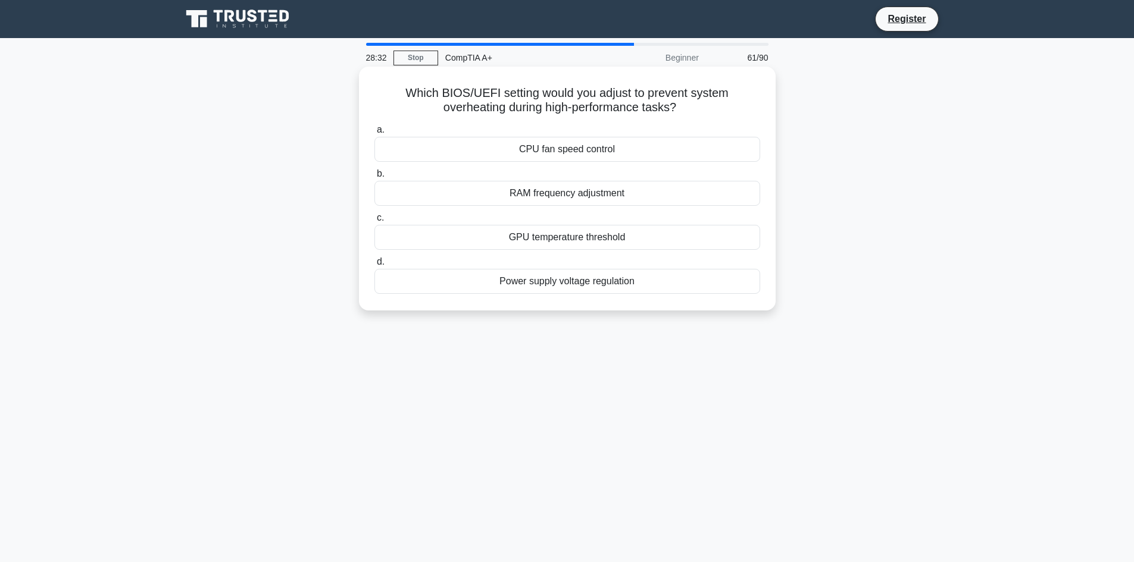
click at [437, 152] on div "CPU fan speed control" at bounding box center [567, 149] width 386 height 25
click at [374, 134] on input "a. CPU fan speed control" at bounding box center [374, 130] width 0 height 8
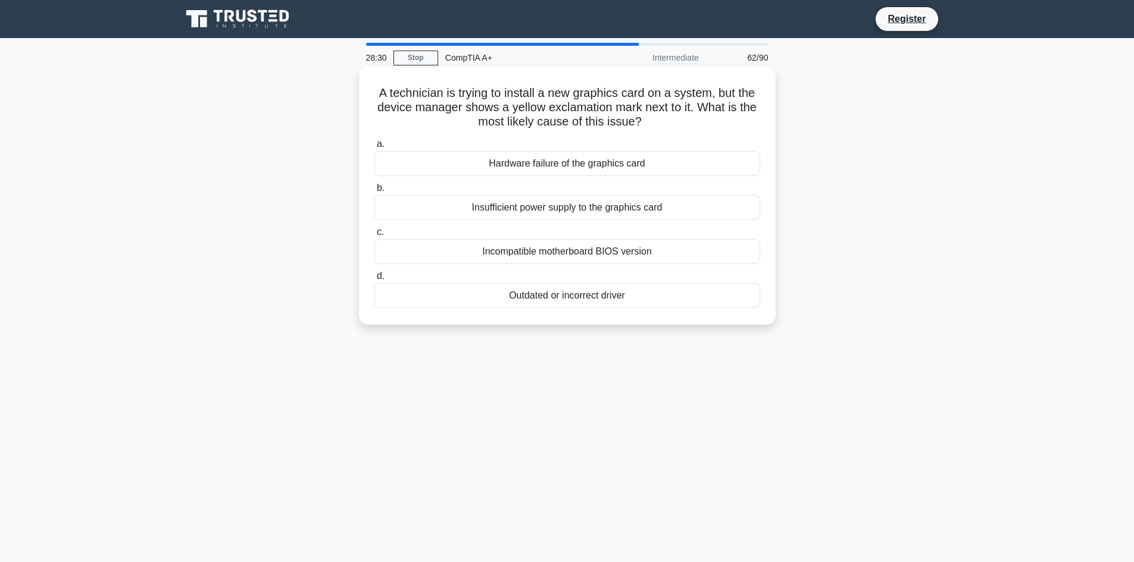
drag, startPoint x: 626, startPoint y: 295, endPoint x: 374, endPoint y: 87, distance: 326.4
click at [374, 87] on div "A technician is trying to install a new graphics card on a system, but the devi…" at bounding box center [567, 195] width 407 height 249
click at [223, 250] on div "A technician is trying to install a new graphics card on a system, but the devi…" at bounding box center [566, 206] width 785 height 273
click at [557, 164] on div "Hardware failure of the graphics card" at bounding box center [567, 163] width 386 height 25
click at [374, 148] on input "a. Hardware failure of the graphics card" at bounding box center [374, 144] width 0 height 8
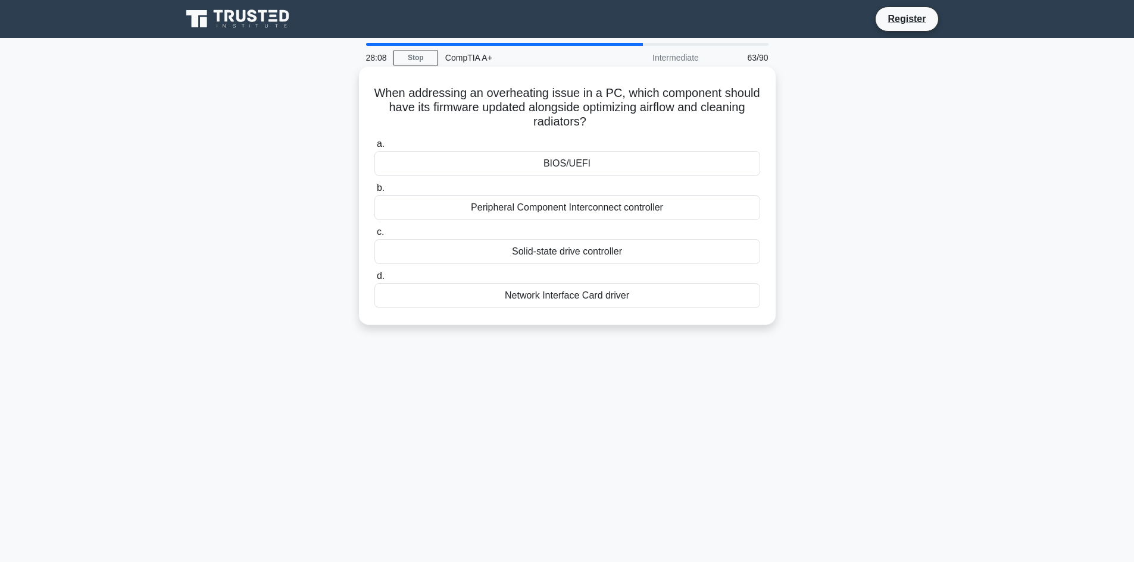
drag, startPoint x: 637, startPoint y: 298, endPoint x: 385, endPoint y: 92, distance: 325.2
click at [385, 92] on div "When addressing an overheating issue in a PC, which component should have its f…" at bounding box center [567, 195] width 407 height 249
click at [198, 166] on div "When addressing an overheating issue in a PC, which component should have its f…" at bounding box center [566, 206] width 785 height 273
click at [571, 167] on div "BIOS/UEFI" at bounding box center [567, 163] width 386 height 25
click at [374, 148] on input "a. BIOS/UEFI" at bounding box center [374, 144] width 0 height 8
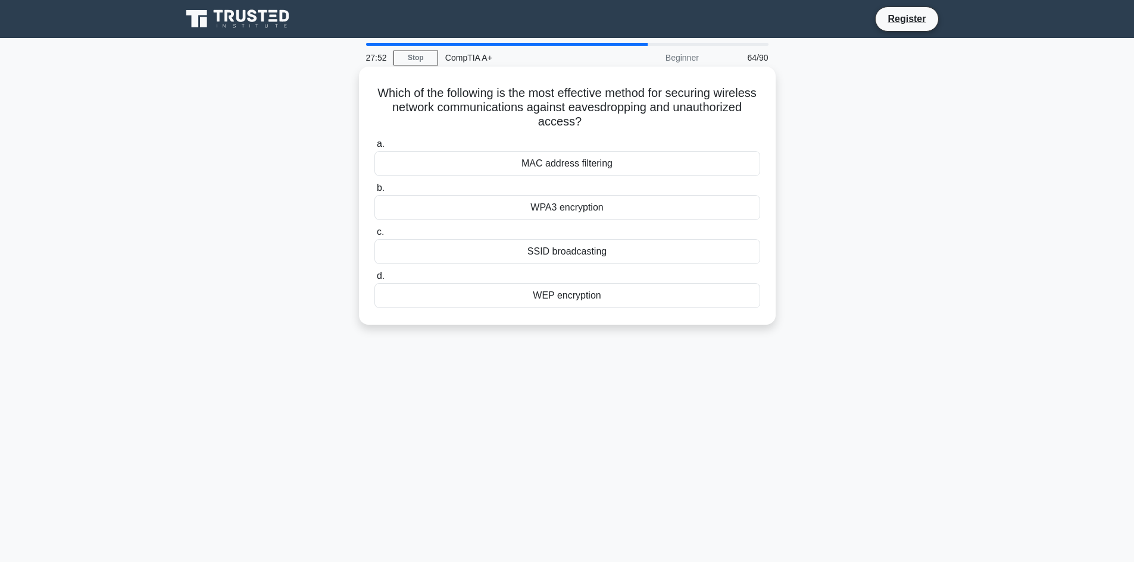
drag, startPoint x: 606, startPoint y: 304, endPoint x: 383, endPoint y: 87, distance: 311.0
click at [383, 87] on div "Which of the following is the most effective method for securing wireless netwo…" at bounding box center [567, 195] width 407 height 249
click at [160, 320] on main "27:42 Stop CompTIA A+ Beginner 64/90 Which of the following is the most effecti…" at bounding box center [567, 340] width 1134 height 605
click at [583, 289] on div "WEP encryption" at bounding box center [567, 295] width 386 height 25
click at [374, 280] on input "d. WEP encryption" at bounding box center [374, 277] width 0 height 8
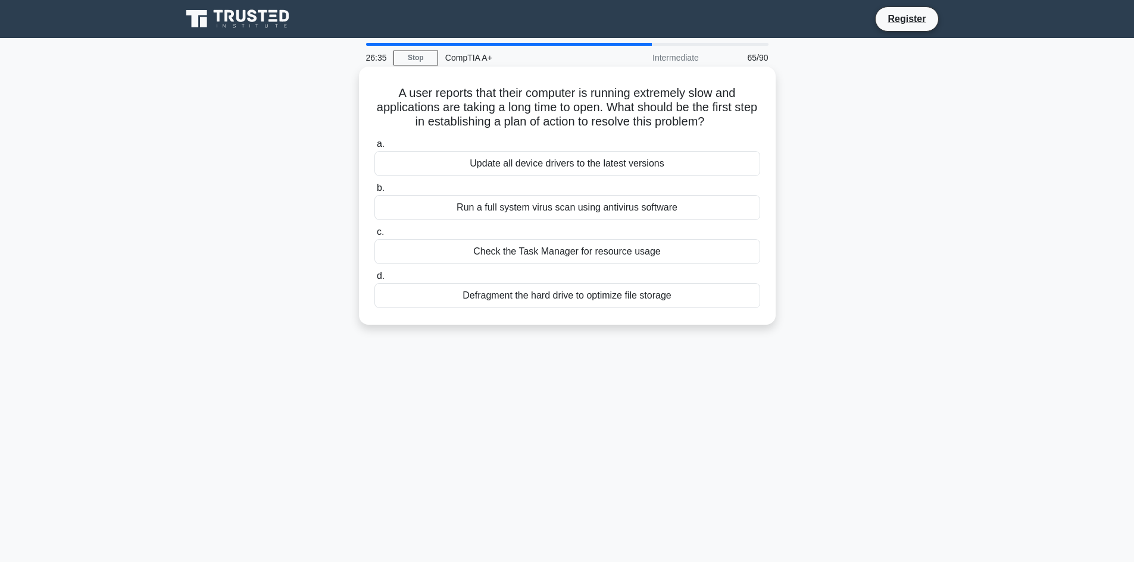
click at [519, 151] on label "a. Update all device drivers to the latest versions" at bounding box center [567, 156] width 386 height 39
click at [374, 148] on input "a. Update all device drivers to the latest versions" at bounding box center [374, 144] width 0 height 8
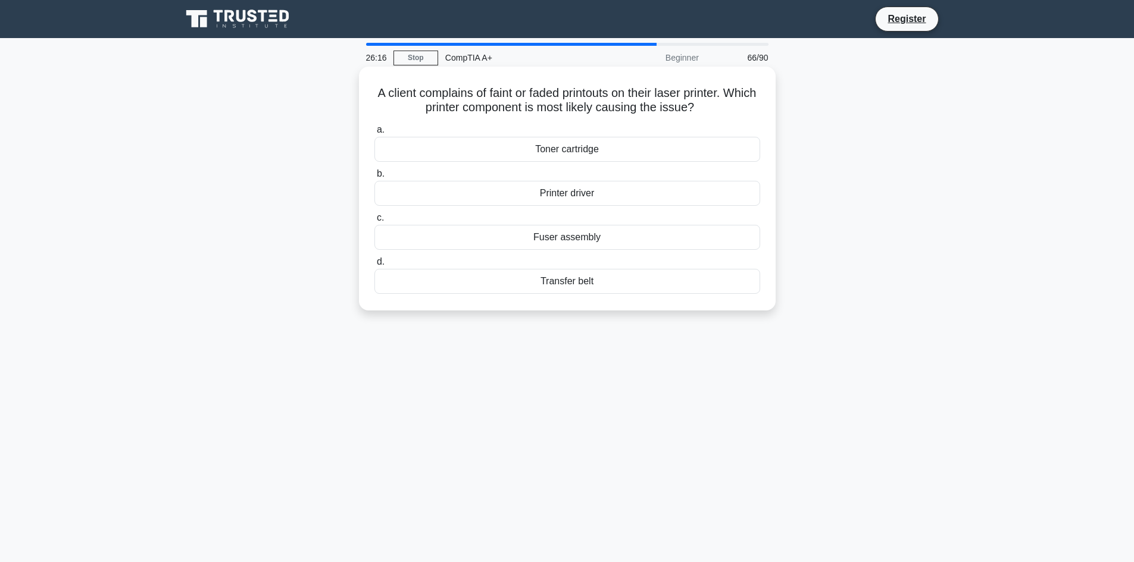
drag, startPoint x: 600, startPoint y: 283, endPoint x: 389, endPoint y: 92, distance: 285.2
click at [393, 96] on div "A client complains of faint or faded printouts on their laser printer. Which pr…" at bounding box center [567, 188] width 407 height 234
drag, startPoint x: 386, startPoint y: 90, endPoint x: 296, endPoint y: 112, distance: 93.1
click at [296, 112] on div "A client complains of faint or faded printouts on their laser printer. Which pr…" at bounding box center [566, 199] width 785 height 258
drag, startPoint x: 382, startPoint y: 90, endPoint x: 628, endPoint y: 297, distance: 321.0
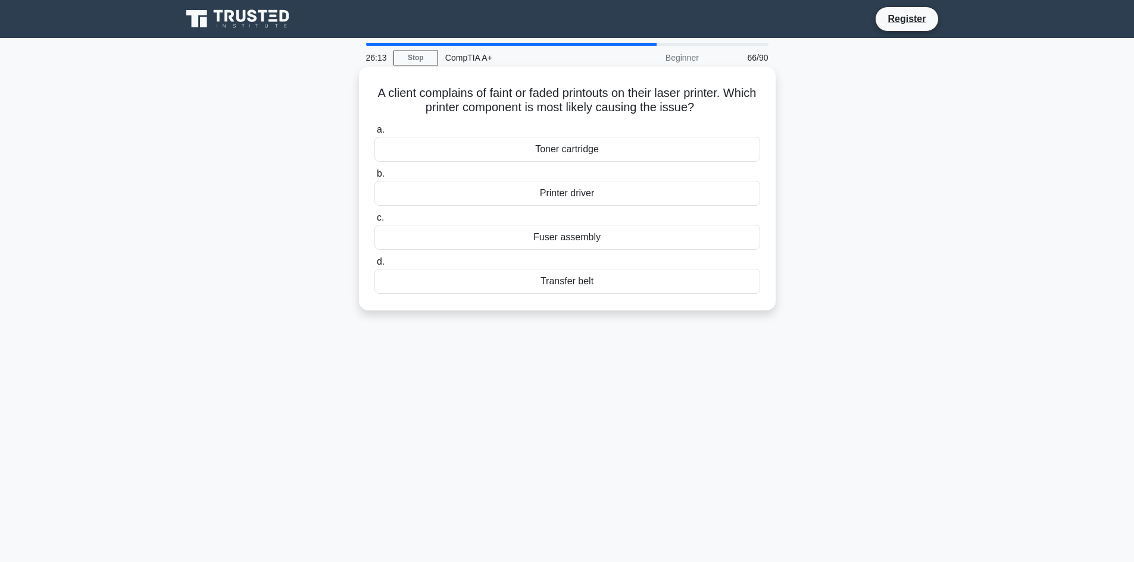
click at [628, 297] on div "A client complains of faint or faded printouts on their laser printer. Which pr…" at bounding box center [567, 188] width 407 height 234
click at [149, 187] on main "26:04 Stop CompTIA A+ Beginner 66/90 A client complains of faint or faded print…" at bounding box center [567, 340] width 1134 height 605
click at [416, 165] on div "a. Toner cartridge b. Printer driver c. d." at bounding box center [567, 208] width 400 height 176
click at [418, 149] on div "Toner cartridge" at bounding box center [567, 149] width 386 height 25
click at [374, 134] on input "a. Toner cartridge" at bounding box center [374, 130] width 0 height 8
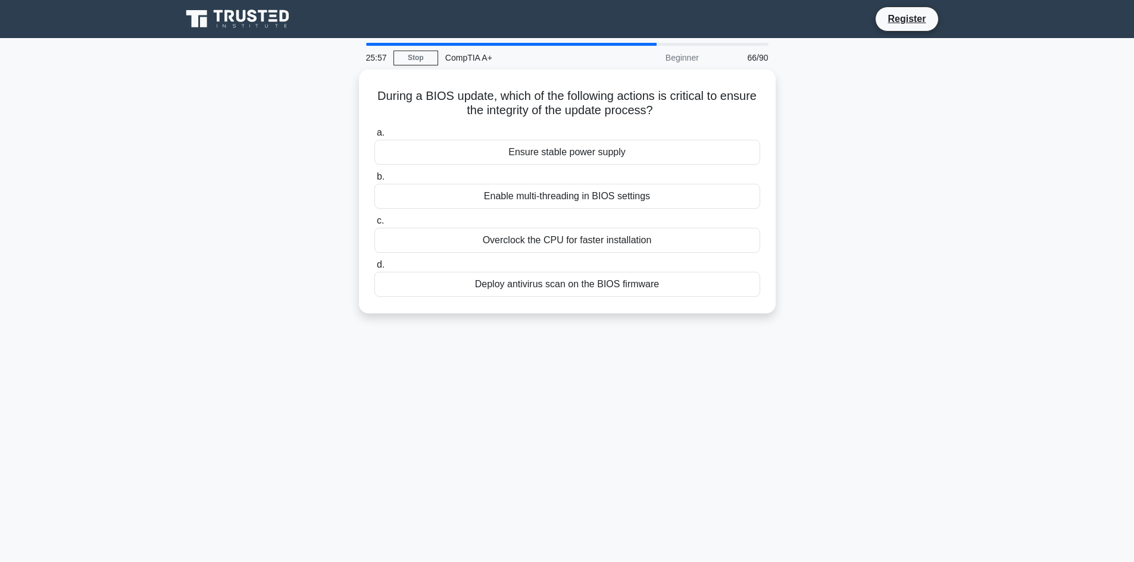
click at [157, 213] on main "25:57 Stop CompTIA A+ Beginner 66/90 During a BIOS update, which of the followi…" at bounding box center [567, 340] width 1134 height 605
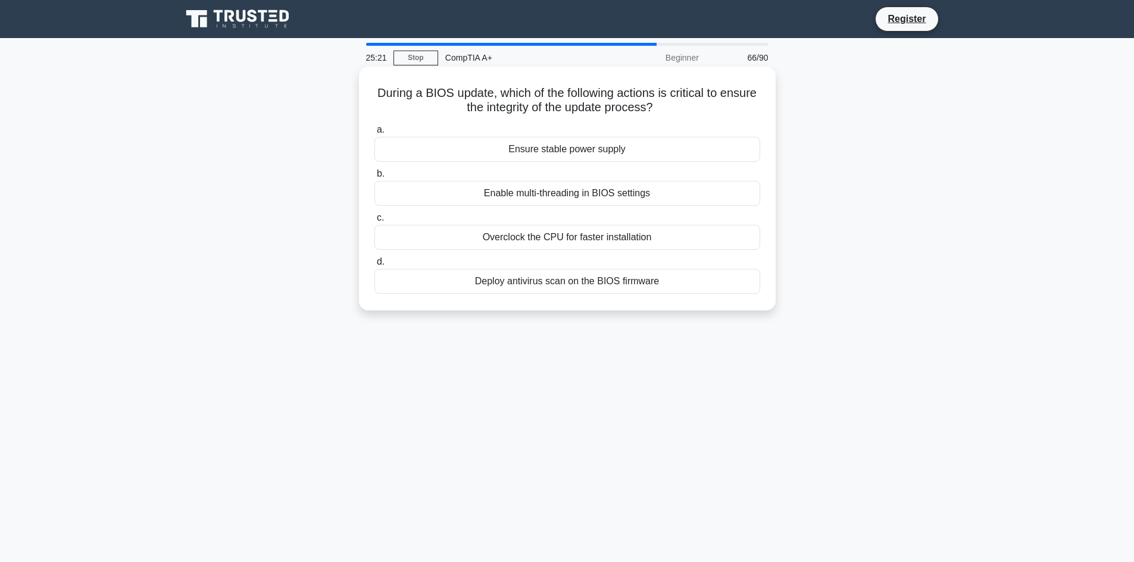
click at [684, 288] on div "Deploy antivirus scan on the BIOS firmware" at bounding box center [567, 281] width 386 height 25
click at [374, 266] on input "d. Deploy antivirus scan on the BIOS firmware" at bounding box center [374, 262] width 0 height 8
click at [716, 180] on label "b. NVRAM (Non-Volatile RAM)" at bounding box center [567, 186] width 386 height 39
click at [374, 178] on input "b. NVRAM (Non-Volatile RAM)" at bounding box center [374, 174] width 0 height 8
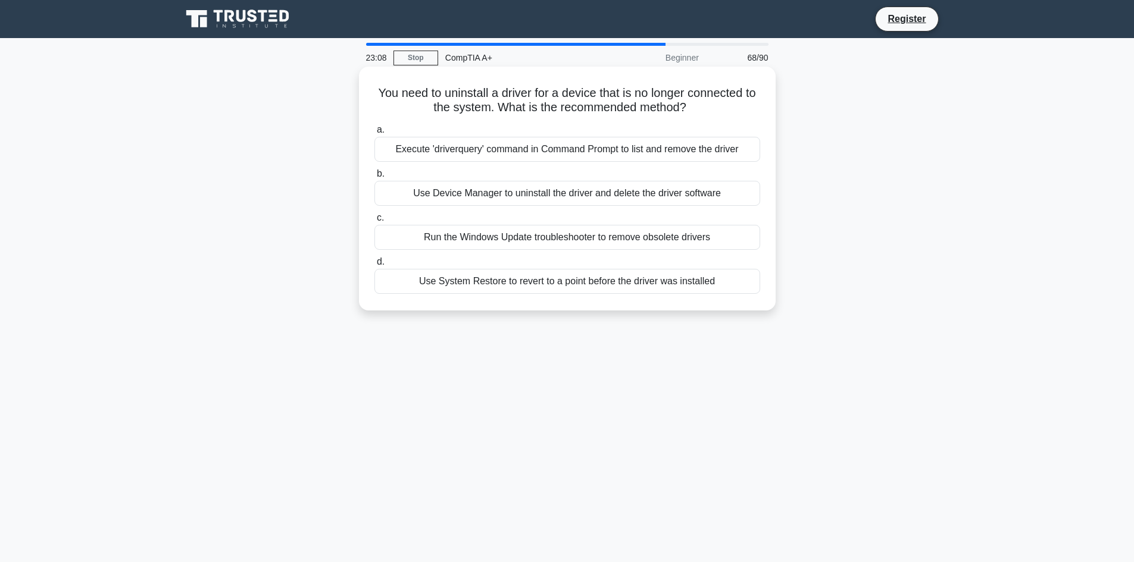
click at [540, 191] on div "Use Device Manager to uninstall the driver and delete the driver software" at bounding box center [567, 193] width 386 height 25
click at [374, 178] on input "b. Use Device Manager to uninstall the driver and delete the driver software" at bounding box center [374, 174] width 0 height 8
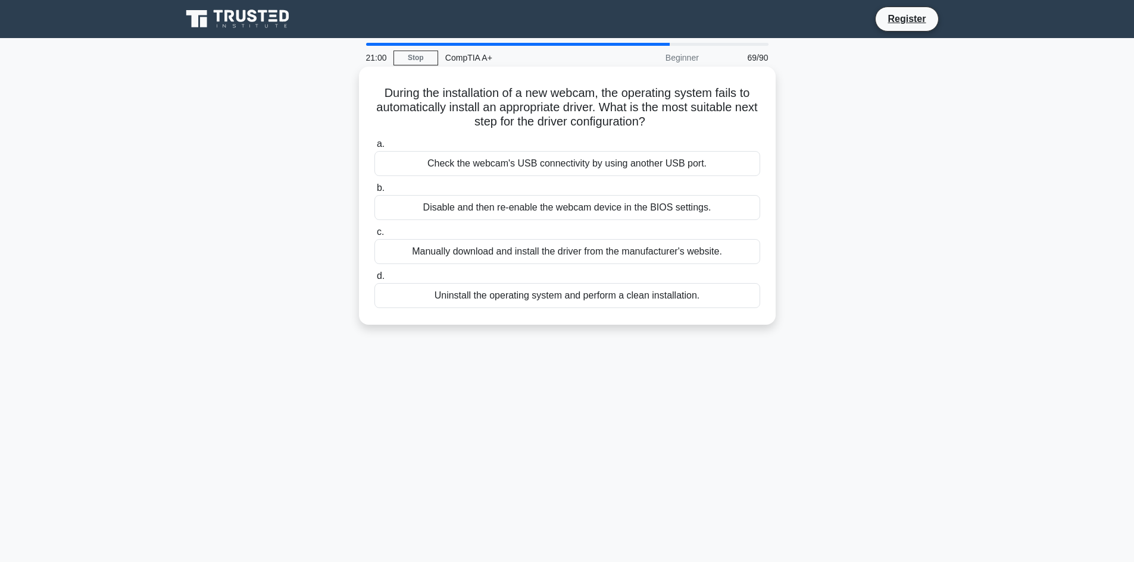
click at [512, 261] on div "Manually download and install the driver from the manufacturer's website." at bounding box center [567, 251] width 386 height 25
click at [374, 236] on input "c. Manually download and install the driver from the manufacturer's website." at bounding box center [374, 232] width 0 height 8
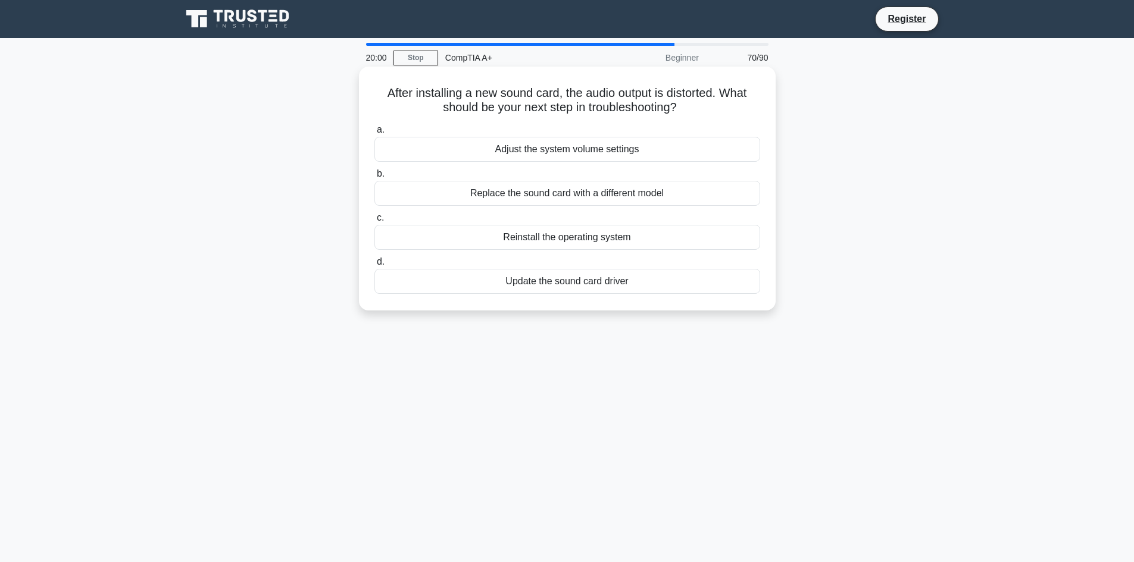
click at [532, 150] on div "Adjust the system volume settings" at bounding box center [567, 149] width 386 height 25
click at [374, 134] on input "a. Adjust the system volume settings" at bounding box center [374, 130] width 0 height 8
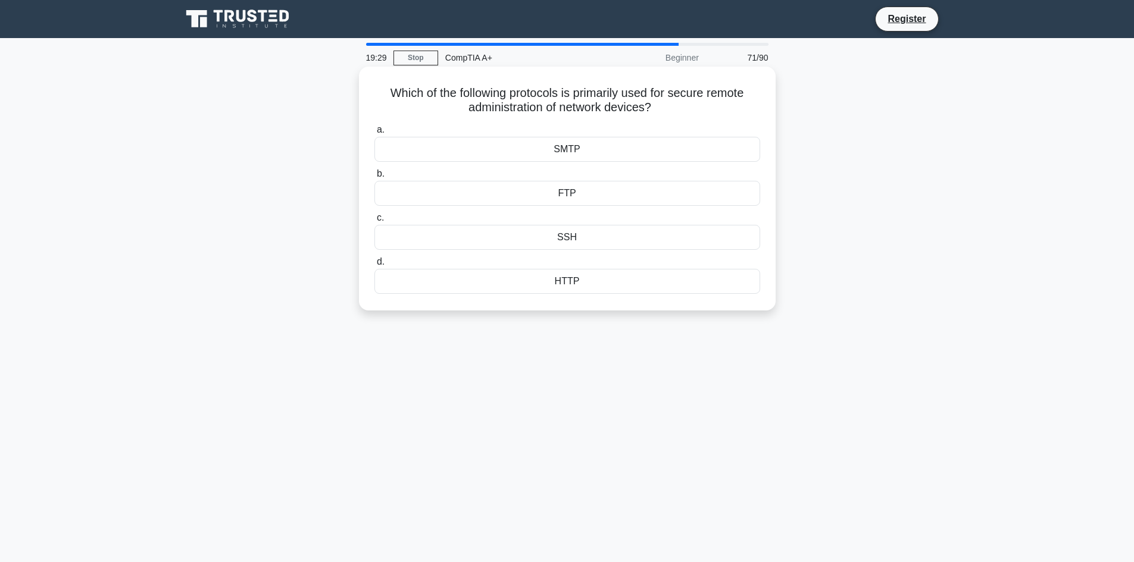
drag, startPoint x: 600, startPoint y: 287, endPoint x: 384, endPoint y: 87, distance: 294.7
click at [384, 87] on div "Which of the following protocols is primarily used for secure remote administra…" at bounding box center [567, 188] width 407 height 234
click at [190, 269] on div "Which of the following protocols is primarily used for secure remote administra…" at bounding box center [566, 199] width 785 height 258
click at [616, 242] on div "SSH" at bounding box center [567, 237] width 386 height 25
click at [374, 222] on input "c. SSH" at bounding box center [374, 218] width 0 height 8
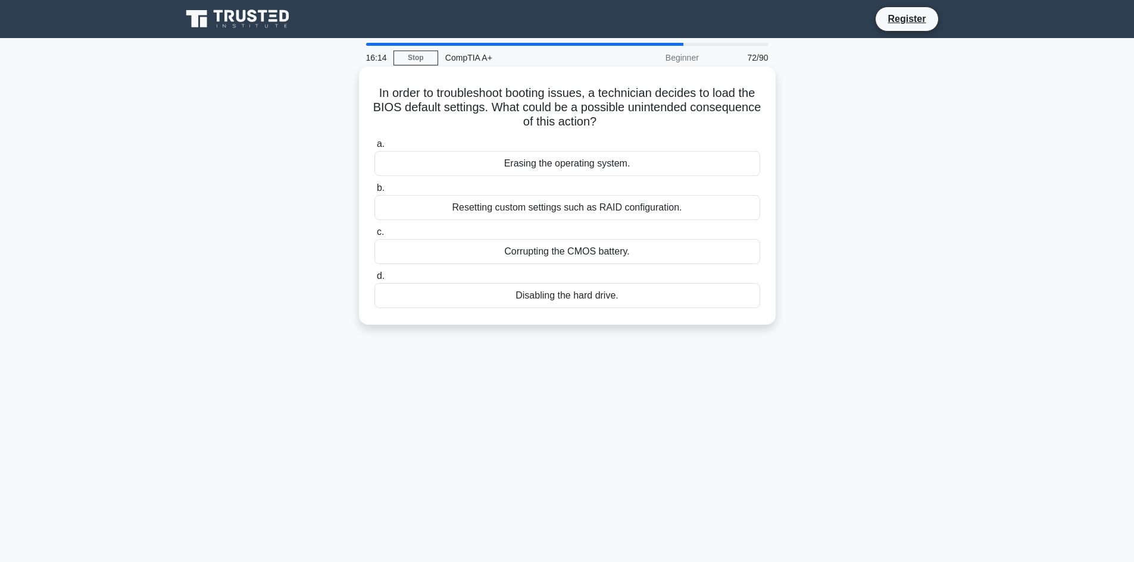
click at [544, 210] on div "Resetting custom settings such as RAID configuration." at bounding box center [567, 207] width 386 height 25
click at [374, 192] on input "b. Resetting custom settings such as RAID configuration." at bounding box center [374, 188] width 0 height 8
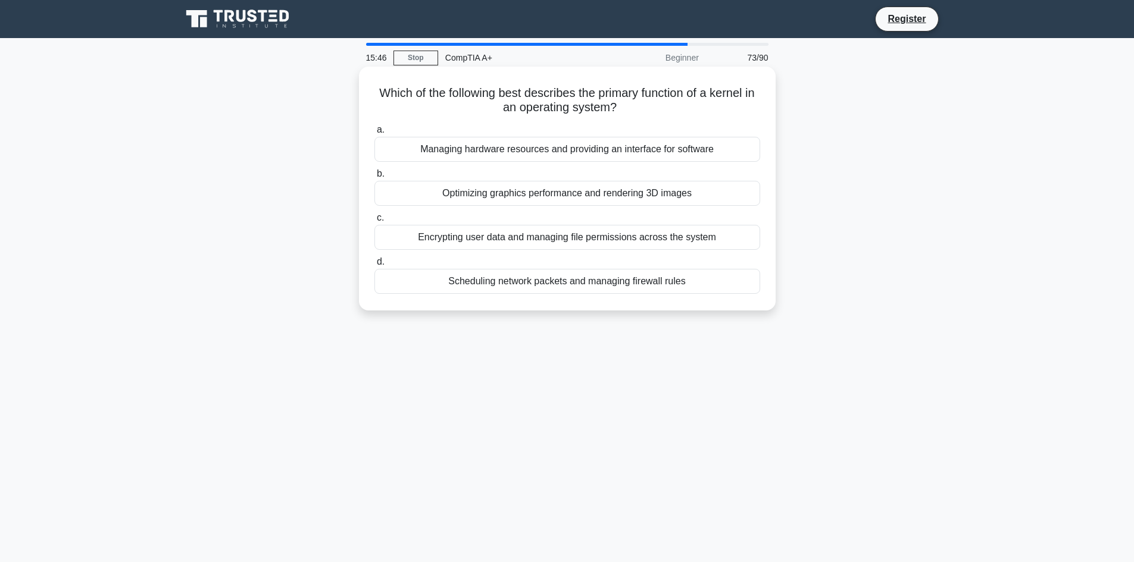
drag, startPoint x: 693, startPoint y: 287, endPoint x: 375, endPoint y: 93, distance: 372.3
click at [375, 93] on div "Which of the following best describes the primary function of a kernel in an op…" at bounding box center [567, 188] width 407 height 234
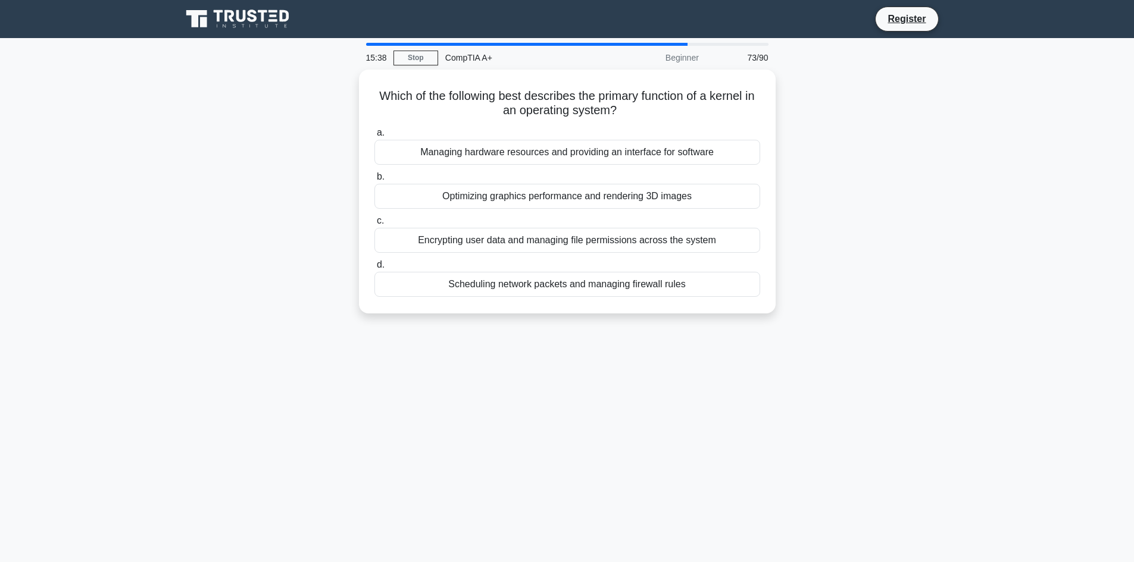
click at [172, 281] on main "15:38 Stop CompTIA A+ Beginner 73/90 Which of the following best describes the …" at bounding box center [567, 340] width 1134 height 605
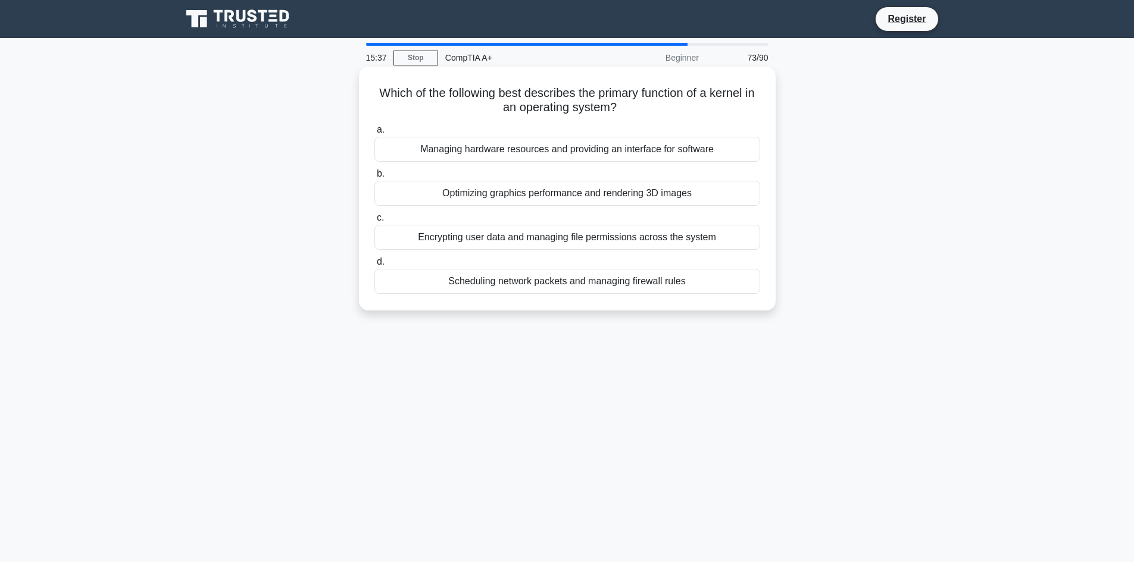
click at [481, 146] on div "Managing hardware resources and providing an interface for software" at bounding box center [567, 149] width 386 height 25
click at [374, 134] on input "a. Managing hardware resources and providing an interface for software" at bounding box center [374, 130] width 0 height 8
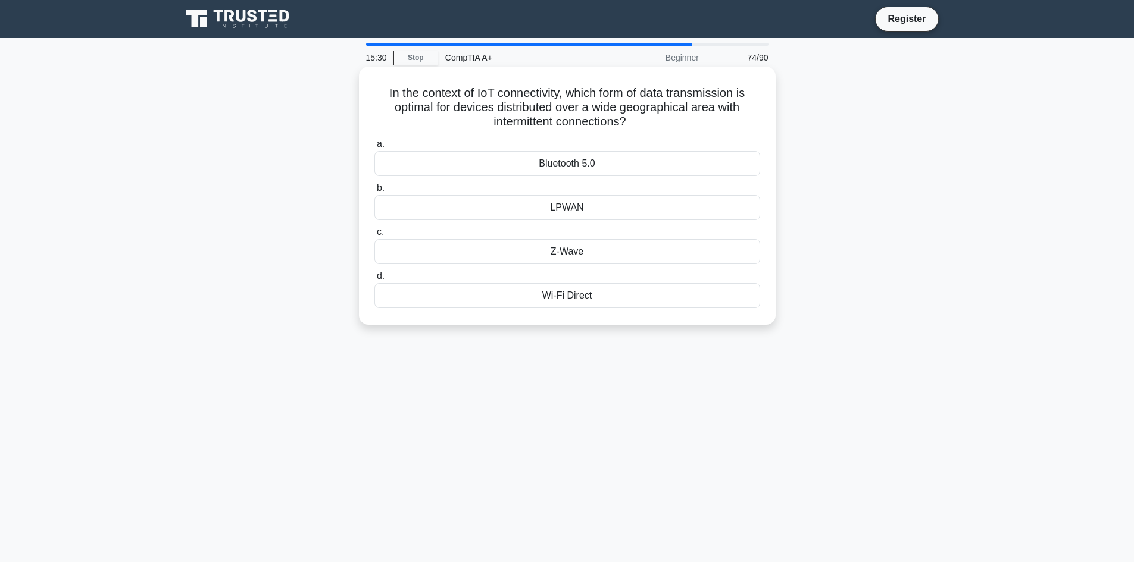
click at [376, 96] on h5 "In the context of IoT connectivity, which form of data transmission is optimal …" at bounding box center [567, 108] width 388 height 44
drag, startPoint x: 376, startPoint y: 96, endPoint x: 600, endPoint y: 308, distance: 308.1
click at [600, 308] on div "In the context of IoT connectivity, which form of data transmission is optimal …" at bounding box center [567, 195] width 407 height 249
click at [148, 113] on main "15:17 Stop CompTIA A+ Beginner 74/90 In the context of IoT connectivity, which …" at bounding box center [567, 340] width 1134 height 605
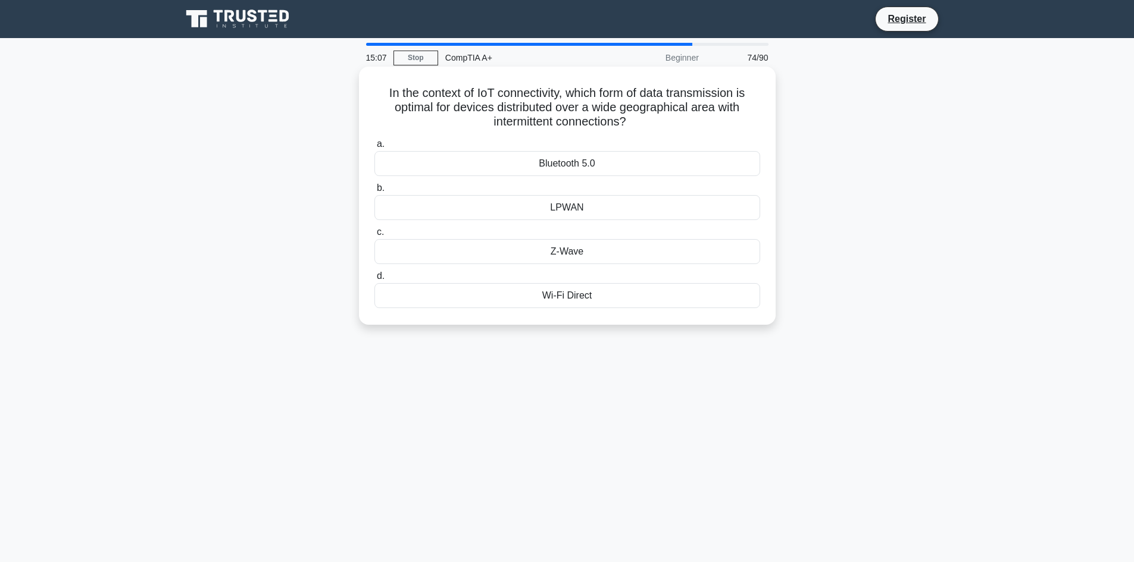
click at [560, 215] on div "LPWAN" at bounding box center [567, 207] width 386 height 25
click at [374, 192] on input "b. LPWAN" at bounding box center [374, 188] width 0 height 8
click at [496, 159] on div "IBM Watson IoT" at bounding box center [567, 163] width 386 height 25
click at [374, 148] on input "a. IBM Watson IoT" at bounding box center [374, 144] width 0 height 8
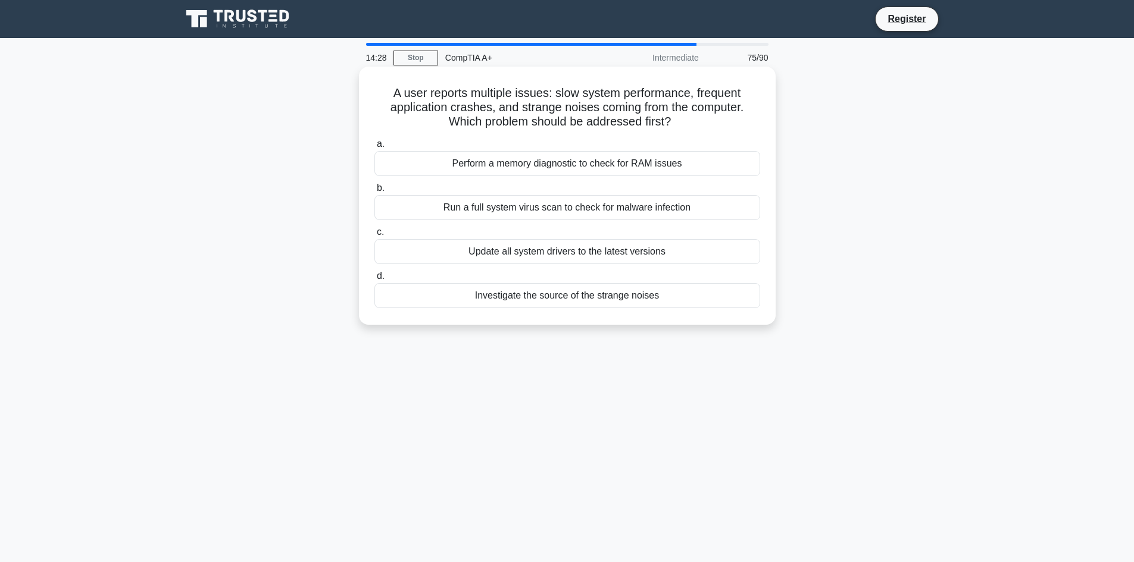
drag, startPoint x: 669, startPoint y: 312, endPoint x: 387, endPoint y: 97, distance: 354.4
click at [396, 105] on div "A user reports multiple issues: slow system performance, frequent application c…" at bounding box center [567, 195] width 407 height 249
drag, startPoint x: 381, startPoint y: 84, endPoint x: 662, endPoint y: 308, distance: 358.2
click at [662, 308] on div "A user reports multiple issues: slow system performance, frequent application c…" at bounding box center [567, 195] width 407 height 249
click at [158, 253] on main "14:15 Stop CompTIA A+ Intermediate 75/90 A user reports multiple issues: slow s…" at bounding box center [567, 340] width 1134 height 605
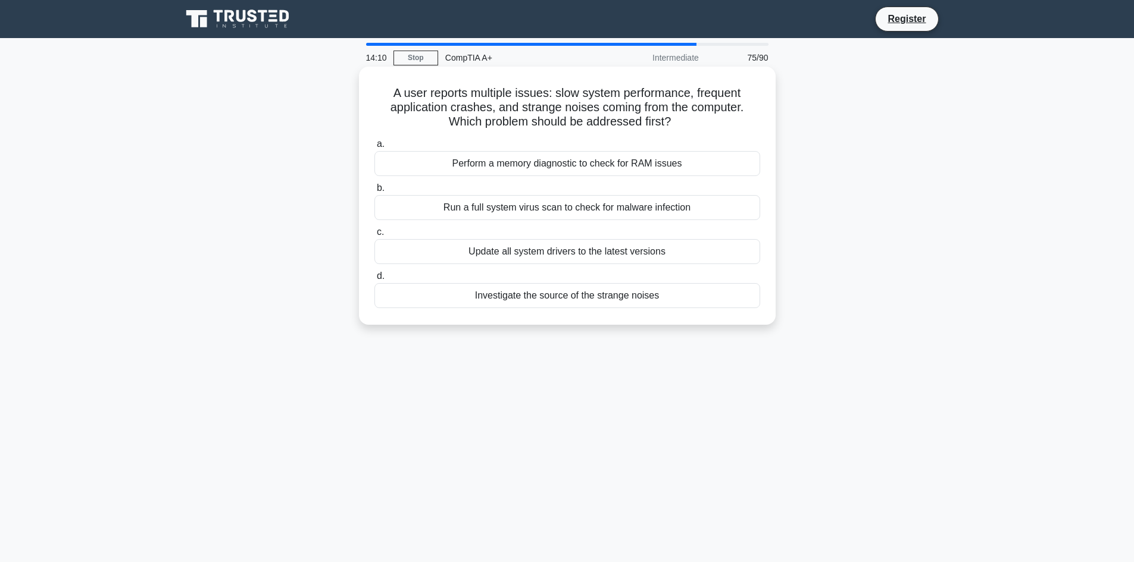
click at [524, 300] on div "Investigate the source of the strange noises" at bounding box center [567, 295] width 386 height 25
click at [374, 280] on input "d. Investigate the source of the strange noises" at bounding box center [374, 277] width 0 height 8
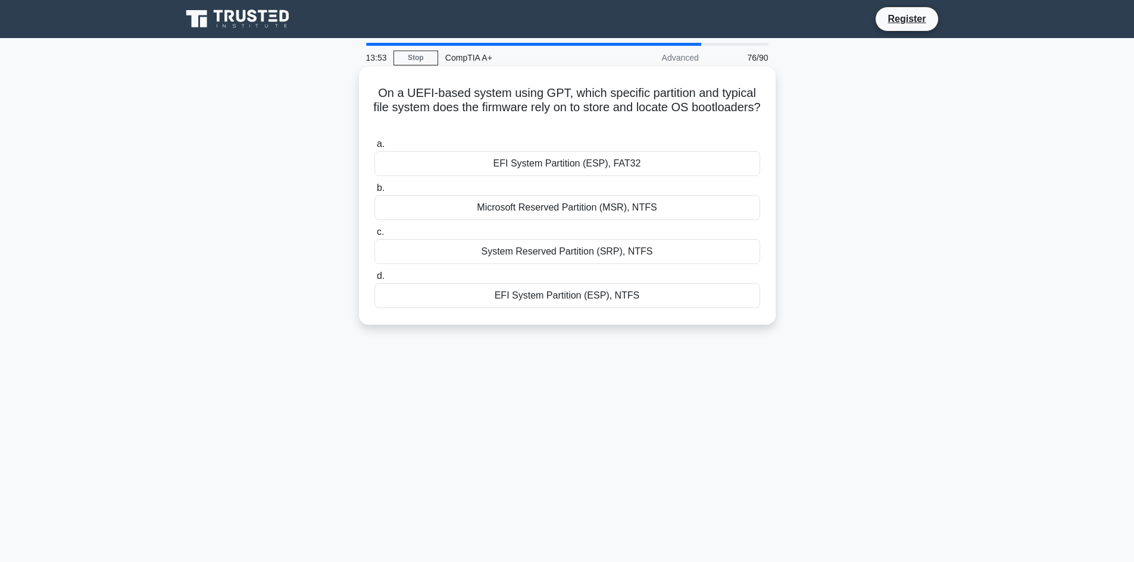
click at [555, 244] on div "System Reserved Partition (SRP), NTFS" at bounding box center [567, 251] width 386 height 25
click at [374, 236] on input "c. System Reserved Partition (SRP), NTFS" at bounding box center [374, 232] width 0 height 8
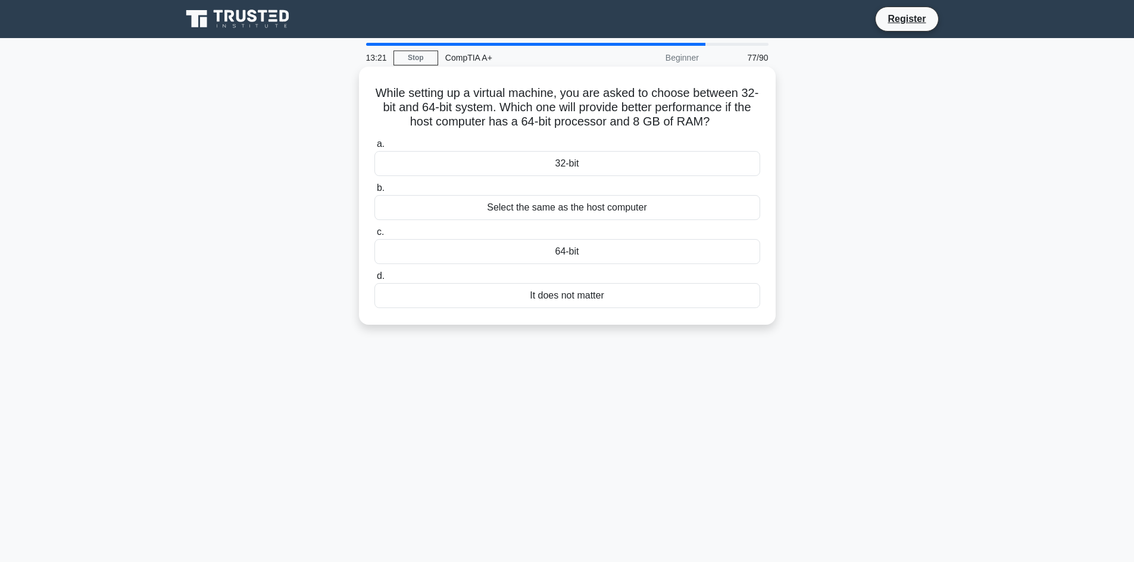
drag, startPoint x: 616, startPoint y: 317, endPoint x: 375, endPoint y: 83, distance: 335.4
click at [376, 83] on div "While setting up a virtual machine, you are asked to choose between 32-bit and …" at bounding box center [567, 195] width 407 height 249
click at [153, 181] on main "13:13 Stop CompTIA A+ Beginner 77/90 While setting up a virtual machine, you ar…" at bounding box center [567, 340] width 1134 height 605
click at [622, 243] on div "64-bit" at bounding box center [567, 251] width 386 height 25
click at [374, 236] on input "c. 64-bit" at bounding box center [374, 232] width 0 height 8
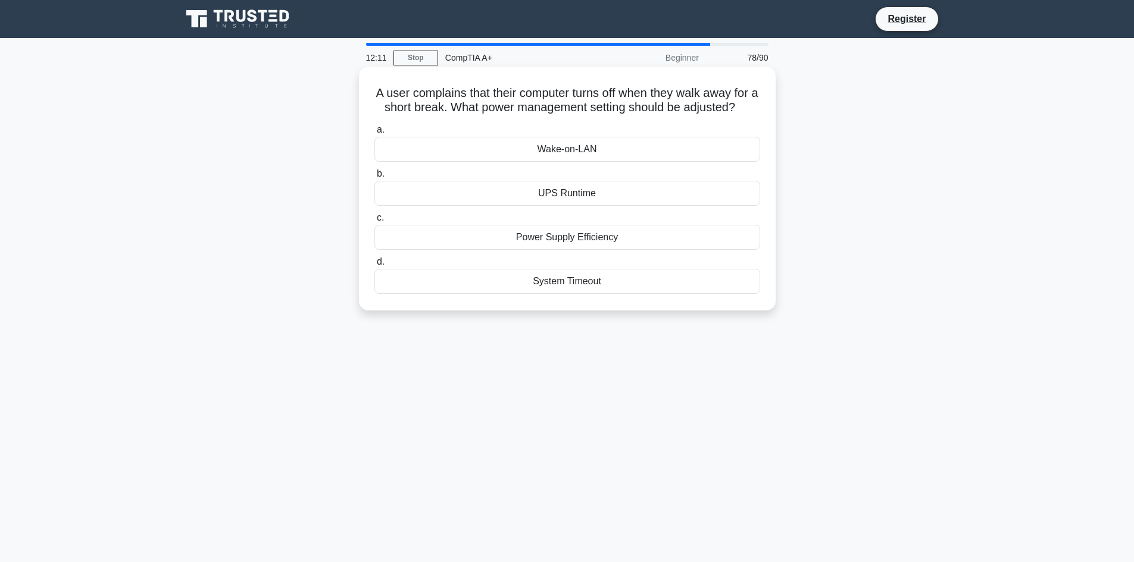
drag, startPoint x: 633, startPoint y: 314, endPoint x: 370, endPoint y: 92, distance: 344.2
click at [370, 92] on div "A user complains that their computer turns off when they walk away for a short …" at bounding box center [567, 188] width 407 height 234
click at [166, 187] on main "12:02 Stop CompTIA A+ Beginner 78/90 A user complains that their computer turns…" at bounding box center [567, 340] width 1134 height 605
click at [483, 294] on div "System Timeout" at bounding box center [567, 281] width 386 height 25
click at [374, 266] on input "d. System Timeout" at bounding box center [374, 262] width 0 height 8
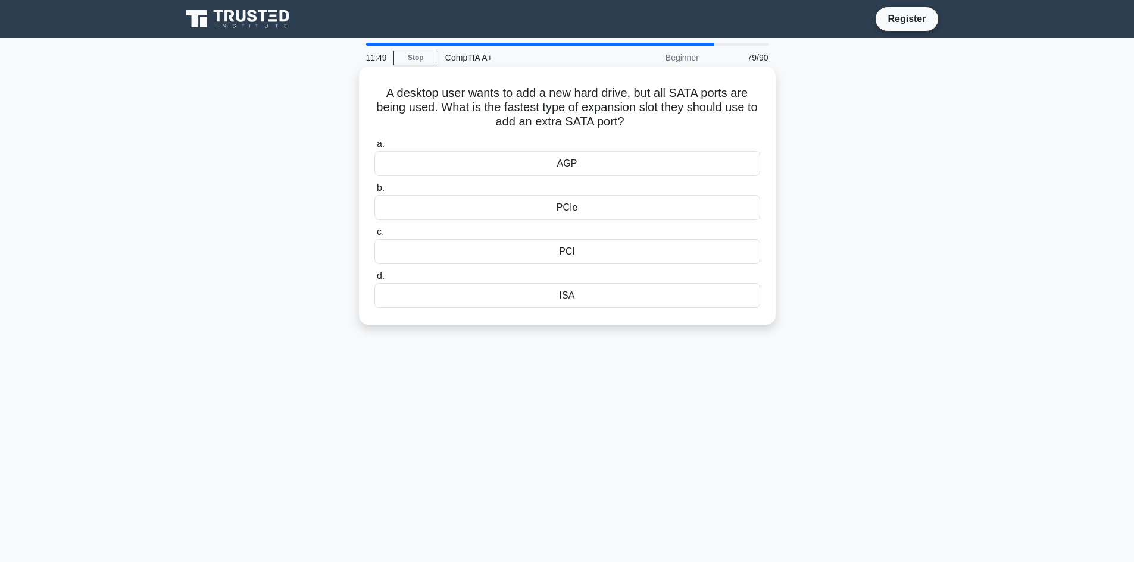
click at [583, 255] on div "PCI" at bounding box center [567, 251] width 386 height 25
click at [374, 236] on input "c. PCI" at bounding box center [374, 232] width 0 height 8
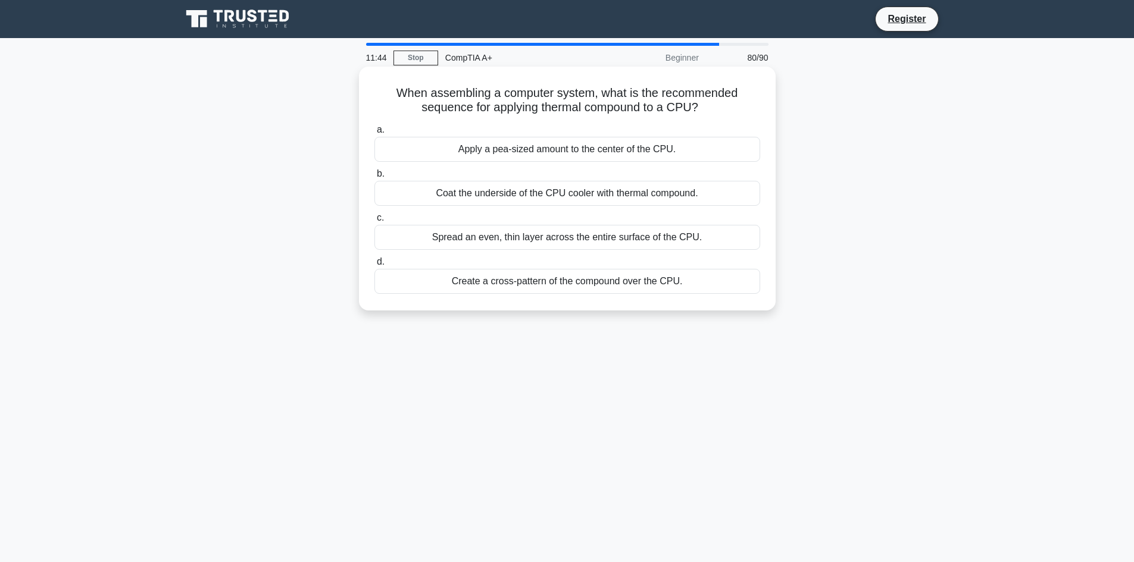
drag, startPoint x: 663, startPoint y: 277, endPoint x: 383, endPoint y: 84, distance: 340.7
click at [383, 84] on div "When assembling a computer system, what is the recommended sequence for applyin…" at bounding box center [567, 188] width 407 height 234
click at [174, 86] on div "When assembling a computer system, what is the recommended sequence for applyin…" at bounding box center [566, 199] width 785 height 258
click at [539, 139] on div "Apply a pea-sized amount to the center of the CPU." at bounding box center [567, 149] width 386 height 25
click at [374, 134] on input "a. Apply a pea-sized amount to the center of the CPU." at bounding box center [374, 130] width 0 height 8
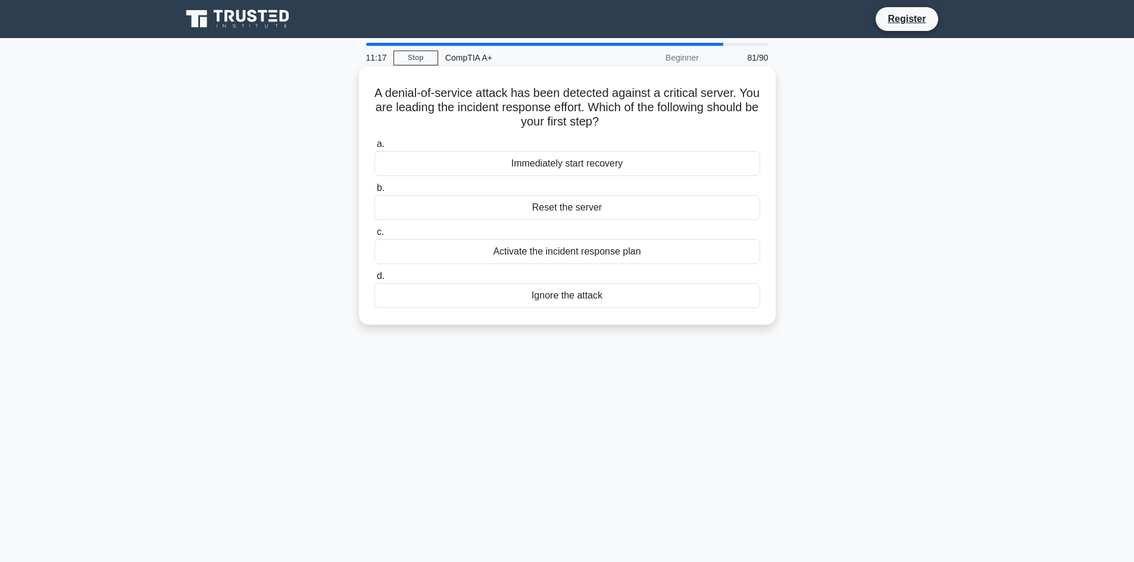
drag, startPoint x: 613, startPoint y: 318, endPoint x: 386, endPoint y: 100, distance: 314.4
click at [386, 100] on div "A denial-of-service attack has been detected against a critical server. You are…" at bounding box center [567, 195] width 407 height 249
click at [161, 95] on main "11:10 Stop CompTIA A+ Beginner 81/90 A denial-of-service attack has been detect…" at bounding box center [567, 340] width 1134 height 605
click at [549, 253] on div "Activate the incident response plan" at bounding box center [567, 251] width 386 height 25
click at [374, 236] on input "c. Activate the incident response plan" at bounding box center [374, 232] width 0 height 8
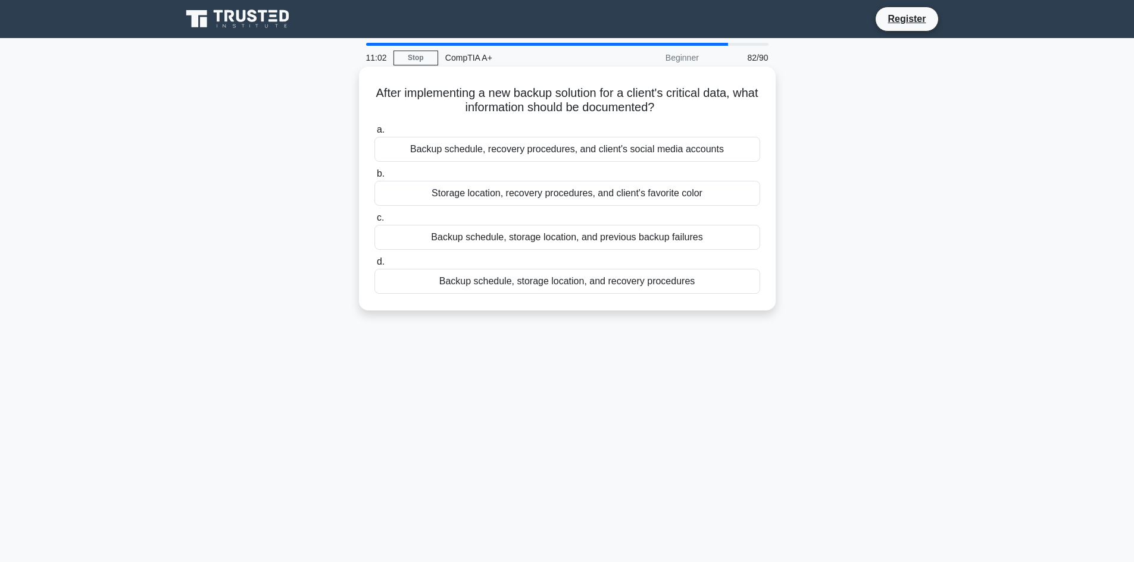
click at [503, 195] on div "Storage location, recovery procedures, and client's favorite color" at bounding box center [567, 193] width 386 height 25
click at [374, 178] on input "b. Storage location, recovery procedures, and client's favorite color" at bounding box center [374, 174] width 0 height 8
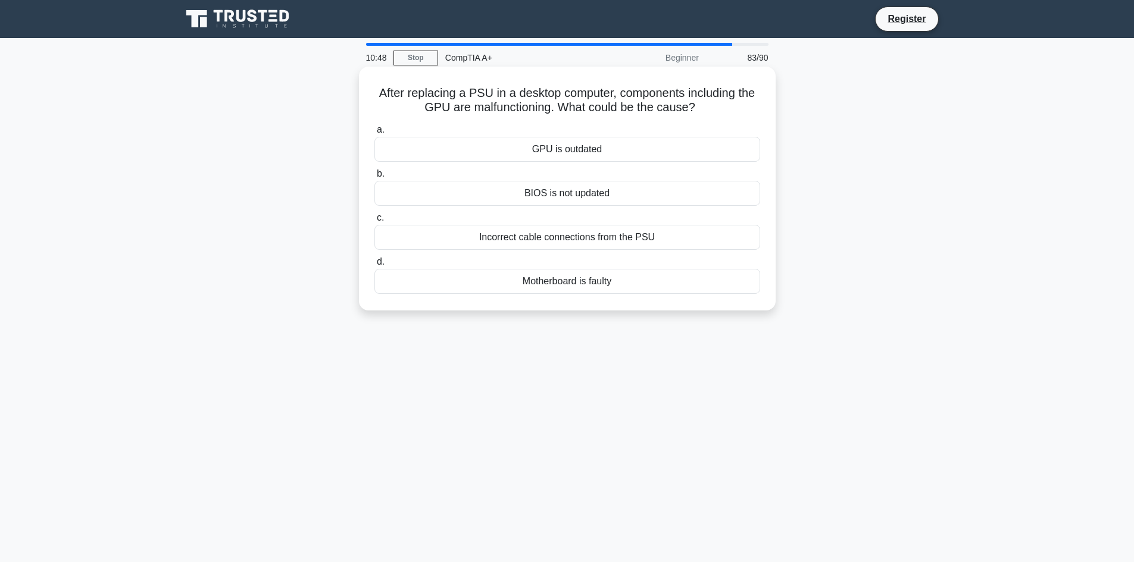
click at [537, 156] on div "GPU is outdated" at bounding box center [567, 149] width 386 height 25
click at [374, 134] on input "a. GPU is outdated" at bounding box center [374, 130] width 0 height 8
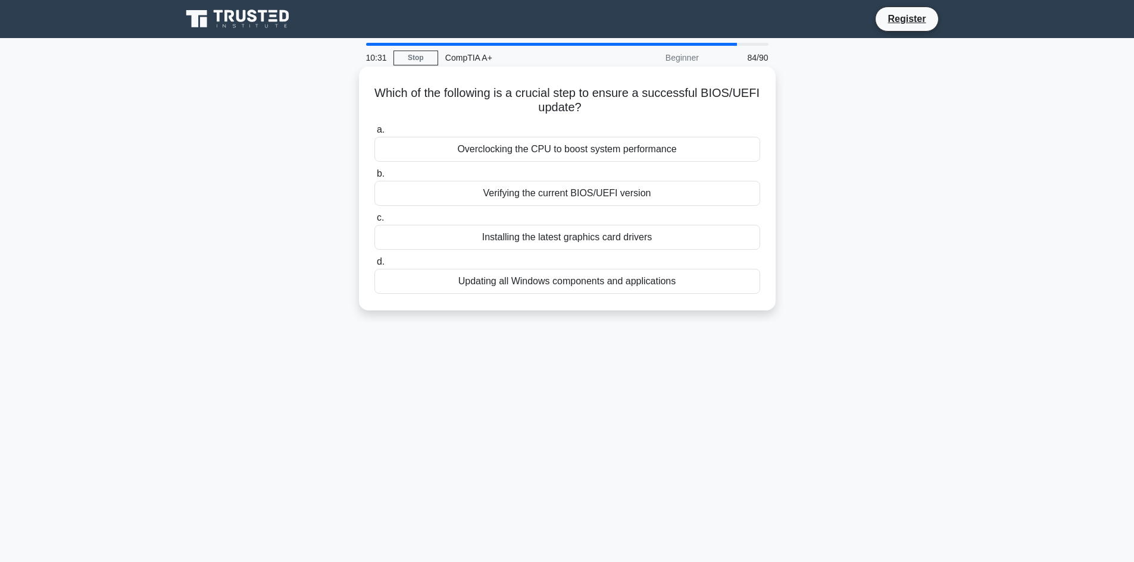
click at [571, 196] on div "Verifying the current BIOS/UEFI version" at bounding box center [567, 193] width 386 height 25
click at [374, 178] on input "b. Verifying the current BIOS/UEFI version" at bounding box center [374, 174] width 0 height 8
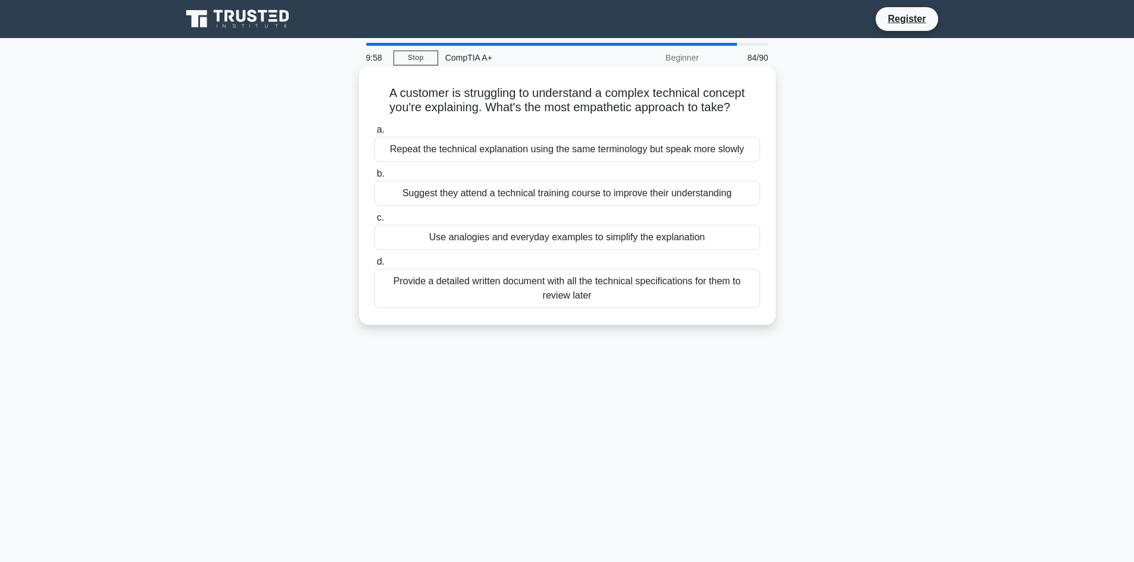
click at [474, 156] on div "Repeat the technical explanation using the same terminology but speak more slow…" at bounding box center [567, 149] width 386 height 25
click at [374, 134] on input "a. Repeat the technical explanation using the same terminology but speak more s…" at bounding box center [374, 130] width 0 height 8
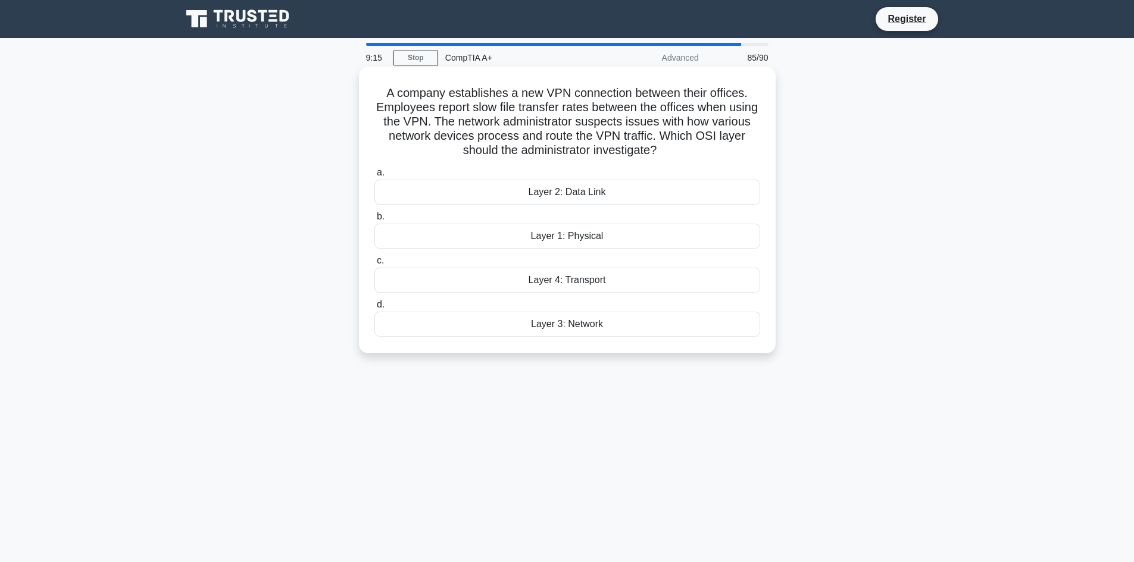
click at [611, 326] on div "Layer 3: Network" at bounding box center [567, 324] width 386 height 25
click at [374, 309] on input "d. Layer 3: Network" at bounding box center [374, 305] width 0 height 8
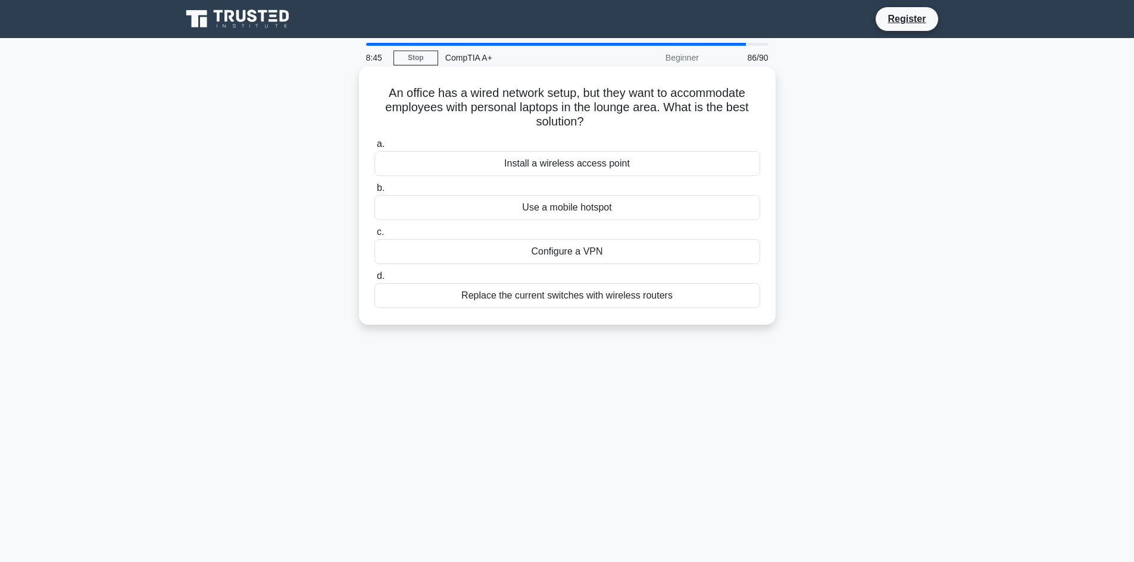
click at [586, 293] on div "Replace the current switches with wireless routers" at bounding box center [567, 295] width 386 height 25
click at [374, 280] on input "d. Replace the current switches with wireless routers" at bounding box center [374, 277] width 0 height 8
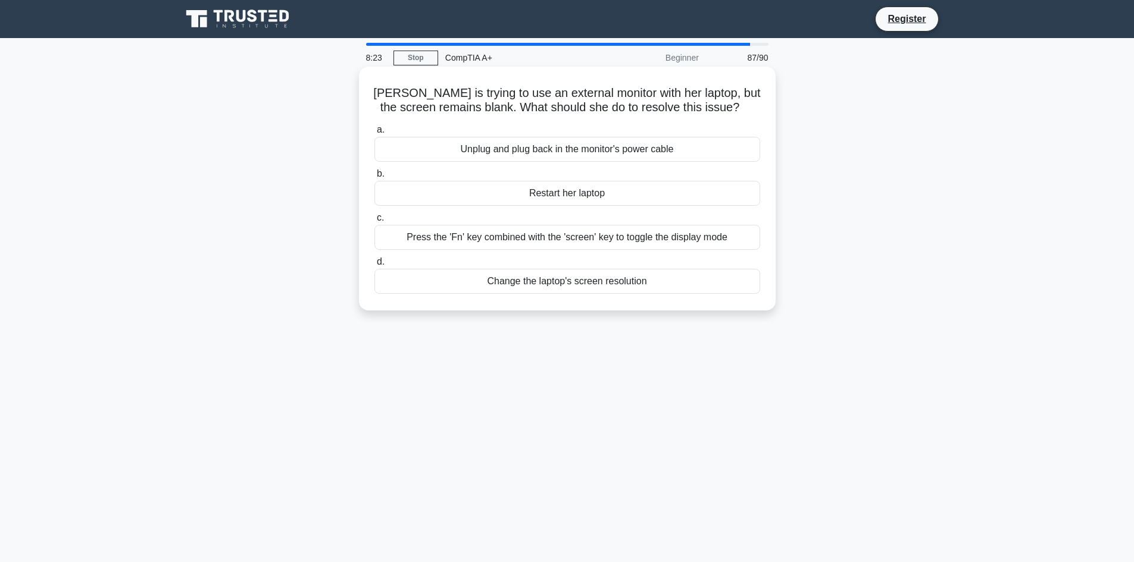
click at [575, 189] on div "Restart her laptop" at bounding box center [567, 193] width 386 height 25
click at [374, 178] on input "b. Restart her laptop" at bounding box center [374, 174] width 0 height 8
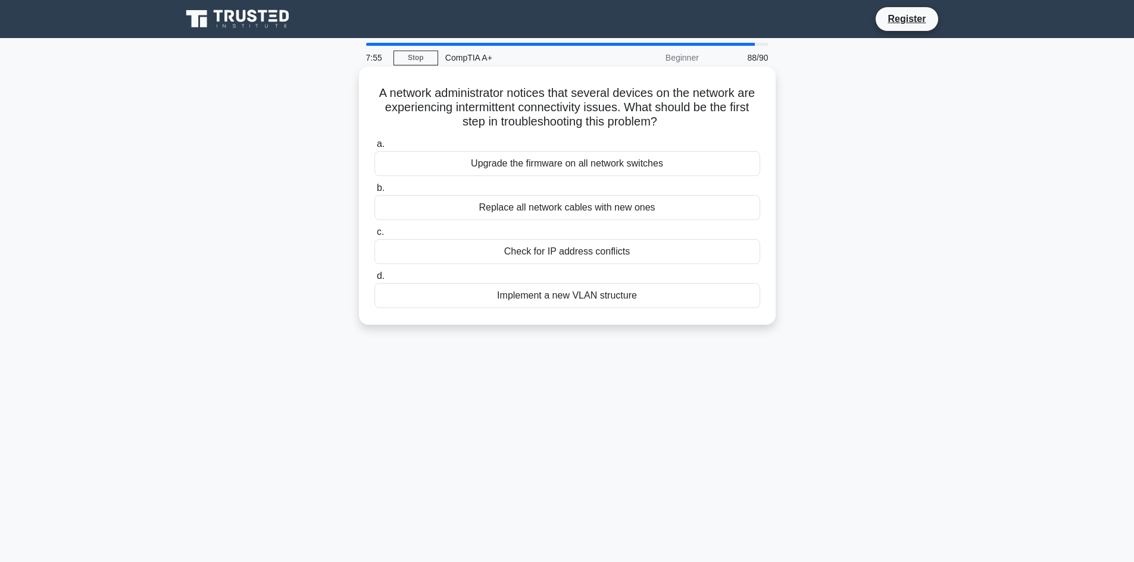
click at [558, 213] on div "Replace all network cables with new ones" at bounding box center [567, 207] width 386 height 25
click at [374, 192] on input "b. Replace all network cables with new ones" at bounding box center [374, 188] width 0 height 8
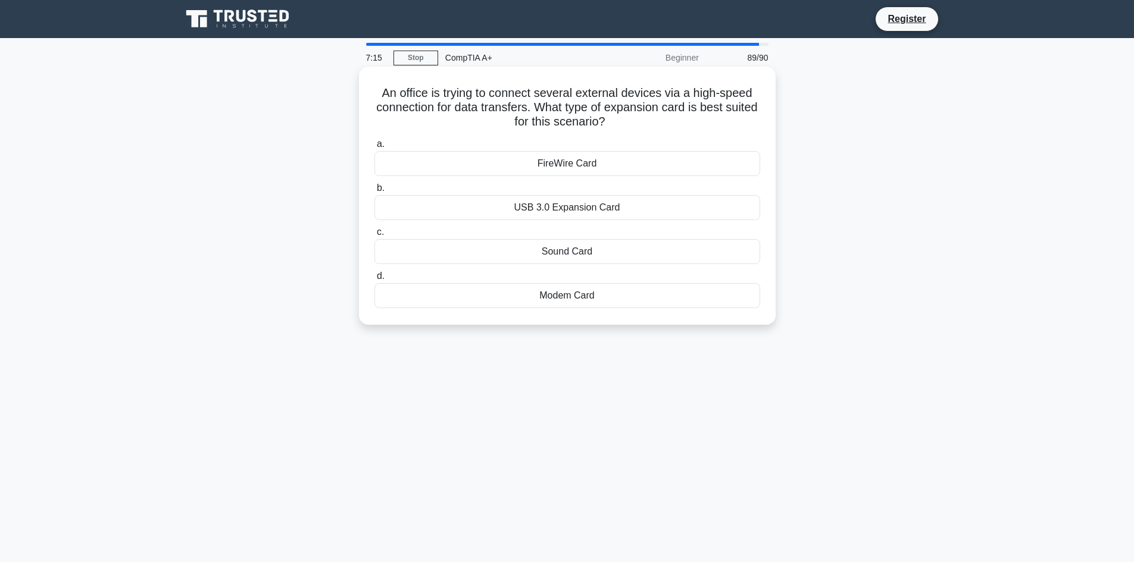
click at [552, 213] on div "USB 3.0 Expansion Card" at bounding box center [567, 207] width 386 height 25
click at [374, 192] on input "b. USB 3.0 Expansion Card" at bounding box center [374, 188] width 0 height 8
click at [580, 293] on div "Run a full system virus scan" at bounding box center [567, 295] width 386 height 25
click at [374, 280] on input "d. Run a full system virus scan" at bounding box center [374, 277] width 0 height 8
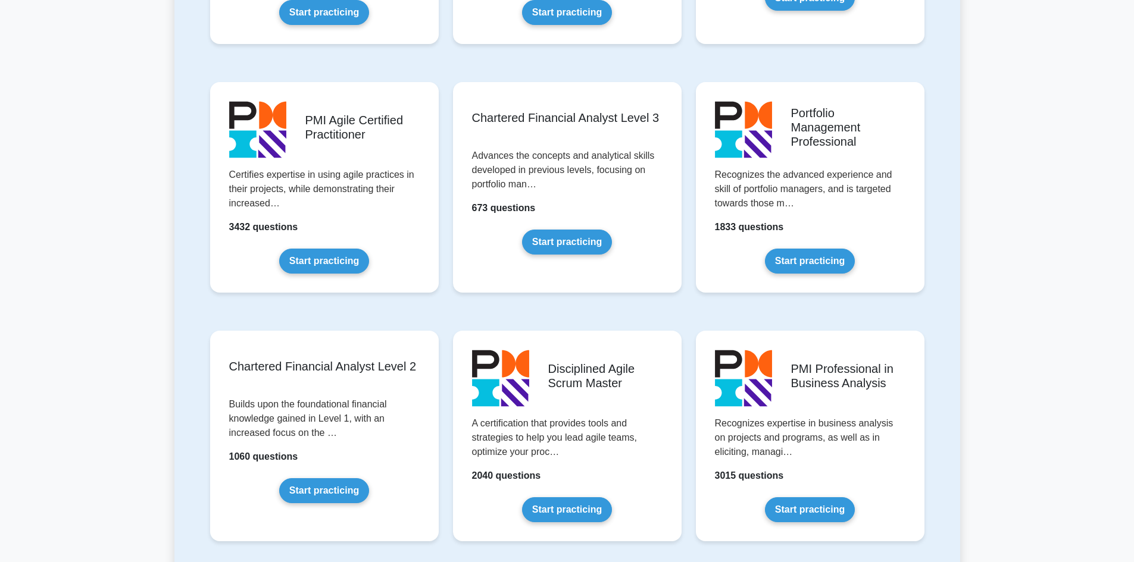
scroll to position [1488, 0]
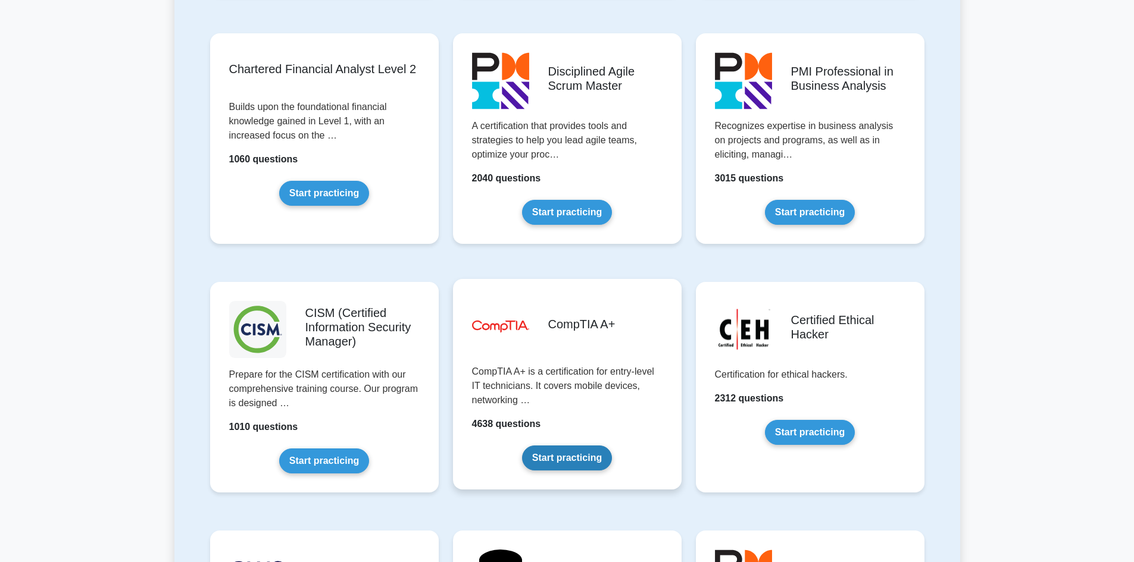
click at [541, 446] on link "Start practicing" at bounding box center [567, 458] width 90 height 25
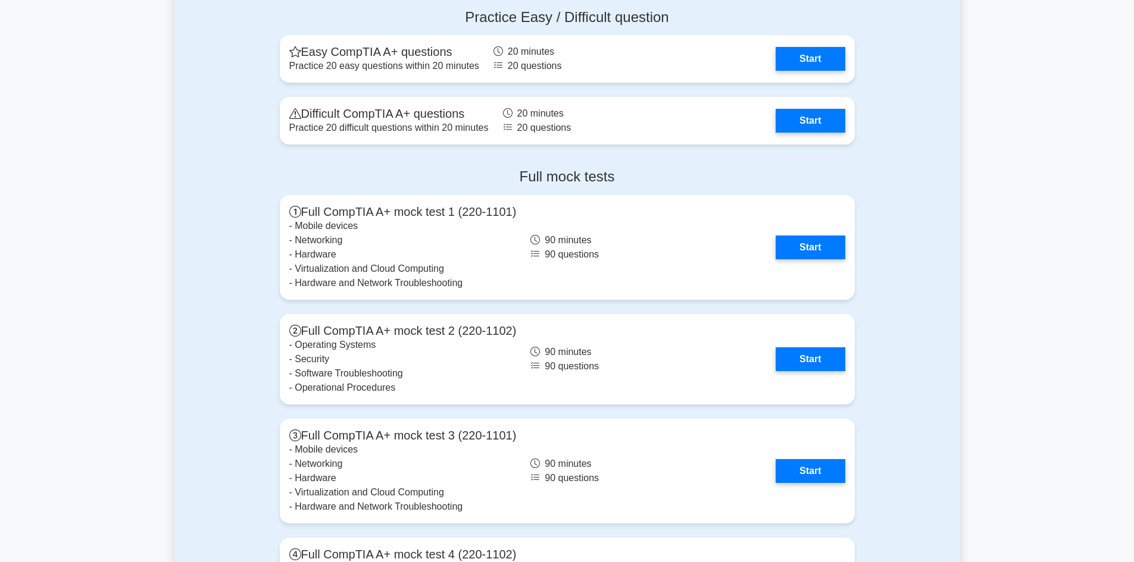
scroll to position [2401, 0]
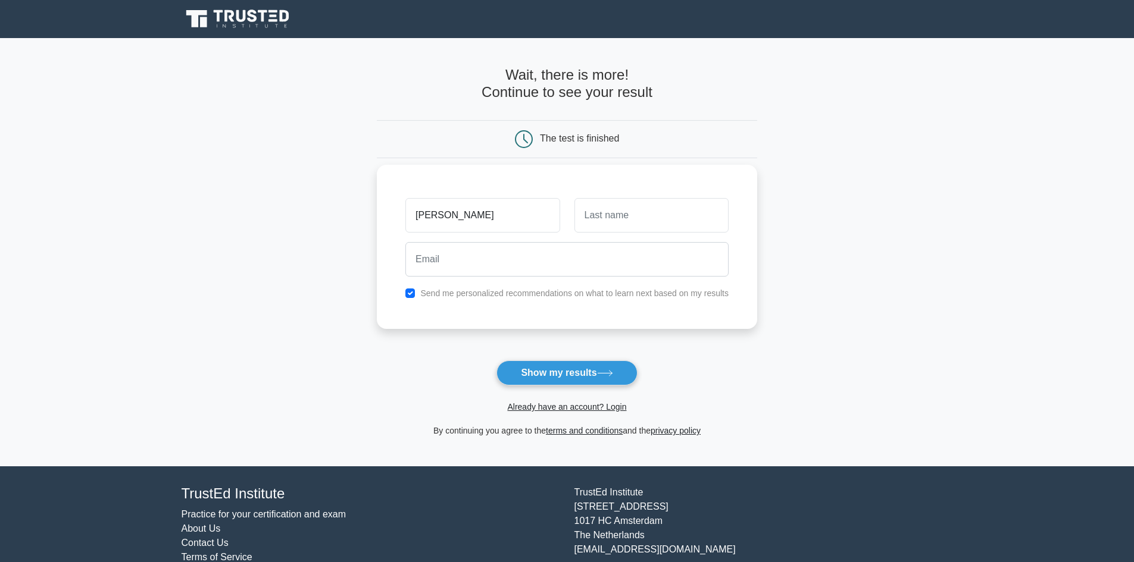
click at [425, 220] on input "[PERSON_NAME]" at bounding box center [482, 215] width 154 height 35
type input "[PERSON_NAME]"
click at [586, 205] on input "text" at bounding box center [651, 215] width 154 height 35
type input "Bisht"
click at [528, 265] on input "email" at bounding box center [566, 259] width 323 height 35
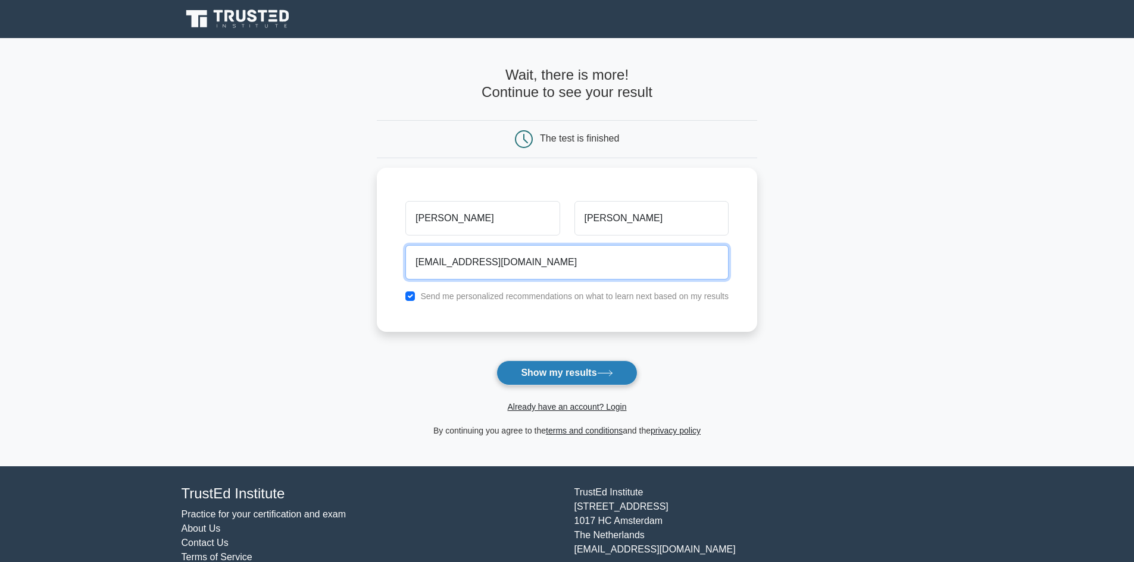
type input "bishthimanshuqwe@gmail.com"
click at [574, 377] on button "Show my results" at bounding box center [566, 373] width 140 height 25
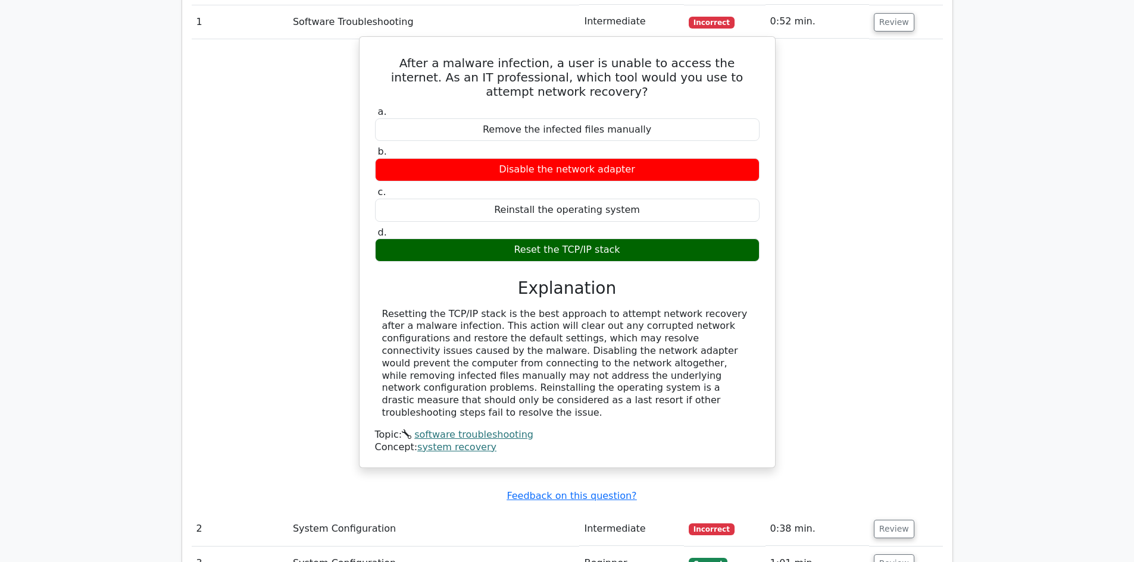
scroll to position [1488, 0]
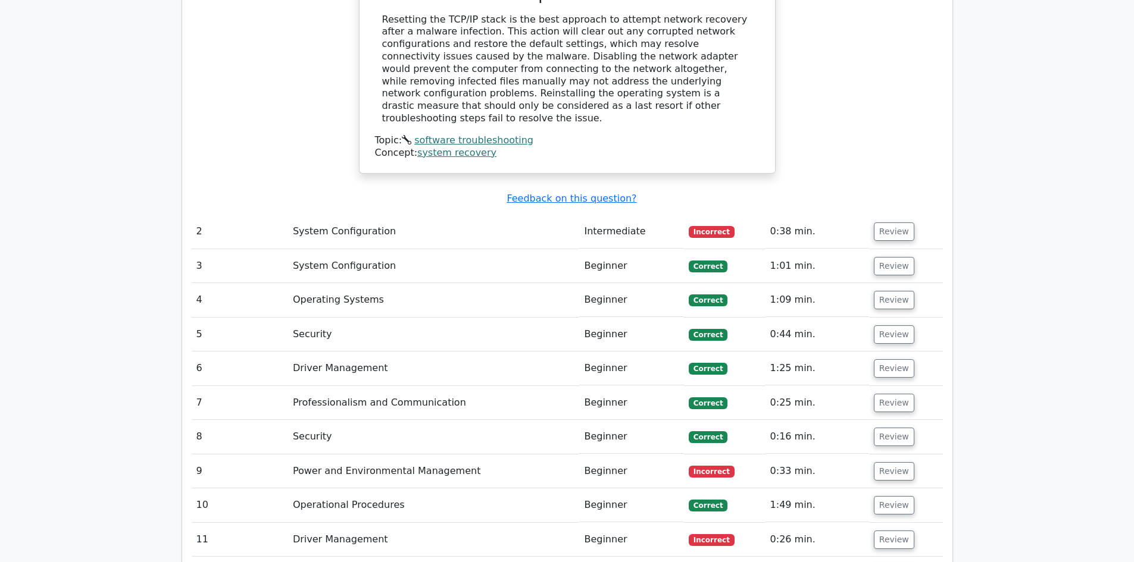
click at [386, 215] on td "System Configuration" at bounding box center [434, 232] width 292 height 34
click at [883, 223] on button "Review" at bounding box center [894, 232] width 40 height 18
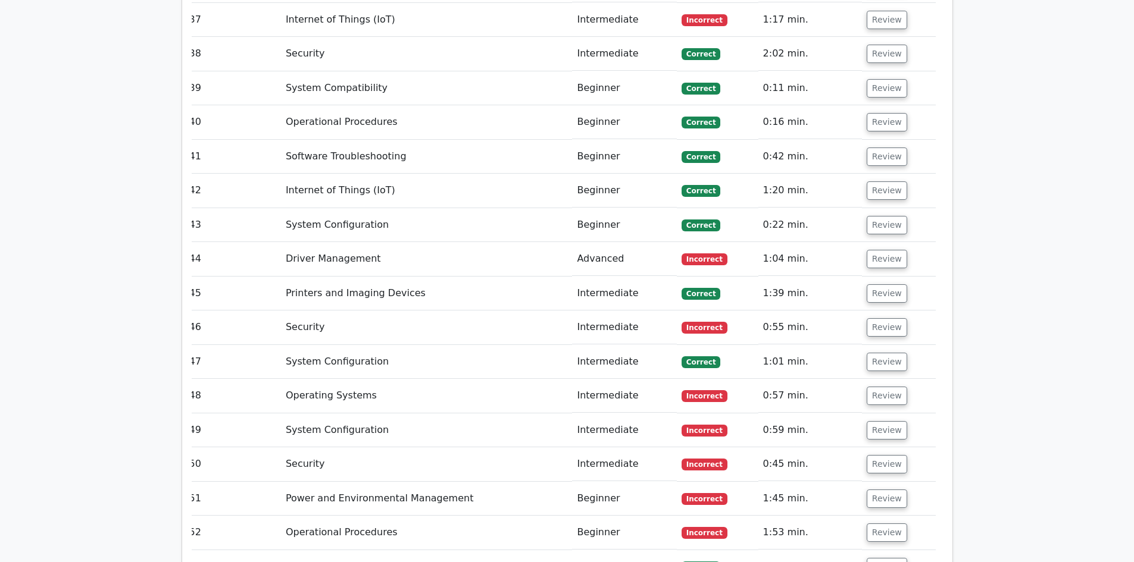
scroll to position [3880, 0]
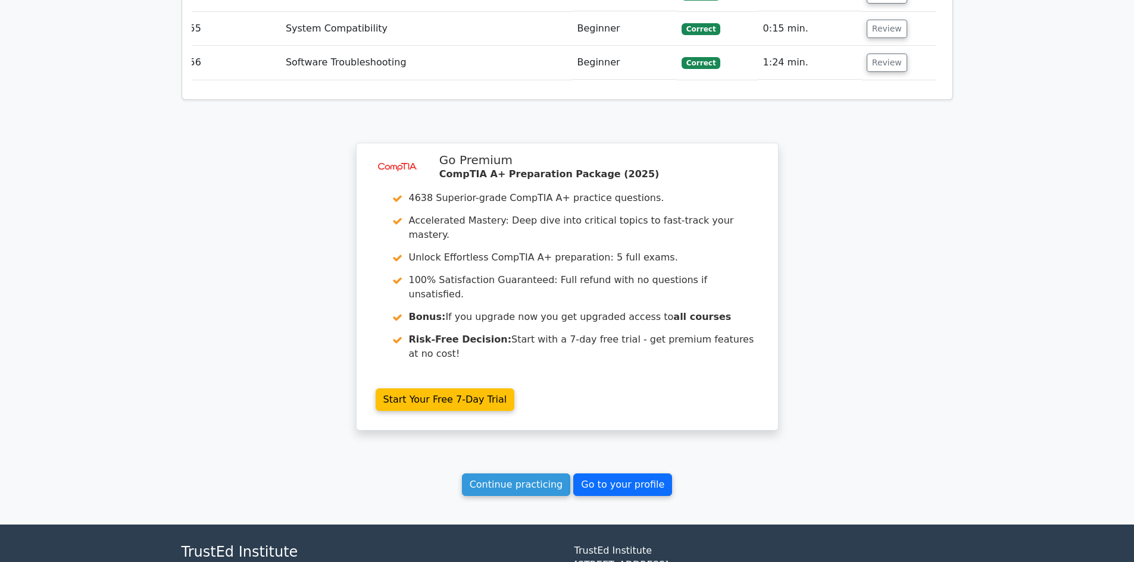
click at [605, 474] on link "Go to your profile" at bounding box center [622, 485] width 99 height 23
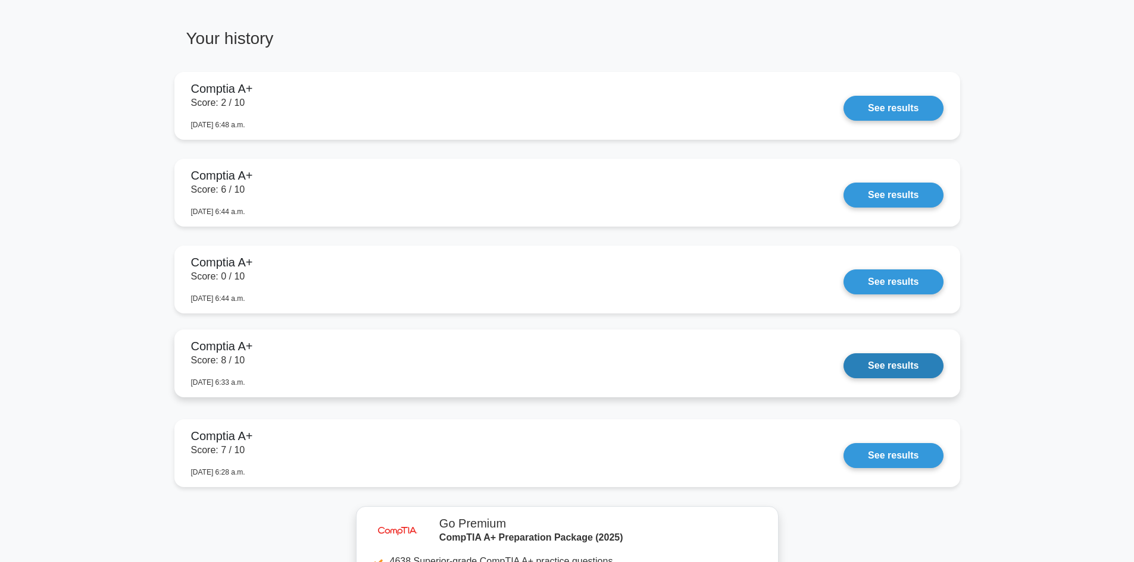
scroll to position [1380, 0]
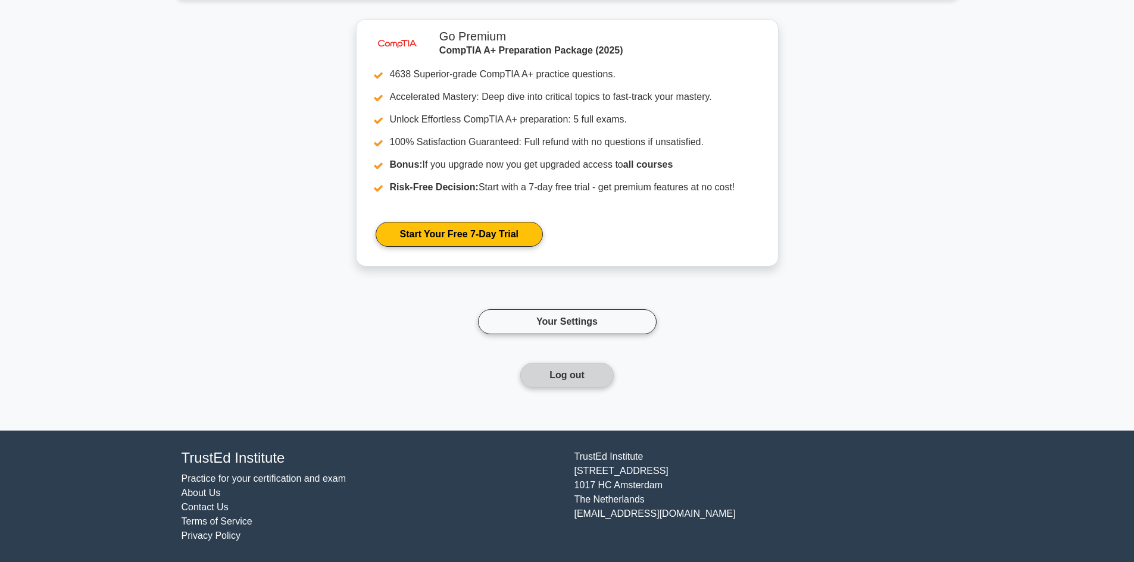
click at [577, 387] on button "Log out" at bounding box center [566, 375] width 93 height 25
click at [568, 371] on button "Log out" at bounding box center [566, 375] width 93 height 25
